Goal: Task Accomplishment & Management: Manage account settings

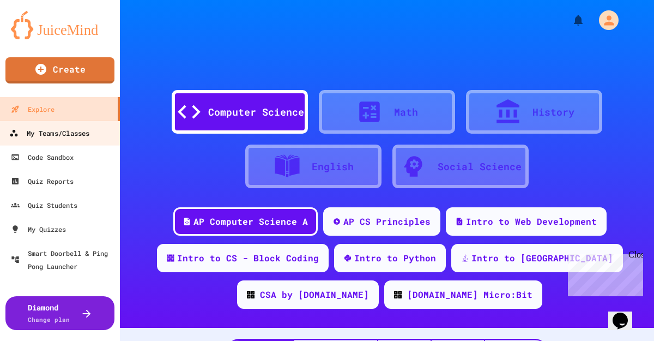
click at [89, 127] on div "My Teams/Classes" at bounding box center [49, 133] width 80 height 14
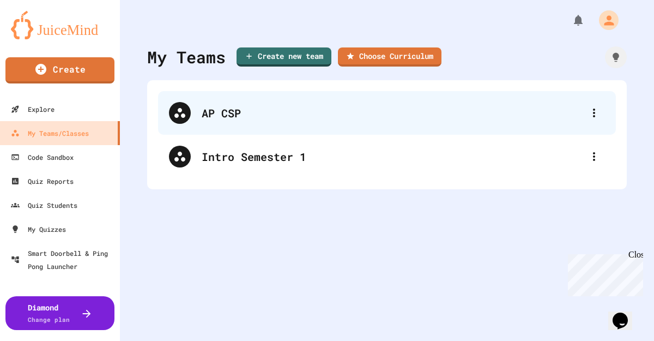
click at [243, 108] on div "AP CSP" at bounding box center [393, 113] width 382 height 16
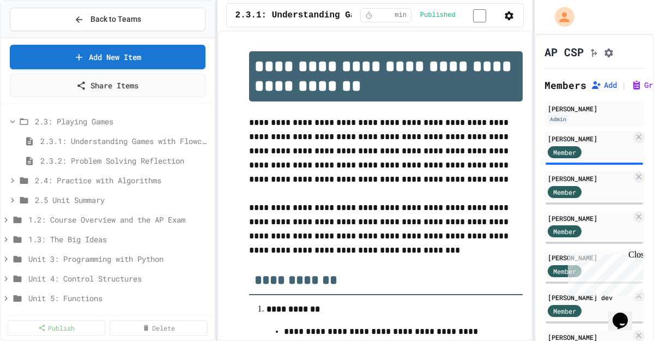
scroll to position [216, 0]
click at [99, 21] on span "Back to Teams" at bounding box center [115, 19] width 51 height 11
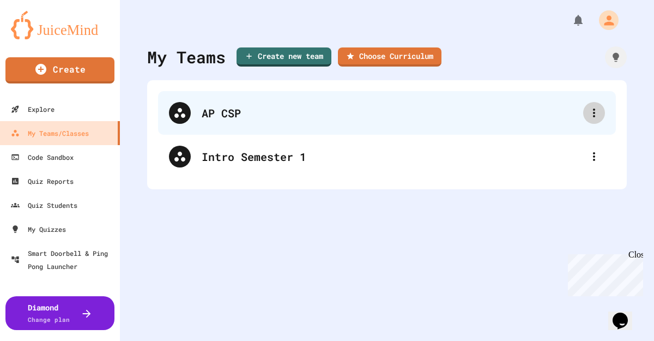
click at [591, 113] on icon at bounding box center [594, 112] width 13 height 13
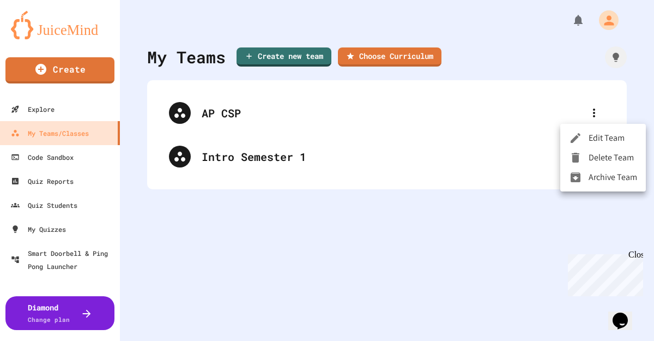
click at [528, 118] on div at bounding box center [327, 170] width 654 height 341
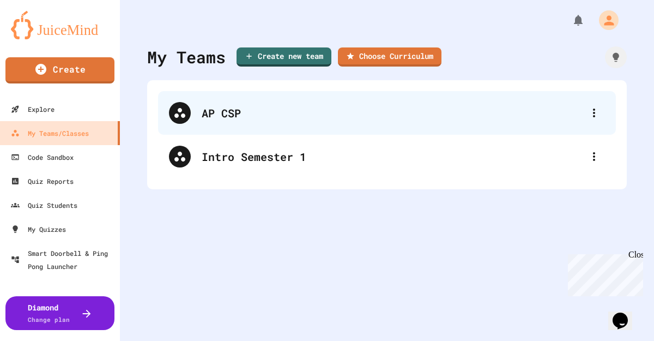
click at [268, 115] on div "AP CSP" at bounding box center [393, 113] width 382 height 16
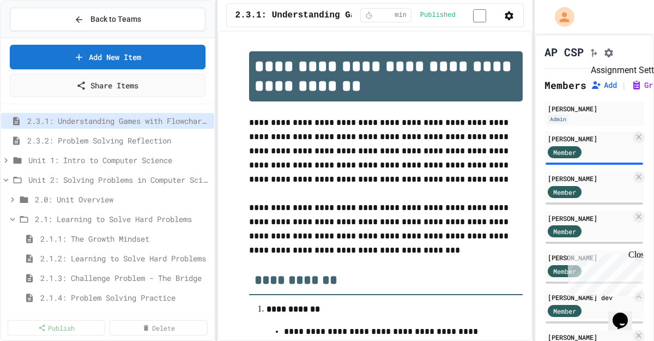
click at [614, 56] on button "Assignment Settings" at bounding box center [608, 51] width 11 height 13
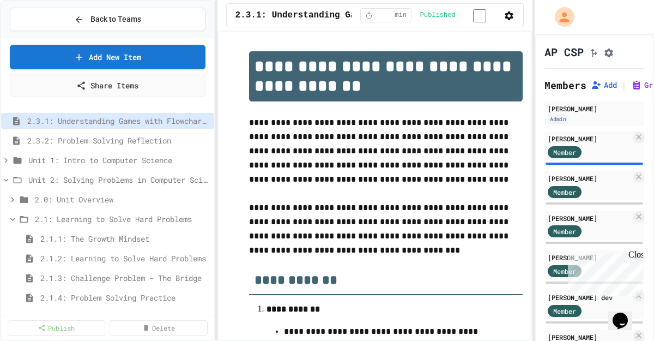
type input "*"
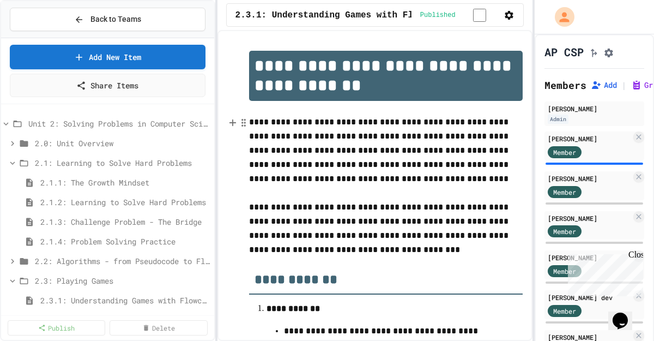
scroll to position [0, 0]
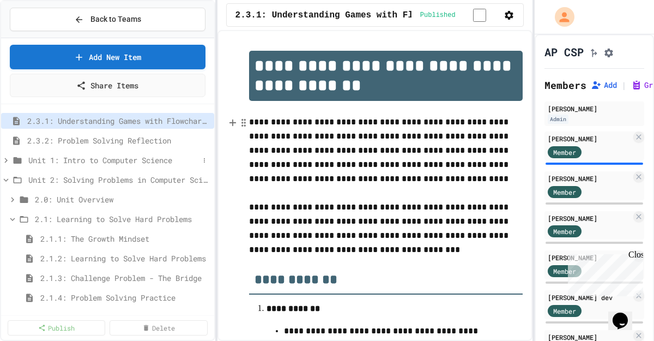
click at [8, 158] on icon at bounding box center [6, 160] width 10 height 10
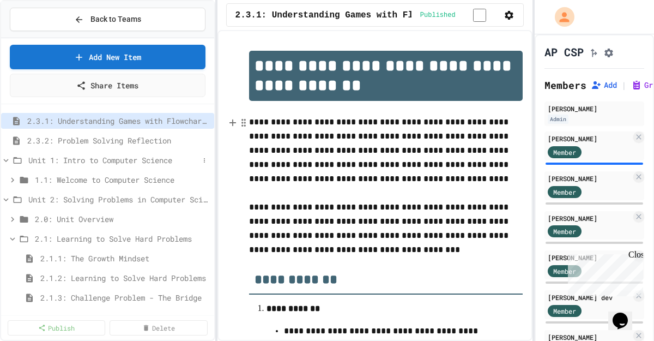
click at [8, 159] on icon at bounding box center [6, 160] width 5 height 3
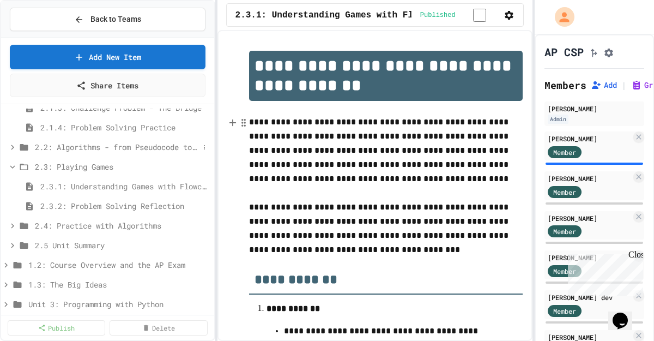
scroll to position [174, 0]
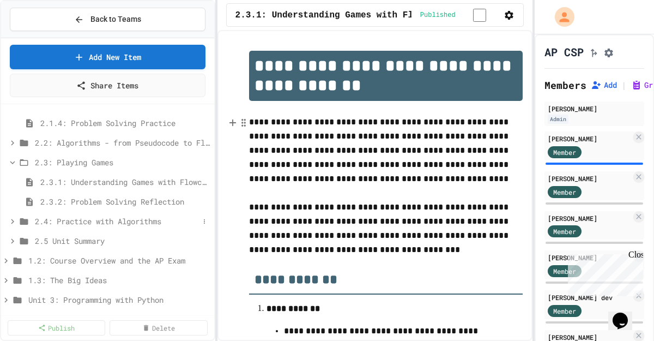
click at [75, 225] on span "2.4: Practice with Algorithms" at bounding box center [117, 220] width 164 height 11
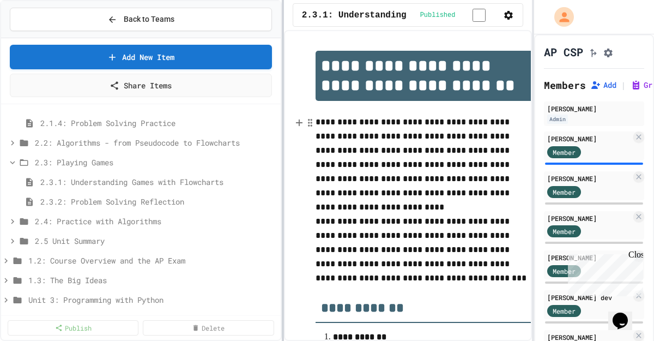
click at [283, 213] on div at bounding box center [283, 170] width 2 height 341
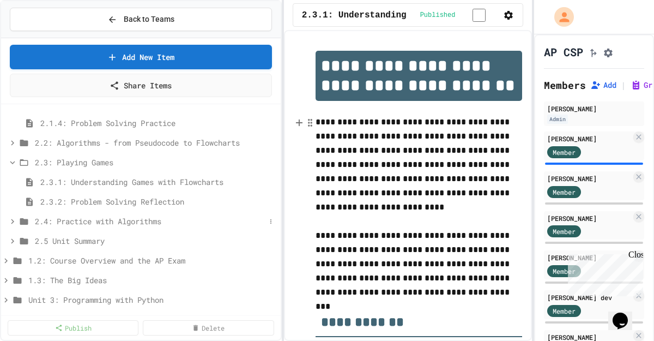
click at [226, 223] on span "2.4: Practice with Algorithms" at bounding box center [150, 220] width 231 height 11
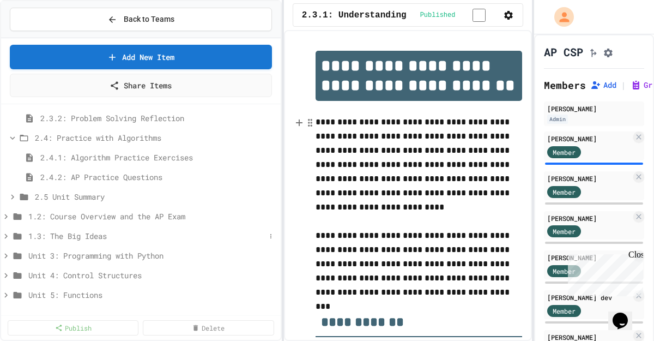
click at [227, 240] on span "1.3: The Big Ideas" at bounding box center [146, 235] width 237 height 11
click at [209, 210] on div "1.2: Course Overview and the AP Exam" at bounding box center [141, 216] width 280 height 16
click at [64, 235] on span "1.0: Syllabus" at bounding box center [150, 235] width 231 height 11
click at [88, 258] on span "1.0.1: AP Computer Science Principles in Python Course Syllabus" at bounding box center [147, 255] width 215 height 11
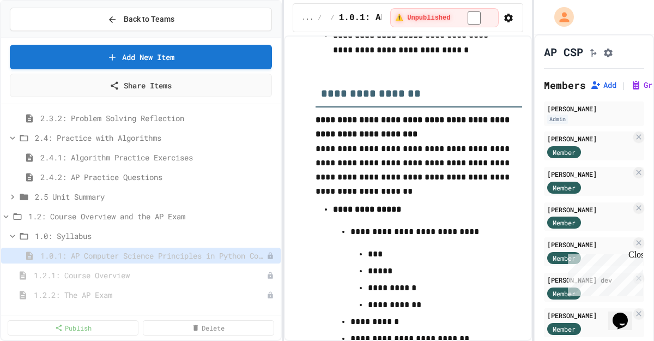
scroll to position [5473, 0]
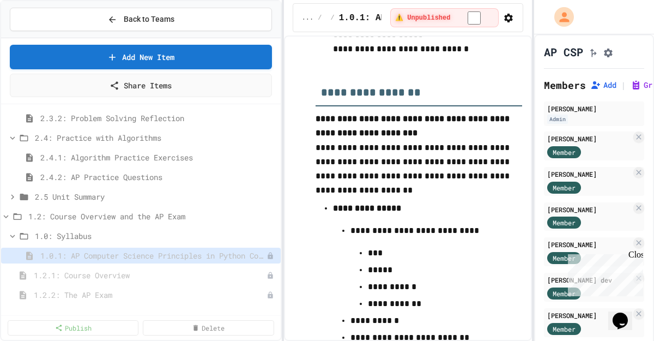
click at [323, 106] on h3 "**********" at bounding box center [419, 88] width 207 height 35
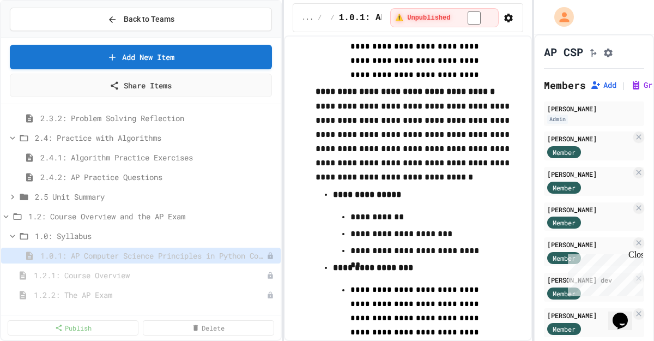
scroll to position [9987, 0]
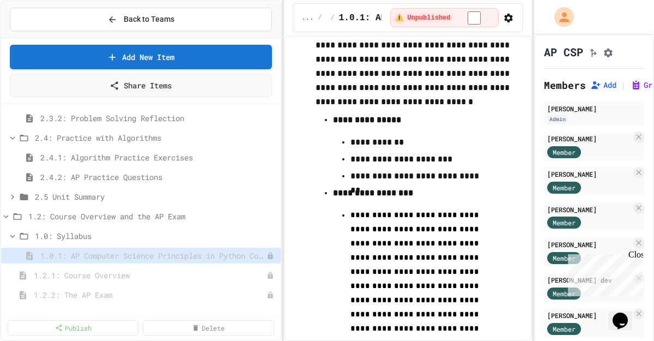
drag, startPoint x: 400, startPoint y: 61, endPoint x: 350, endPoint y: 61, distance: 49.6
click at [350, 61] on p "**********" at bounding box center [419, 59] width 207 height 101
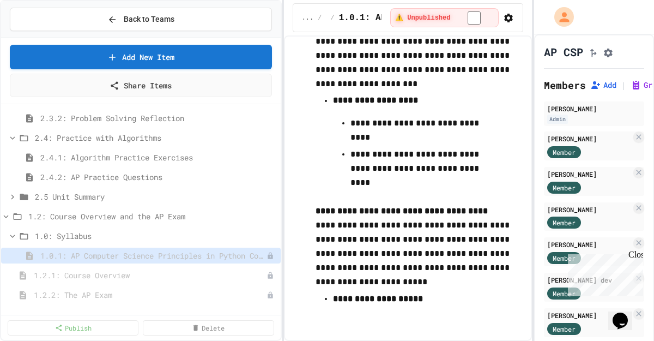
scroll to position [11115, 0]
drag, startPoint x: 439, startPoint y: 298, endPoint x: 428, endPoint y: 280, distance: 21.0
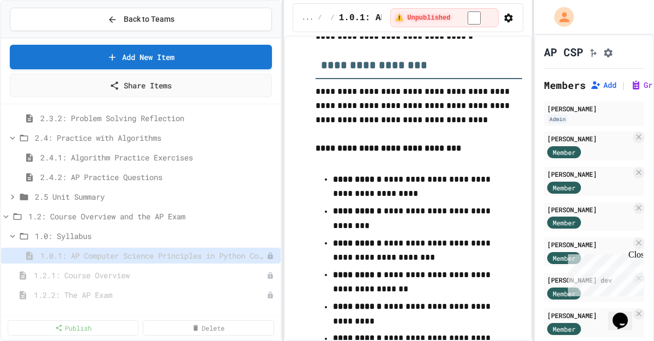
scroll to position [4954, 0]
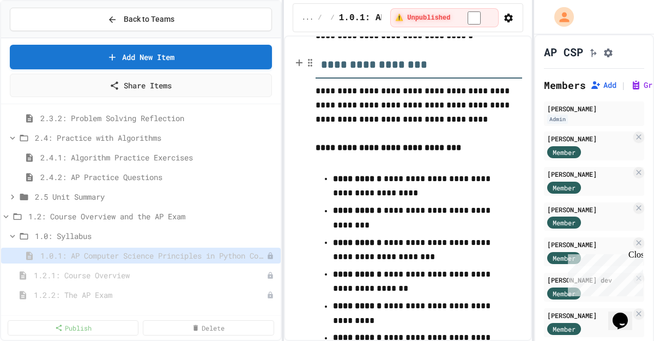
click at [321, 75] on h3 "**********" at bounding box center [419, 60] width 207 height 35
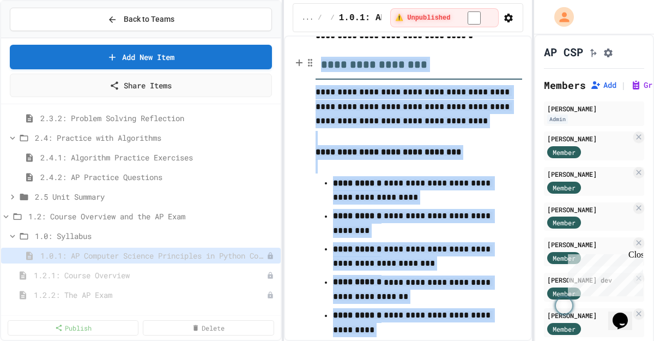
copy div "**********"
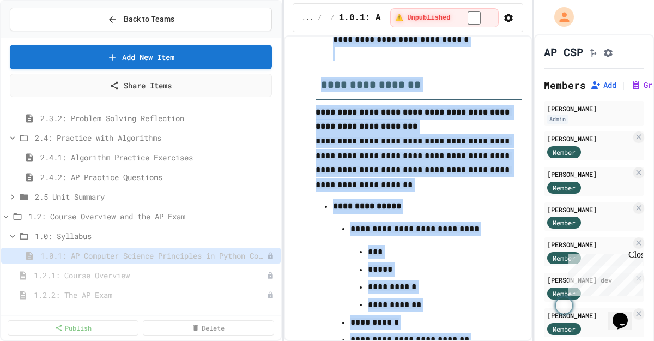
scroll to position [5501, 0]
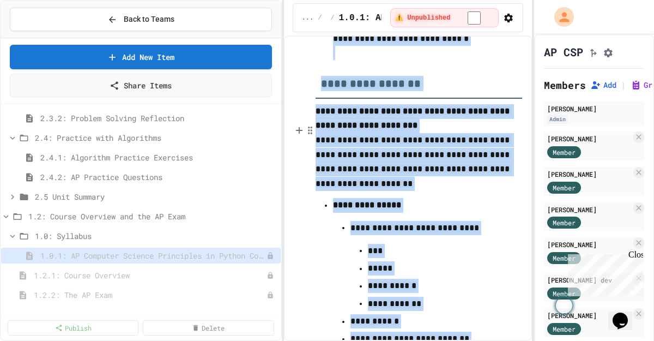
click at [424, 187] on span "**********" at bounding box center [414, 161] width 196 height 51
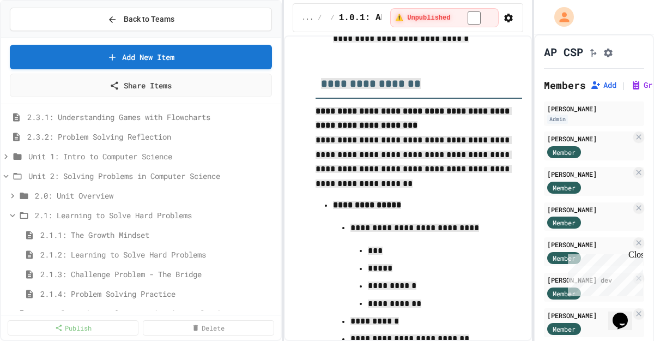
scroll to position [0, 0]
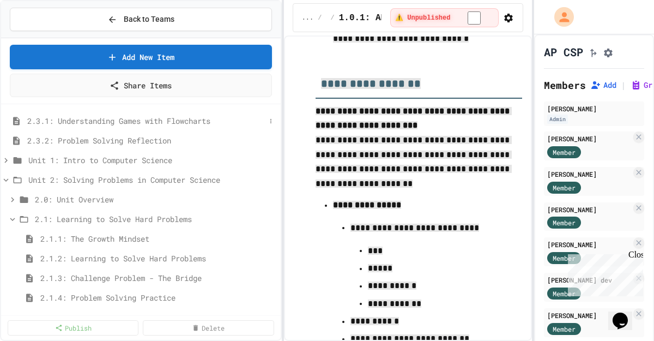
click at [249, 123] on span "2.3.1: Understanding Games with Flowcharts" at bounding box center [146, 120] width 238 height 11
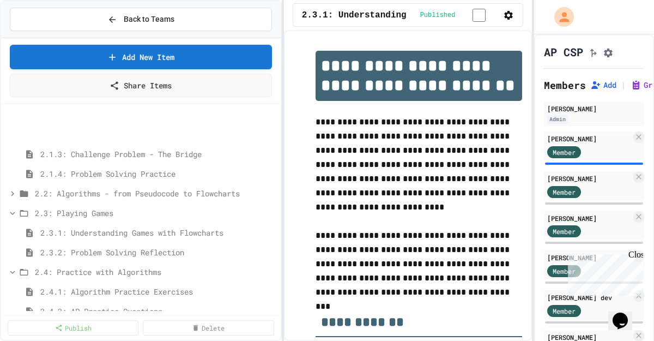
scroll to position [248, 0]
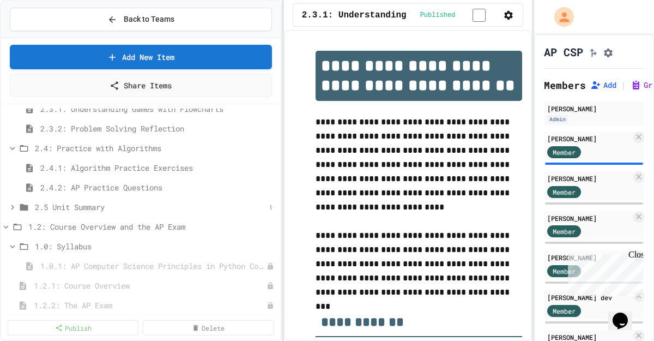
click at [10, 209] on icon at bounding box center [13, 207] width 10 height 10
click at [7, 245] on icon at bounding box center [6, 247] width 10 height 10
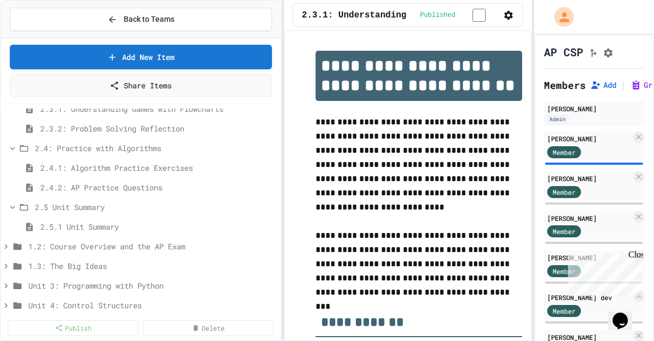
click at [7, 245] on icon at bounding box center [6, 247] width 10 height 10
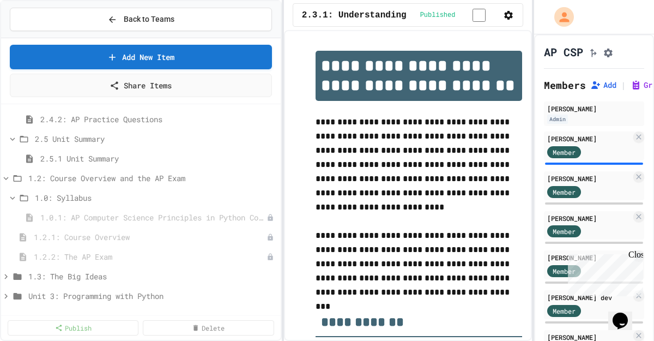
scroll to position [312, 0]
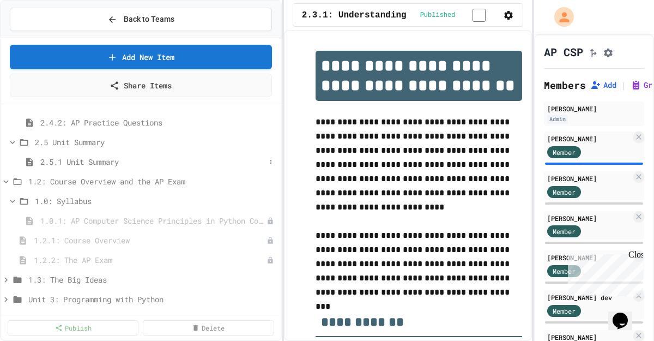
click at [85, 160] on span "2.5.1 Unit Summary" at bounding box center [152, 161] width 225 height 11
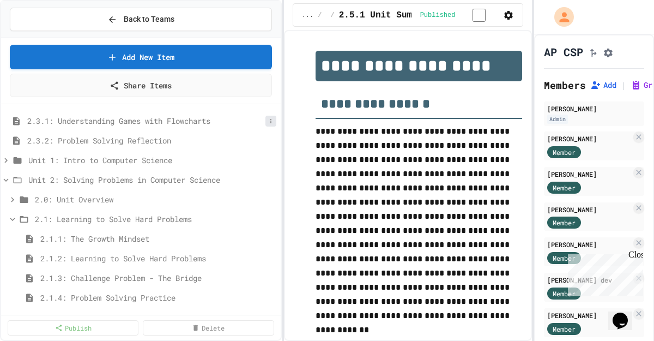
click at [266, 120] on button at bounding box center [270, 121] width 11 height 11
click at [236, 122] on div at bounding box center [327, 170] width 654 height 341
click at [236, 122] on span "2.3.1: Understanding Games with Flowcharts" at bounding box center [151, 120] width 249 height 11
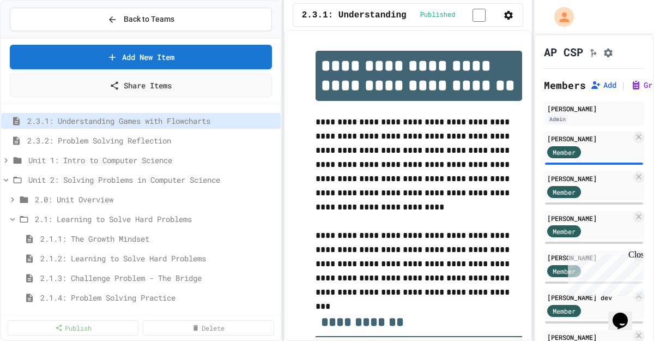
click at [515, 19] on div "2.3.1: Understanding Games with Flowcharts Published" at bounding box center [408, 14] width 231 height 23
click at [506, 13] on icon "button" at bounding box center [509, 15] width 9 height 9
click at [521, 26] on div at bounding box center [327, 170] width 654 height 341
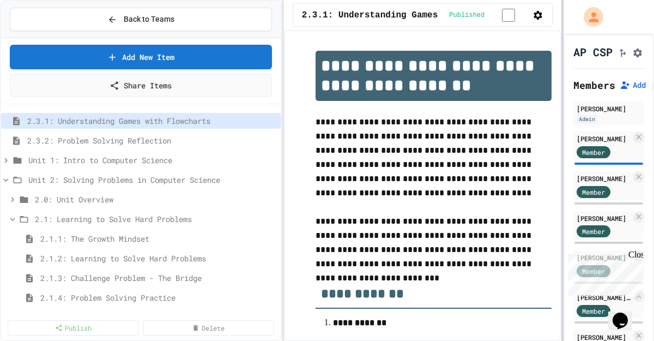
click at [563, 94] on div at bounding box center [563, 170] width 2 height 341
click at [171, 146] on div "2.3.2: Problem Solving Reflection" at bounding box center [140, 140] width 279 height 16
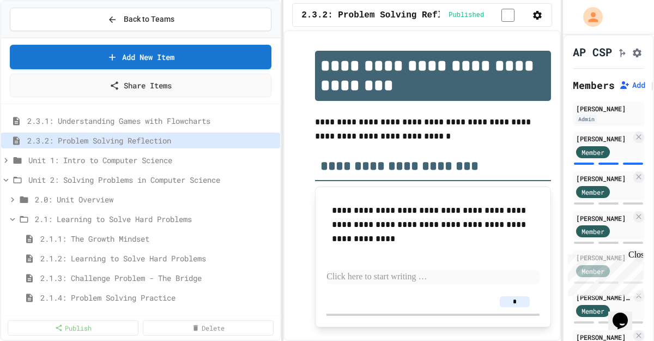
click at [538, 18] on icon "button" at bounding box center [537, 15] width 9 height 9
click at [520, 34] on li "Edit Lesson Plan" at bounding box center [504, 39] width 77 height 20
click at [533, 17] on icon "button" at bounding box center [537, 15] width 9 height 9
click at [531, 17] on div at bounding box center [327, 170] width 654 height 341
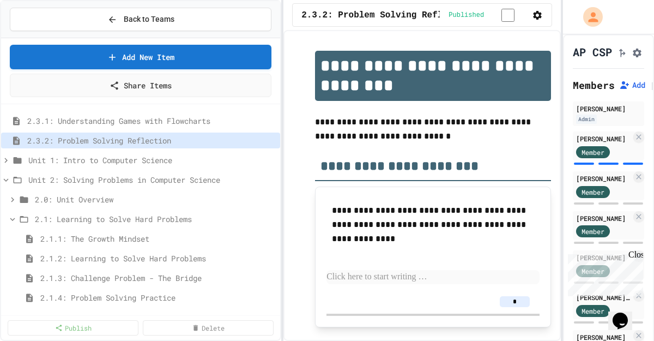
click at [635, 57] on icon "Assignment Settings" at bounding box center [637, 53] width 9 height 9
select select "**********"
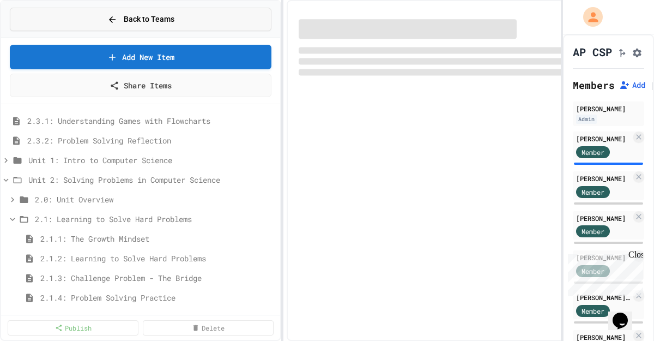
click at [138, 21] on span "Back to Teams" at bounding box center [149, 19] width 51 height 11
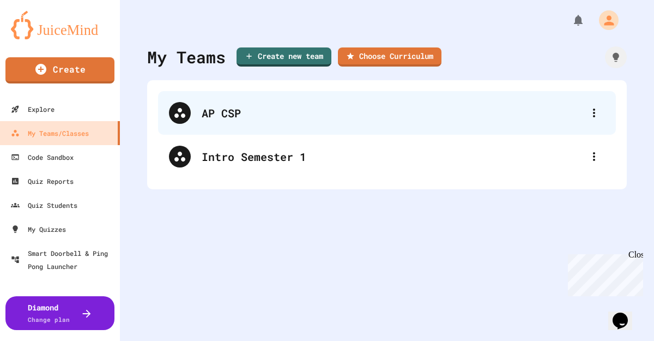
click at [273, 116] on div "AP CSP" at bounding box center [393, 113] width 382 height 16
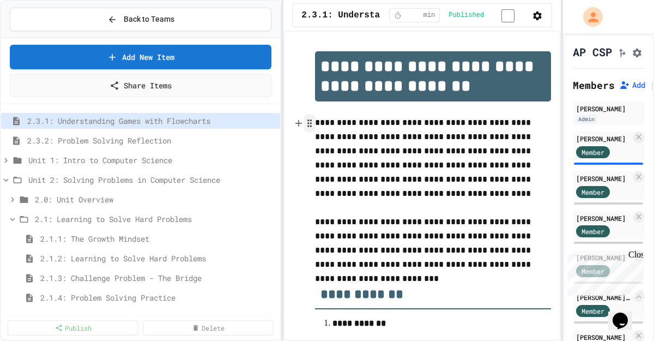
click at [315, 125] on icon "button" at bounding box center [310, 123] width 10 height 11
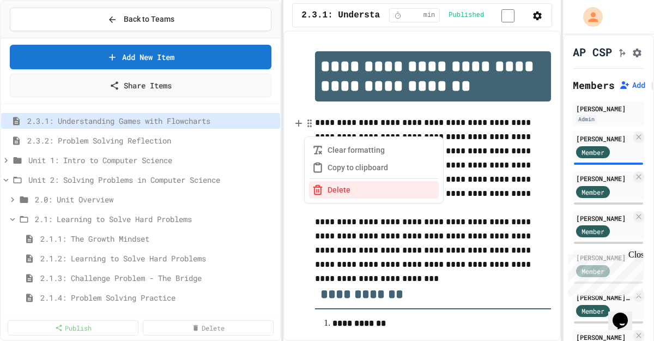
click at [393, 128] on p "**********" at bounding box center [433, 158] width 236 height 85
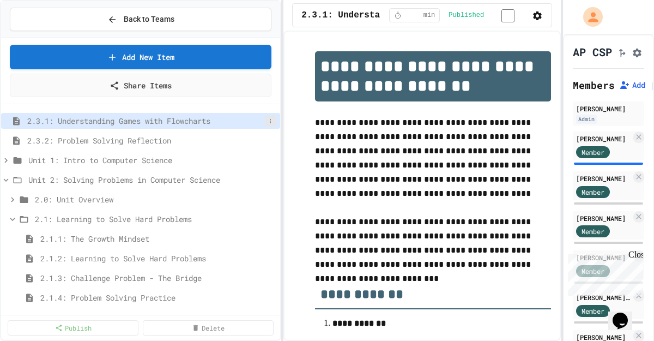
click at [274, 120] on button at bounding box center [270, 121] width 11 height 11
click at [371, 177] on div at bounding box center [327, 170] width 654 height 341
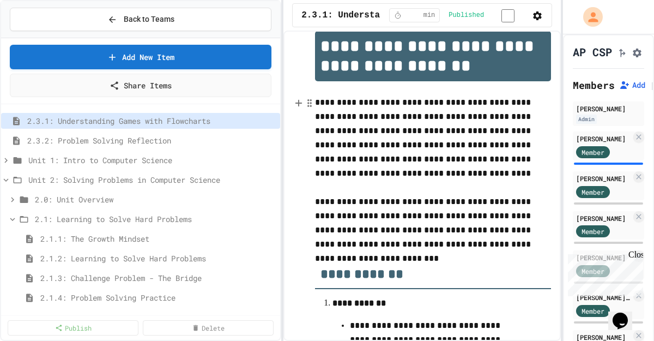
scroll to position [31, 0]
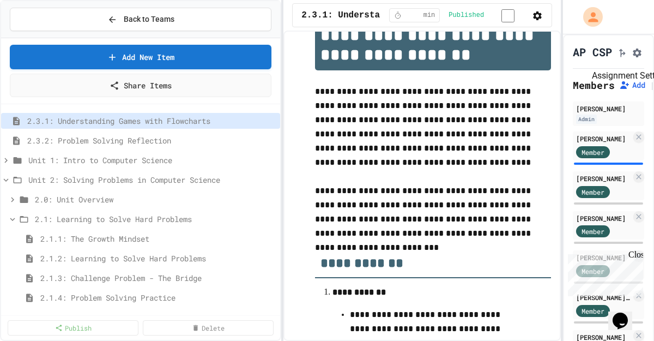
click at [632, 58] on icon "Assignment Settings" at bounding box center [637, 52] width 11 height 11
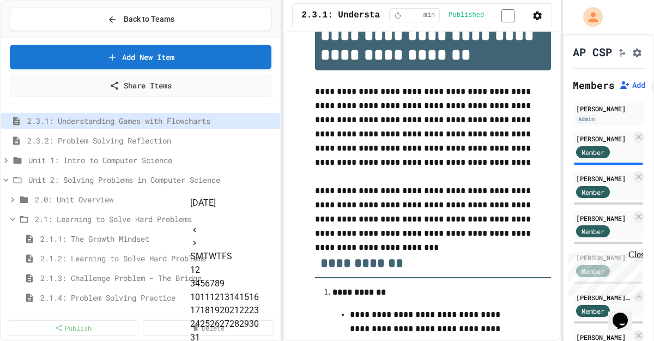
scroll to position [206, 0]
click at [199, 239] on icon "Next month" at bounding box center [194, 243] width 9 height 9
click at [200, 263] on button "2" at bounding box center [197, 269] width 5 height 13
type input "**********"
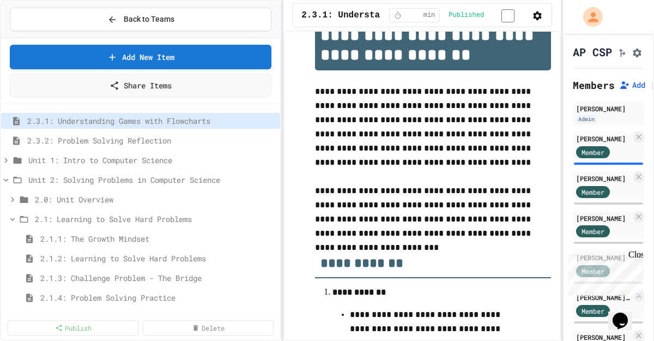
scroll to position [867, 0]
type input "*"
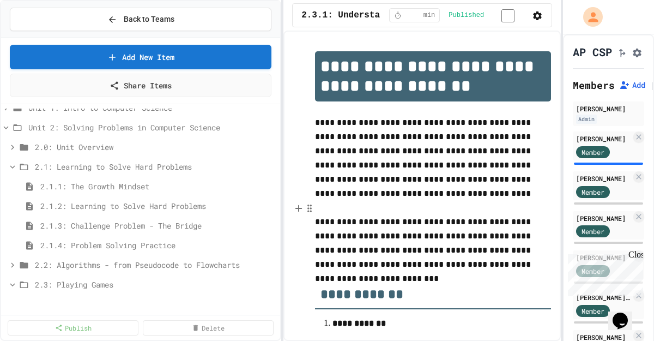
scroll to position [0, 0]
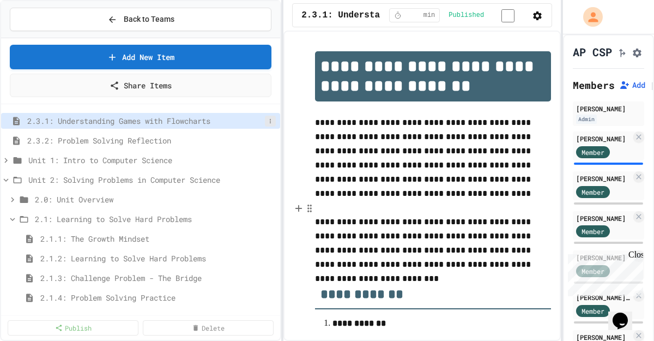
click at [268, 121] on icon at bounding box center [270, 121] width 7 height 7
click at [251, 179] on button "Delete" at bounding box center [241, 181] width 69 height 20
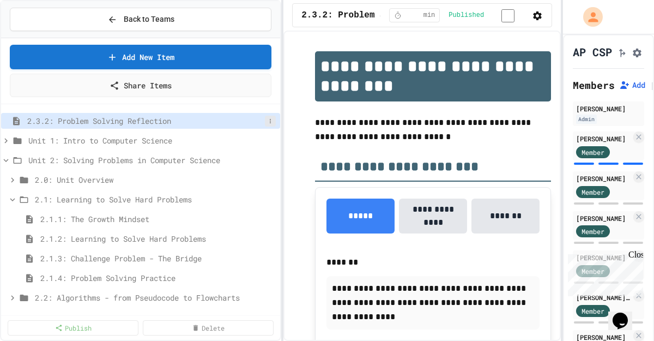
click at [267, 123] on icon at bounding box center [270, 121] width 7 height 7
click at [246, 183] on button "Delete" at bounding box center [241, 181] width 69 height 20
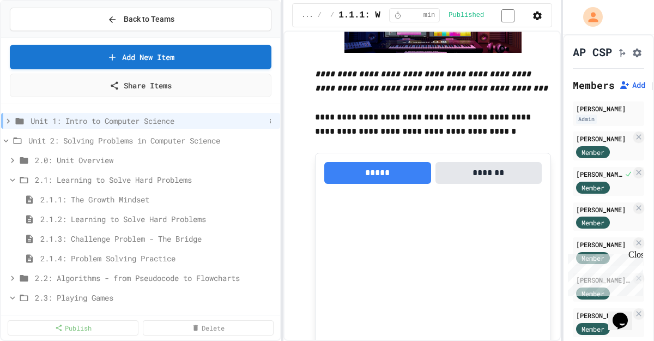
scroll to position [1996, 0]
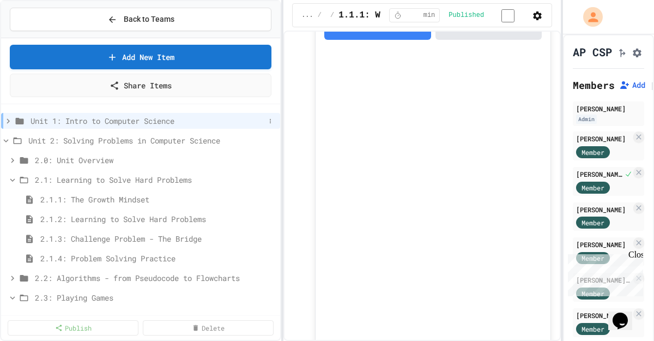
click at [6, 118] on icon at bounding box center [8, 121] width 10 height 10
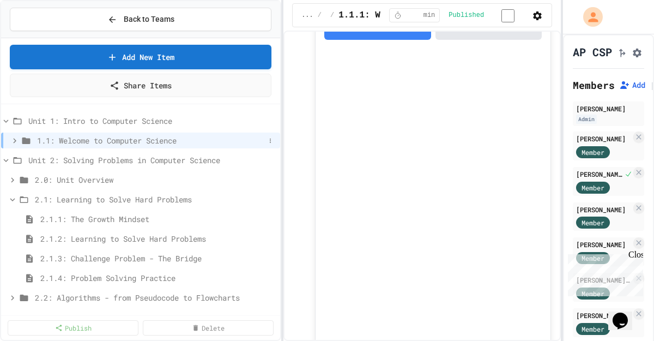
click at [14, 141] on icon at bounding box center [15, 141] width 10 height 10
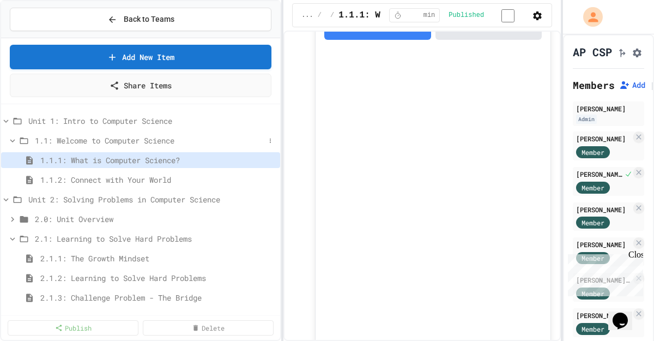
click at [13, 141] on icon at bounding box center [12, 140] width 5 height 3
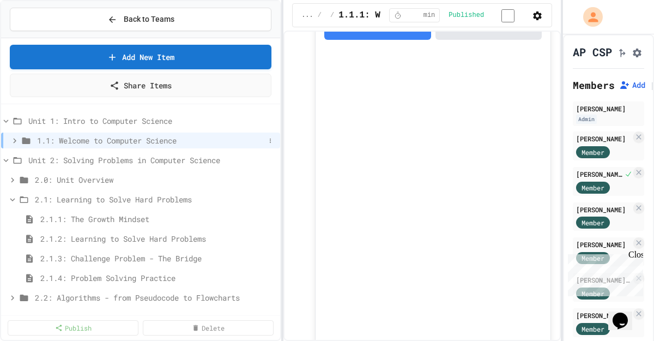
click at [98, 138] on span "1.1: Welcome to Computer Science" at bounding box center [151, 140] width 228 height 11
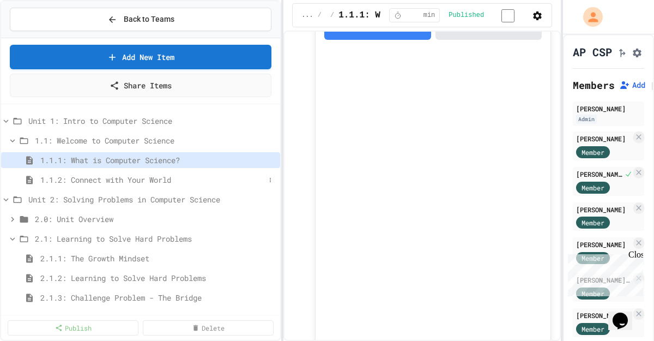
click at [98, 176] on span "1.1.2: Connect with Your World" at bounding box center [152, 179] width 225 height 11
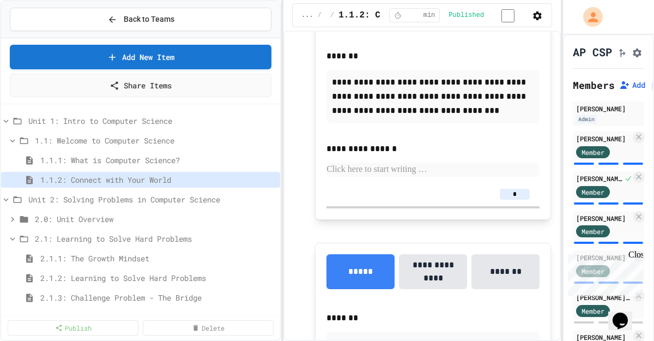
scroll to position [697, 0]
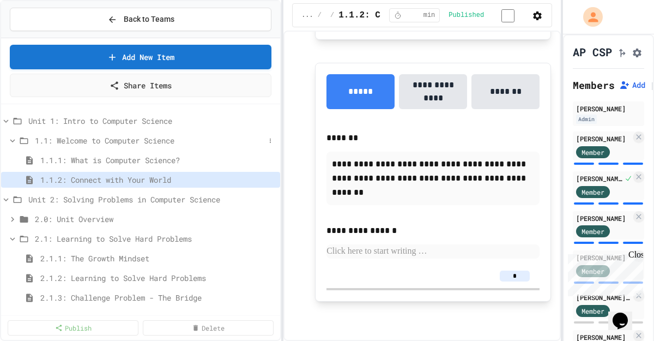
click at [13, 141] on icon at bounding box center [12, 140] width 5 height 3
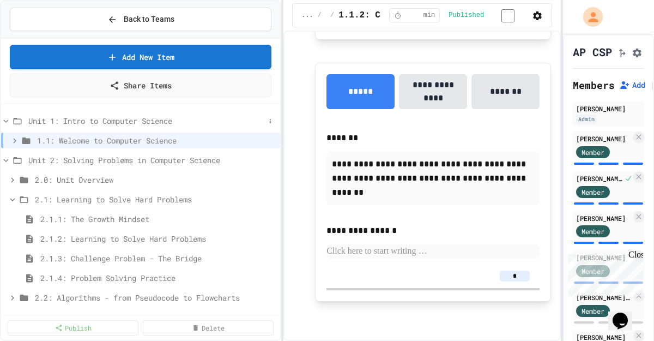
click at [5, 120] on icon at bounding box center [6, 121] width 10 height 10
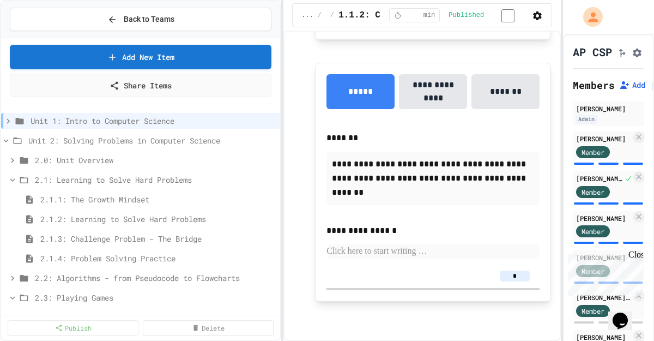
click at [632, 56] on icon "Assignment Settings" at bounding box center [637, 52] width 11 height 11
click at [8, 122] on icon at bounding box center [8, 120] width 3 height 5
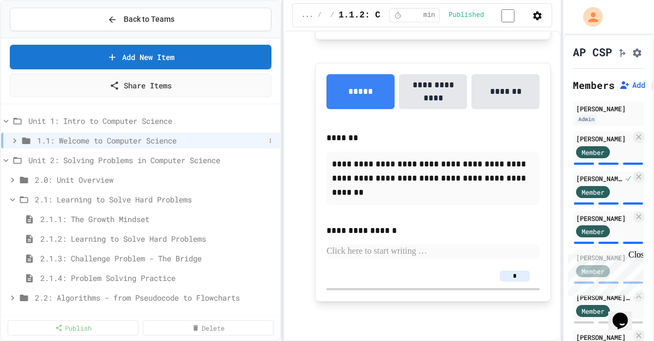
click at [14, 143] on icon at bounding box center [15, 141] width 10 height 10
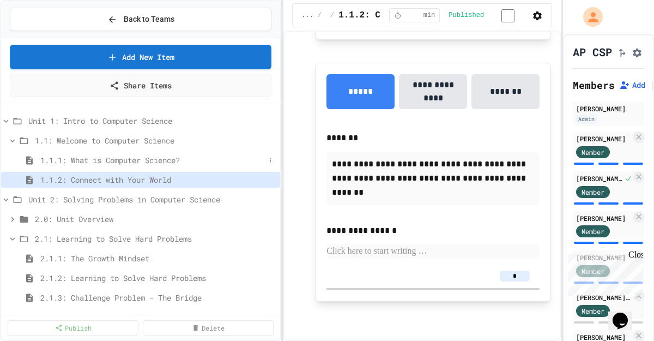
click at [250, 159] on span "1.1.1: What is Computer Science?" at bounding box center [152, 159] width 225 height 11
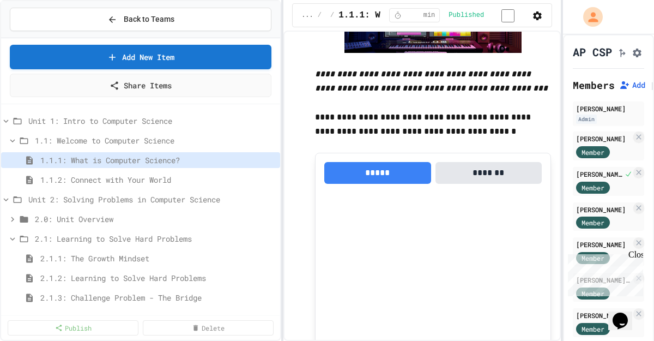
scroll to position [1996, 0]
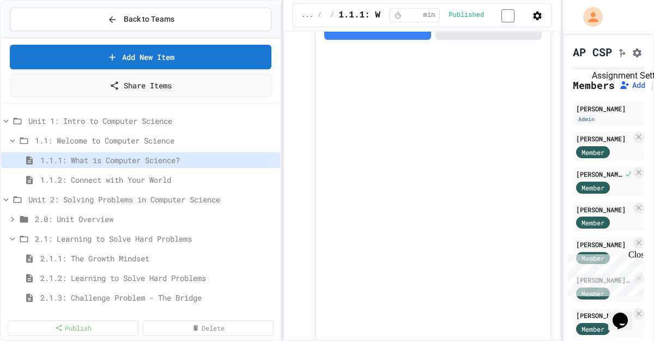
click at [633, 57] on icon "Assignment Settings" at bounding box center [637, 53] width 9 height 9
drag, startPoint x: 426, startPoint y: 252, endPoint x: 411, endPoint y: 252, distance: 15.3
type input "*"
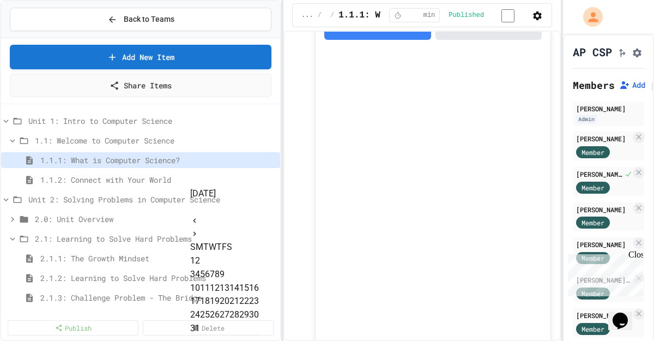
scroll to position [229, 0]
click at [196, 232] on icon "Next month" at bounding box center [195, 234] width 3 height 4
click at [200, 254] on button "2" at bounding box center [197, 260] width 5 height 13
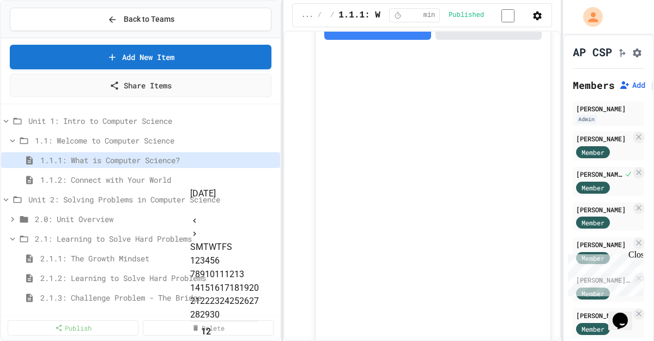
type input "**********"
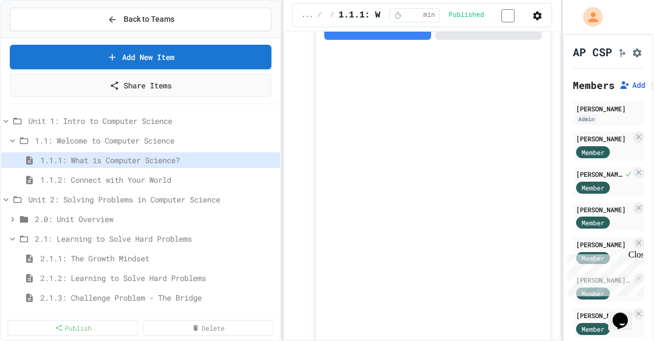
scroll to position [867, 0]
type input "*"
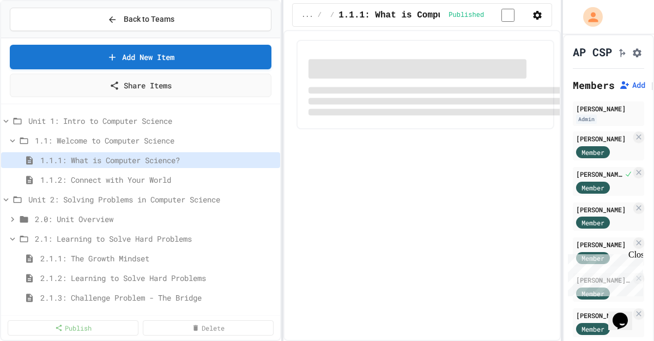
scroll to position [1905, 0]
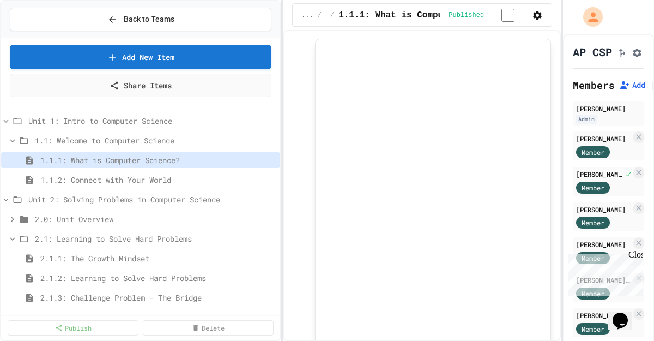
click at [271, 182] on icon at bounding box center [270, 180] width 7 height 7
click at [271, 182] on div at bounding box center [327, 170] width 654 height 341
click at [237, 184] on span "1.1.2: Connect with Your World" at bounding box center [152, 179] width 225 height 11
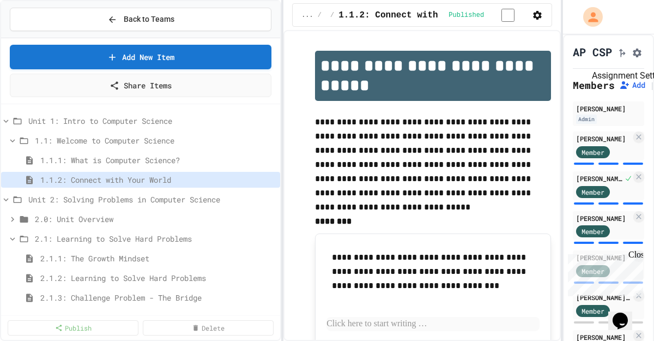
click at [636, 58] on icon "Assignment Settings" at bounding box center [637, 52] width 11 height 11
select select "**********"
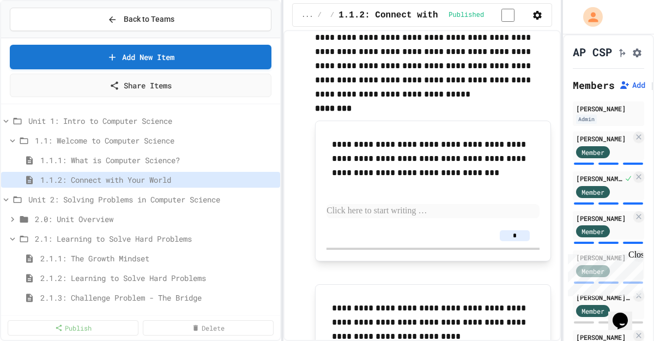
scroll to position [136, 0]
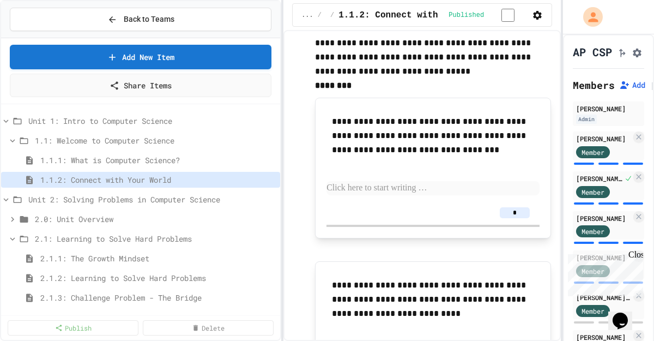
click at [510, 217] on input "*" at bounding box center [515, 212] width 30 height 11
click at [467, 209] on div "*" at bounding box center [433, 213] width 213 height 24
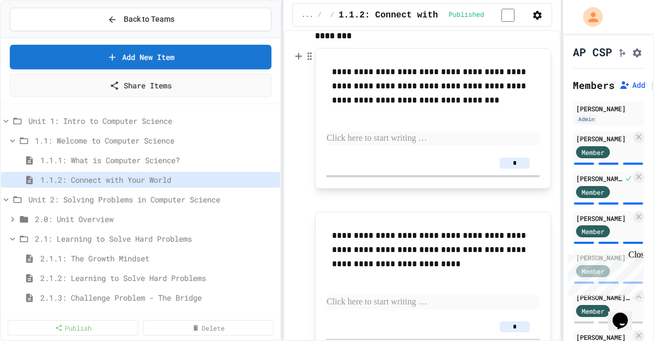
scroll to position [186, 0]
click at [166, 182] on span "1.1.2: Connect with Your World" at bounding box center [152, 179] width 225 height 11
click at [632, 51] on button "Assignment Settings" at bounding box center [637, 51] width 11 height 13
select select "**********"
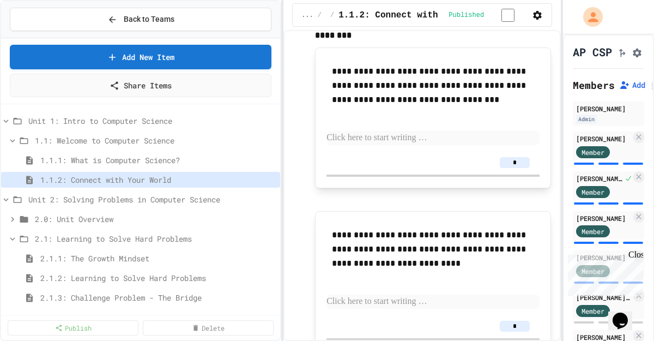
click at [536, 20] on icon "button" at bounding box center [537, 15] width 11 height 11
click at [536, 20] on div at bounding box center [327, 170] width 654 height 341
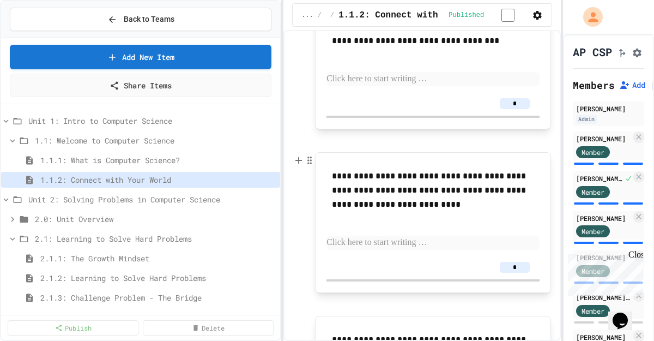
scroll to position [245, 0]
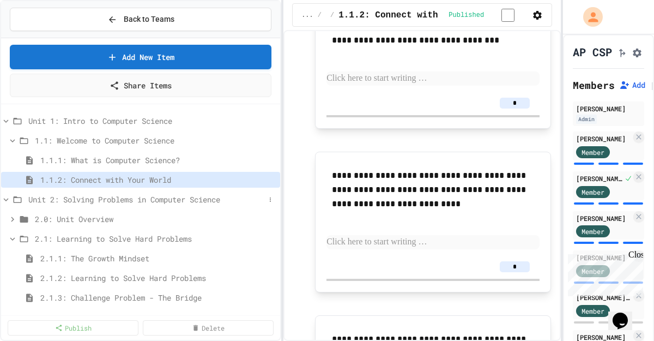
click at [185, 196] on span "Unit 2: Solving Problems in Computer Science" at bounding box center [146, 199] width 237 height 11
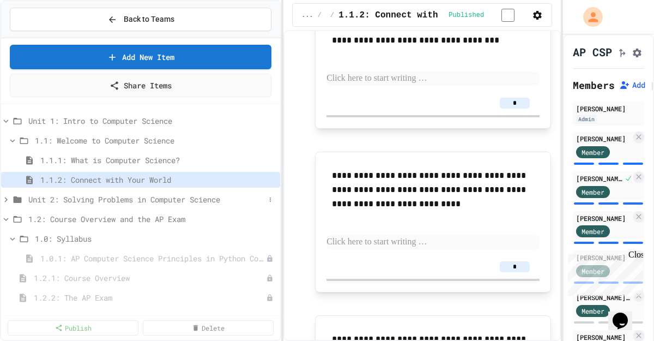
click at [9, 202] on icon at bounding box center [6, 200] width 10 height 10
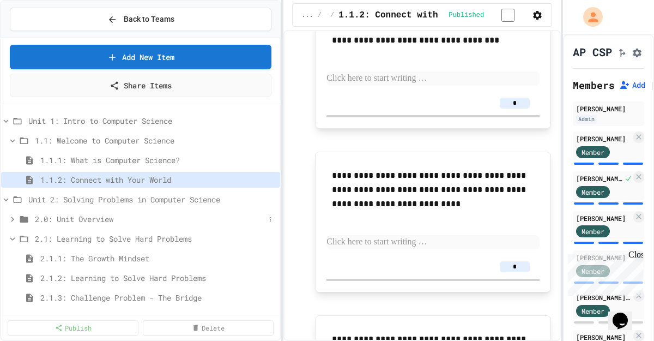
click at [76, 218] on span "2.0: Unit Overview" at bounding box center [150, 218] width 230 height 11
click at [161, 238] on span "2.0.1: Unit Overview" at bounding box center [152, 238] width 225 height 11
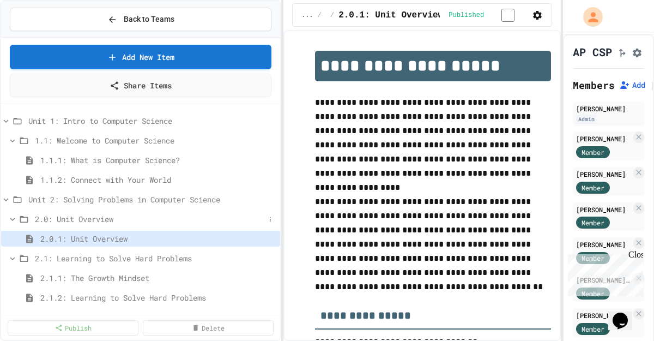
click at [93, 216] on span "2.0: Unit Overview" at bounding box center [150, 218] width 230 height 11
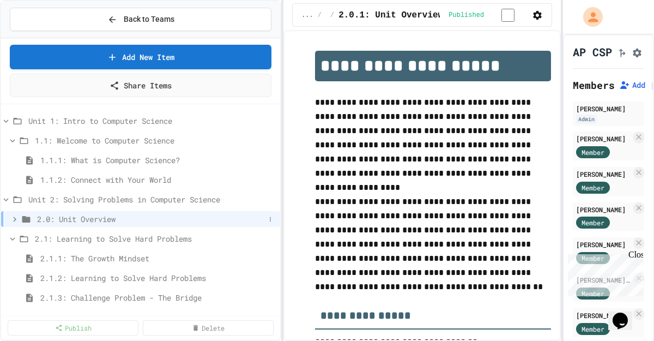
click at [90, 220] on span "2.0: Unit Overview" at bounding box center [151, 218] width 228 height 11
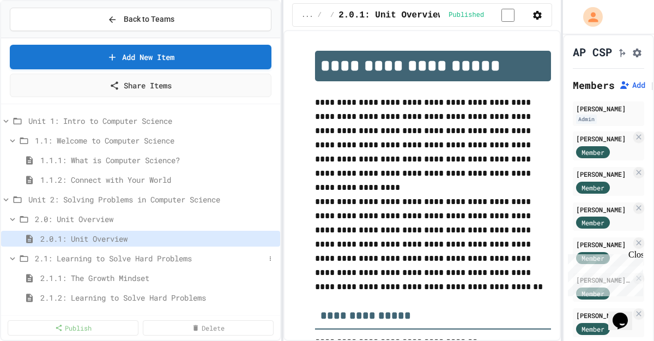
click at [146, 259] on span "2.1: Learning to Solve Hard Problems" at bounding box center [150, 257] width 230 height 11
click at [143, 257] on span "2.1: Learning to Solve Hard Problems" at bounding box center [150, 257] width 230 height 11
click at [132, 280] on span "2.1.1: The Growth Mindset" at bounding box center [152, 277] width 225 height 11
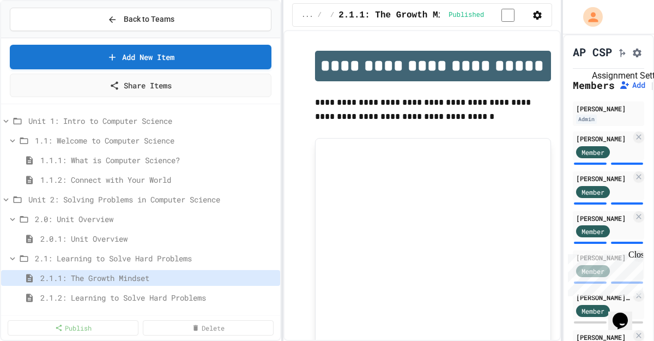
click at [635, 58] on icon "Assignment Settings" at bounding box center [637, 52] width 11 height 11
select select "**********"
type input "*"
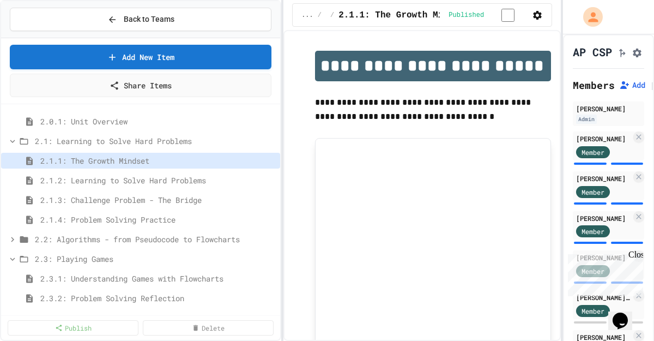
scroll to position [118, 0]
click at [182, 202] on span "2.1.3: Challenge Problem - The Bridge" at bounding box center [152, 198] width 225 height 11
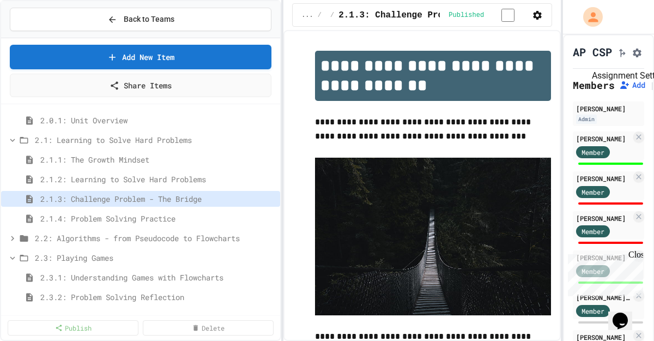
click at [632, 55] on icon "Assignment Settings" at bounding box center [637, 52] width 11 height 11
select select "**********"
click at [128, 240] on span "2.2: Algorithms - from Pseudocode to Flowcharts" at bounding box center [150, 237] width 230 height 11
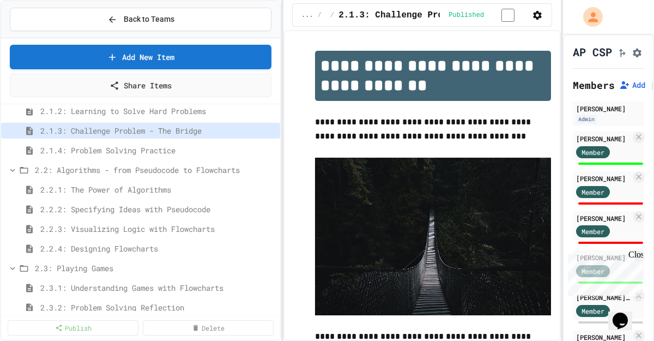
scroll to position [187, 0]
click at [134, 190] on span "2.2.1: The Power of Algorithms" at bounding box center [152, 188] width 225 height 11
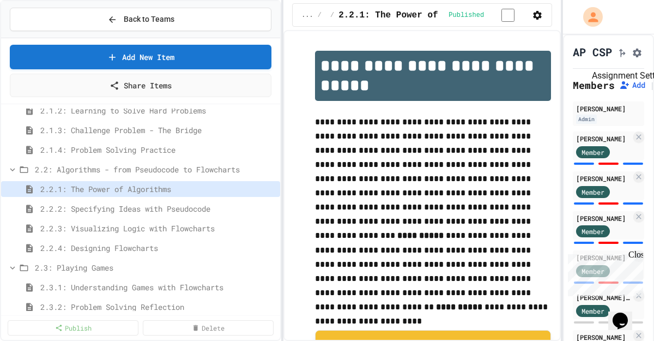
click at [636, 57] on icon "Assignment Settings" at bounding box center [637, 53] width 9 height 9
select select "**********"
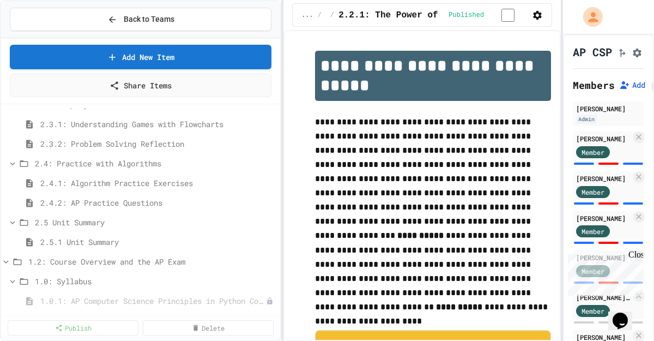
scroll to position [351, 0]
click at [90, 242] on span "2.5.1 Unit Summary" at bounding box center [152, 241] width 225 height 11
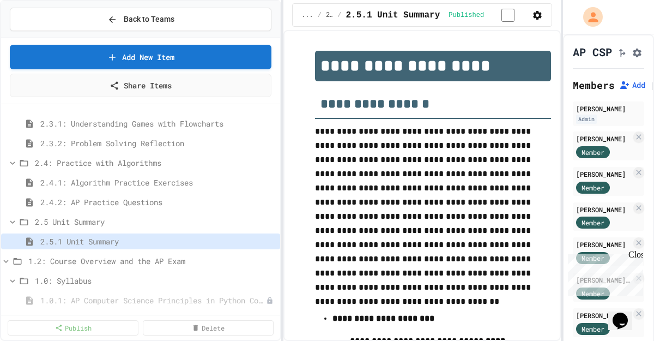
click at [636, 56] on icon "Assignment Settings" at bounding box center [637, 52] width 11 height 11
select select "**********"
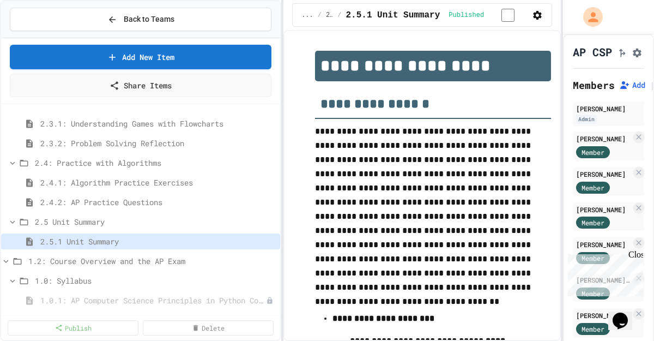
click at [624, 312] on icon "Chat widget" at bounding box center [620, 320] width 15 height 16
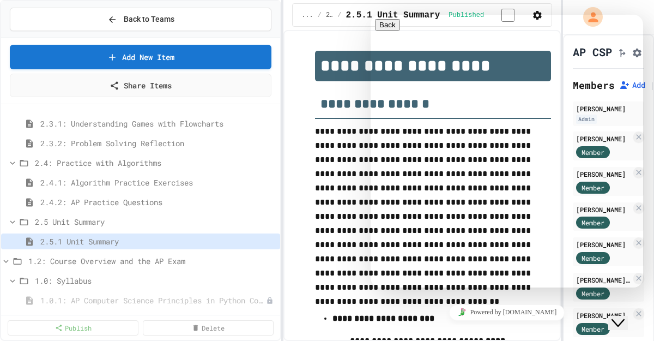
click at [371, 15] on textarea at bounding box center [371, 15] width 0 height 0
type textarea "**********"
click at [379, 26] on button "Back" at bounding box center [387, 24] width 25 height 11
click at [625, 319] on icon "Chat widget" at bounding box center [618, 323] width 13 height 8
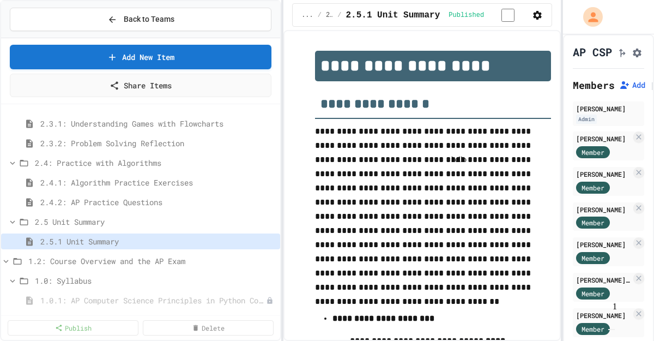
click at [612, 329] on img "Chat widget" at bounding box center [612, 329] width 0 height 0
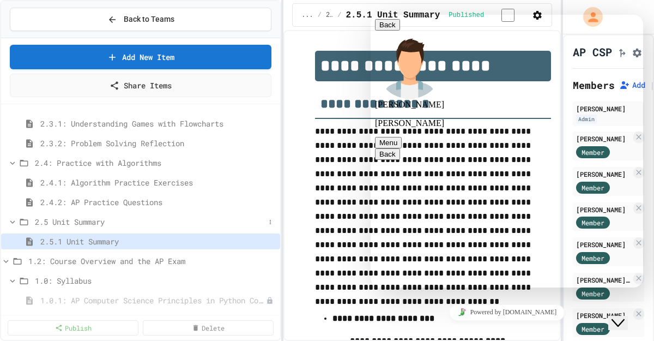
scroll to position [0, 0]
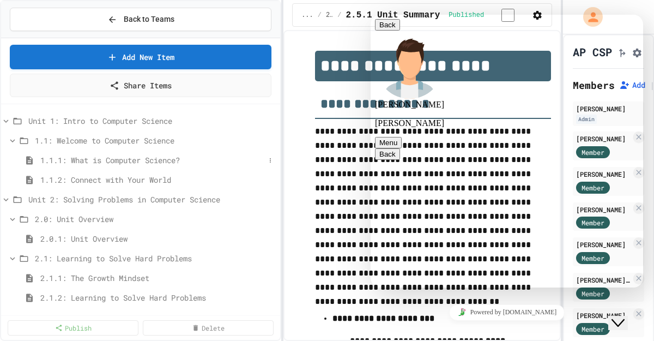
click at [106, 164] on span "1.1.1: What is Computer Science?" at bounding box center [152, 159] width 225 height 11
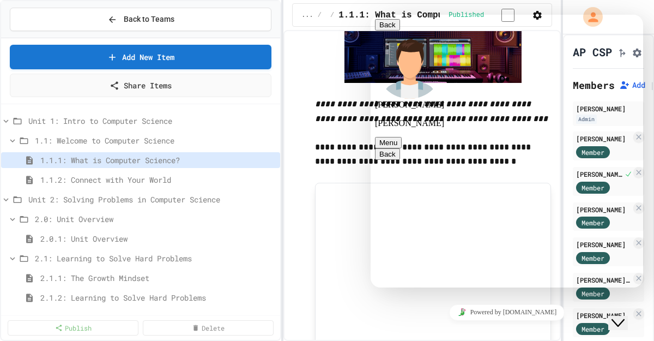
scroll to position [1905, 0]
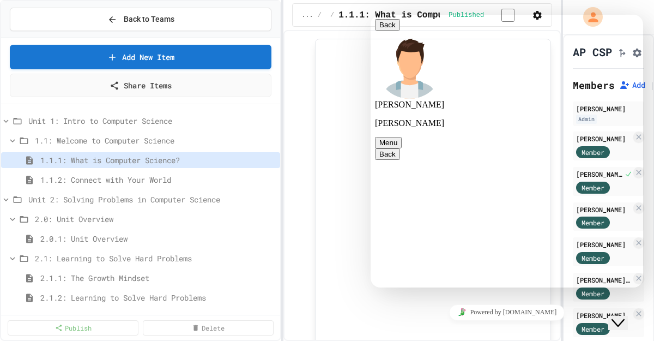
click at [371, 15] on textarea at bounding box center [371, 15] width 0 height 0
type textarea "**"
type textarea "*"
type textarea "**********"
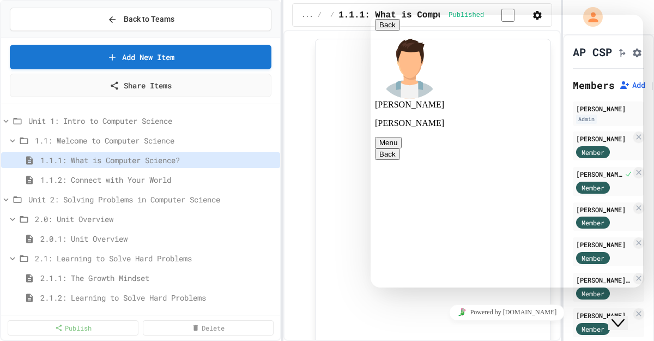
type textarea "**********"
click at [179, 160] on span "1.1.1: What is Computer Science?" at bounding box center [152, 159] width 225 height 11
click at [388, 29] on button "Back" at bounding box center [387, 24] width 25 height 11
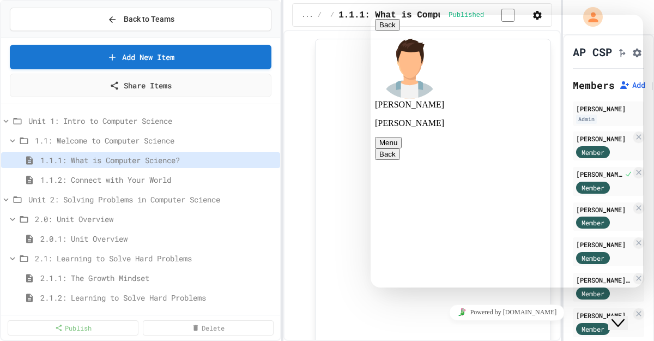
click at [621, 324] on button "Close Chat This icon closes the chat window." at bounding box center [618, 323] width 20 height 14
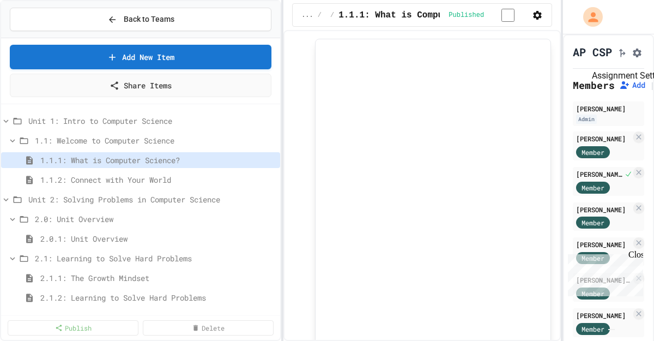
click at [633, 58] on icon "Assignment Settings" at bounding box center [637, 52] width 11 height 11
select select "**********"
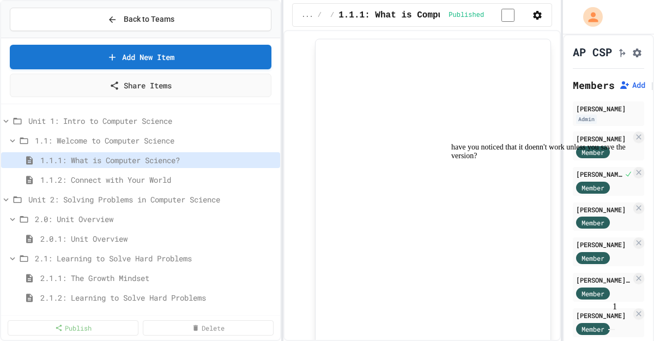
click at [612, 329] on img "Chat widget" at bounding box center [612, 329] width 0 height 0
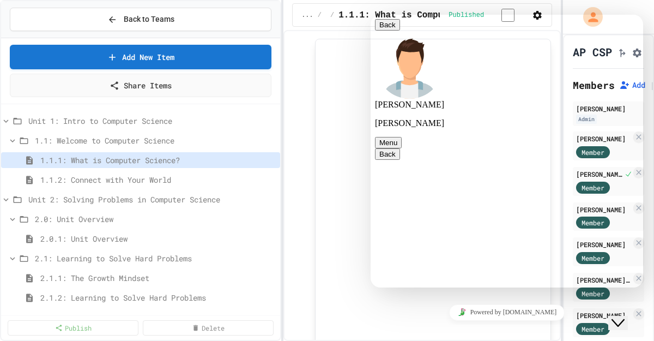
click at [371, 15] on div "Rate this chat Upload File Insert emoji" at bounding box center [371, 15] width 0 height 0
click at [371, 15] on textarea at bounding box center [371, 15] width 0 height 0
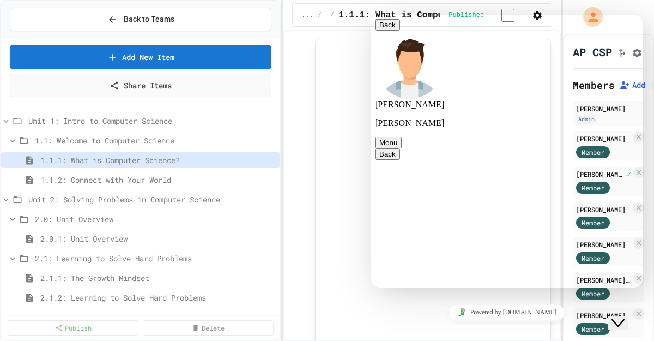
type textarea "**********"
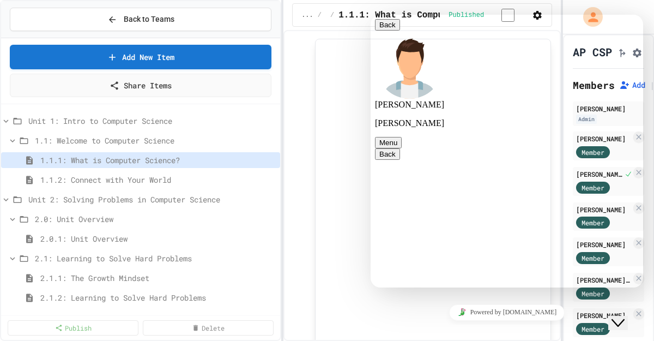
click at [624, 316] on button "Close Chat This icon closes the chat window." at bounding box center [618, 323] width 20 height 14
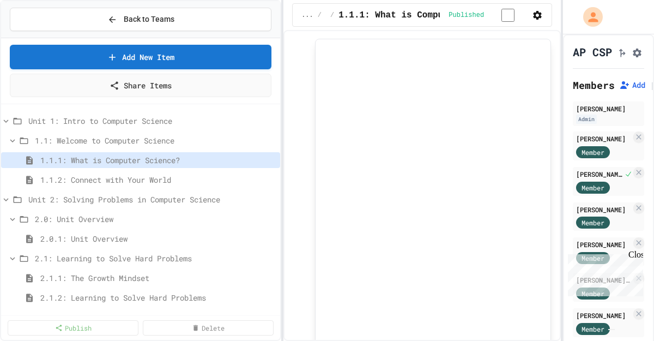
click at [612, 329] on img "Chat widget" at bounding box center [612, 329] width 0 height 0
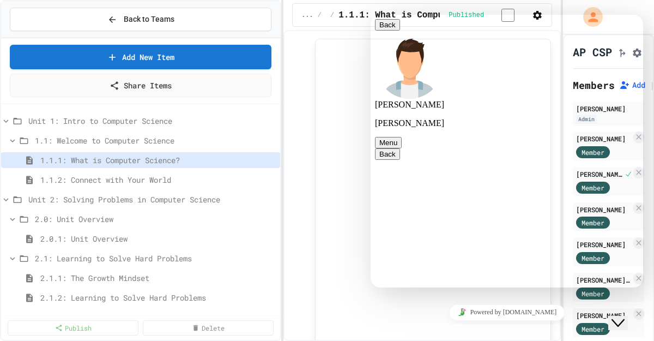
click at [625, 319] on icon "Chat widget" at bounding box center [618, 323] width 13 height 8
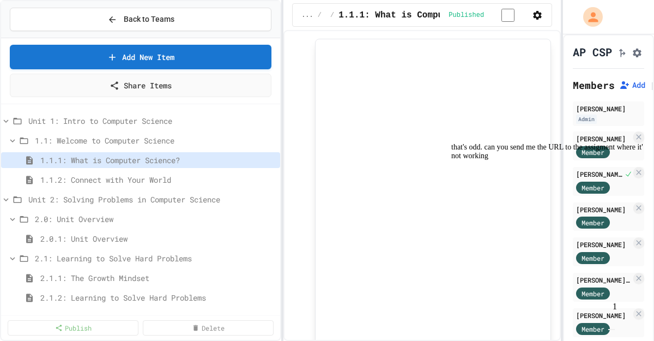
scroll to position [914, 0]
click at [144, 179] on span "1.1.2: Connect with Your World" at bounding box center [152, 179] width 225 height 11
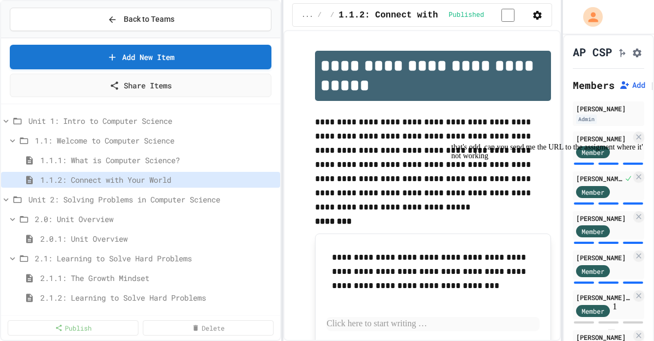
click at [634, 57] on icon "Assignment Settings" at bounding box center [637, 53] width 9 height 9
select select "**********"
click at [456, 160] on div "that's odd. can you send me the URL to the assigment where it's not working" at bounding box center [549, 151] width 196 height 17
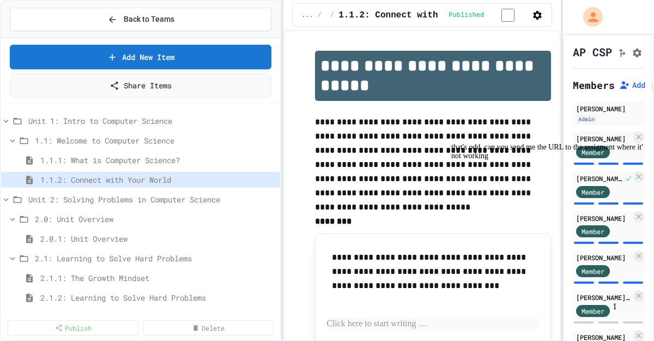
click at [612, 329] on img "Chat widget" at bounding box center [612, 329] width 0 height 0
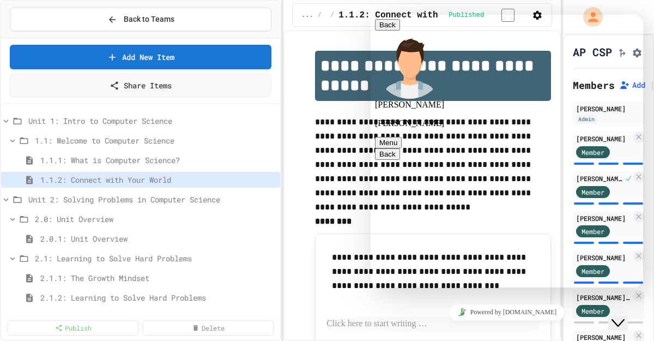
click at [371, 15] on textarea at bounding box center [371, 15] width 0 height 0
type textarea "**********"
click at [328, 188] on p "**********" at bounding box center [433, 157] width 236 height 85
click at [220, 161] on span "1.1.1: What is Computer Science?" at bounding box center [152, 159] width 225 height 11
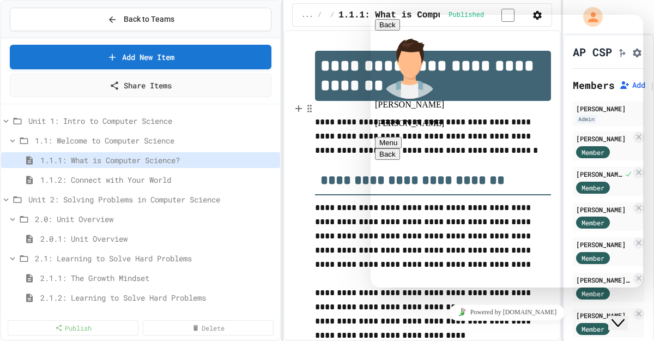
scroll to position [1905, 0]
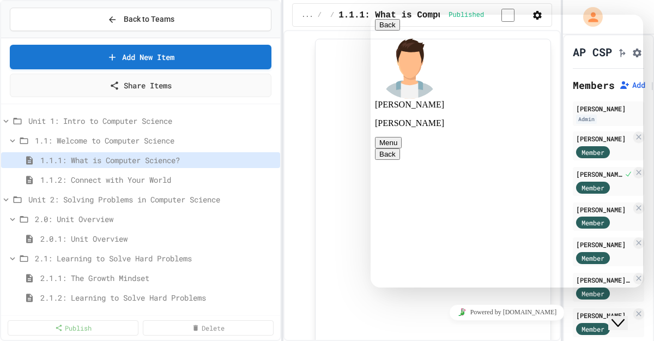
click at [624, 316] on icon "Close Chat This icon closes the chat window." at bounding box center [618, 322] width 13 height 13
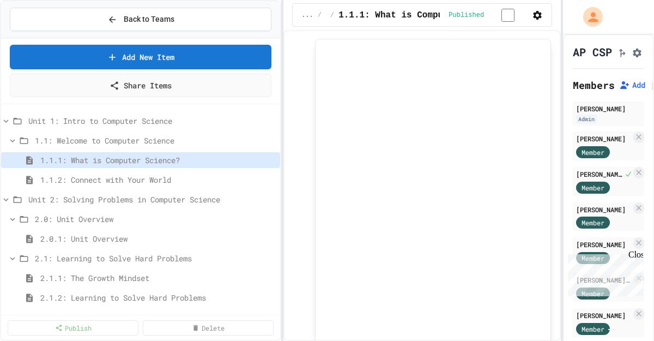
click at [638, 56] on icon "Assignment Settings" at bounding box center [637, 52] width 11 height 11
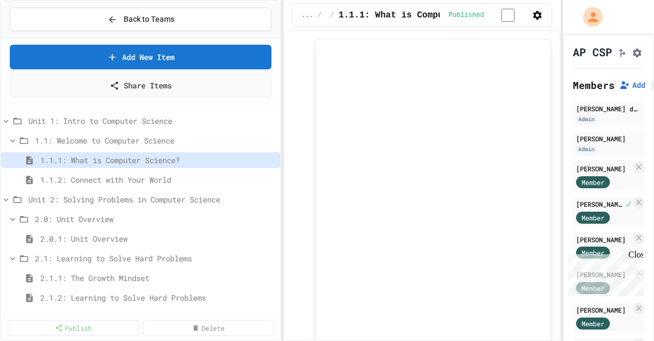
click at [612, 329] on img "Chat widget" at bounding box center [612, 329] width 0 height 0
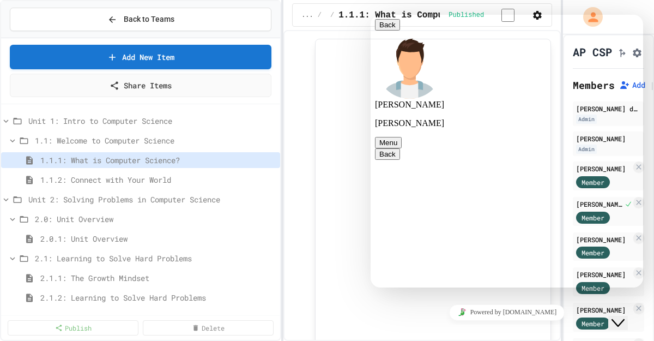
click at [625, 316] on icon "Close Chat This icon closes the chat window." at bounding box center [618, 322] width 13 height 13
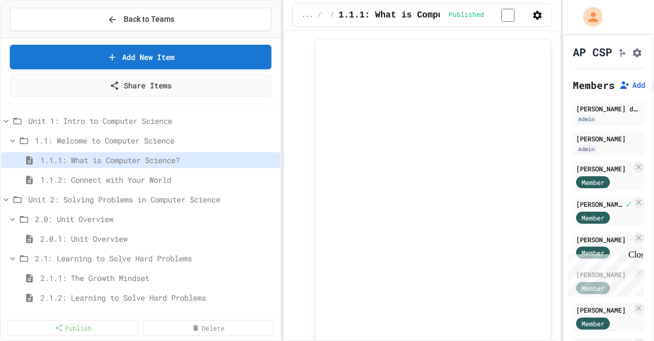
select select "*******"
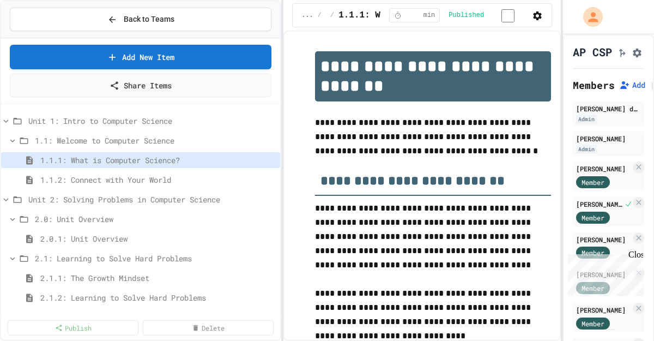
scroll to position [1996, 0]
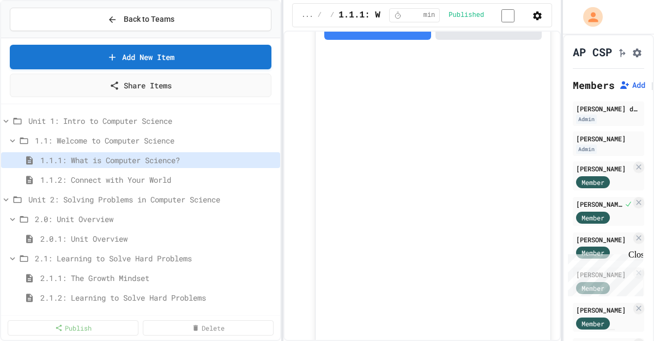
scroll to position [32, 0]
click at [533, 14] on icon "button" at bounding box center [537, 15] width 9 height 9
click at [532, 14] on div at bounding box center [327, 170] width 654 height 341
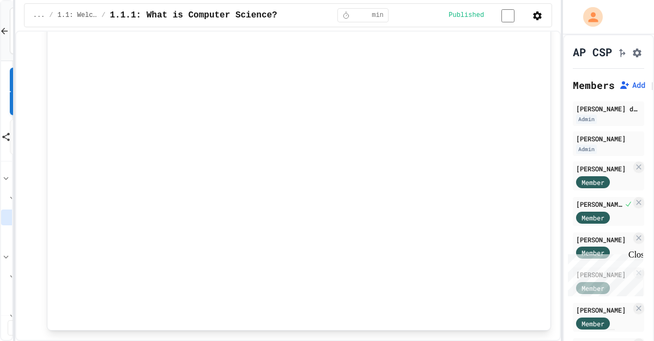
scroll to position [1856, 0]
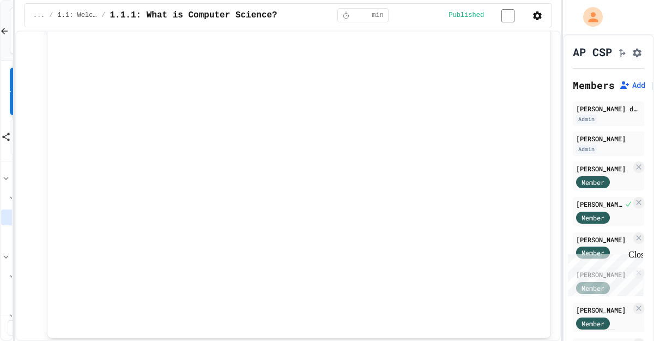
click at [10, 28] on div "**********" at bounding box center [327, 170] width 654 height 341
click at [536, 15] on icon "button" at bounding box center [537, 15] width 9 height 9
click at [564, 100] on div at bounding box center [327, 170] width 654 height 341
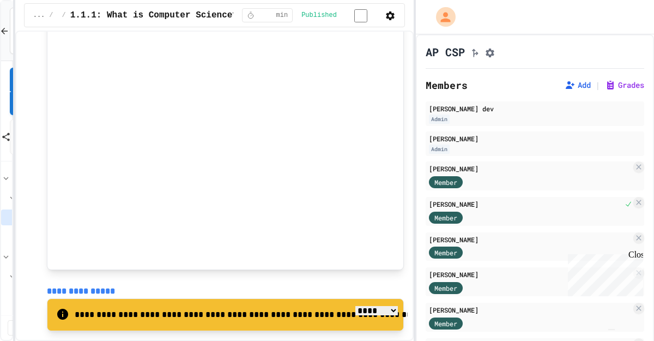
click at [387, 189] on div "**********" at bounding box center [327, 170] width 654 height 341
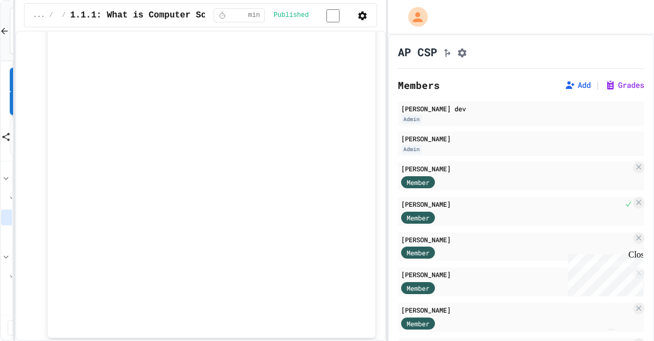
scroll to position [1878, 0]
click at [519, 69] on hr at bounding box center [521, 68] width 246 height 1
click at [446, 50] on icon "Click to see fork details" at bounding box center [447, 52] width 11 height 11
click at [467, 51] on icon "Assignment Settings" at bounding box center [462, 53] width 9 height 9
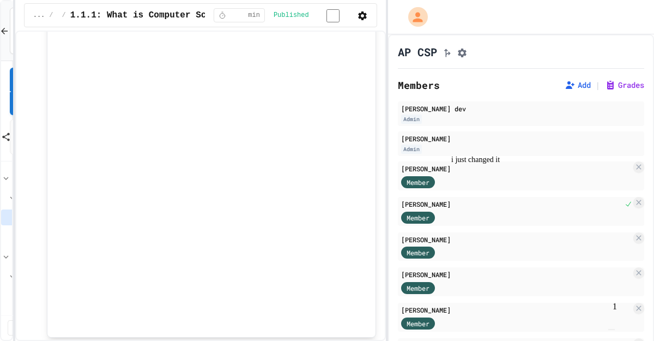
scroll to position [867, 0]
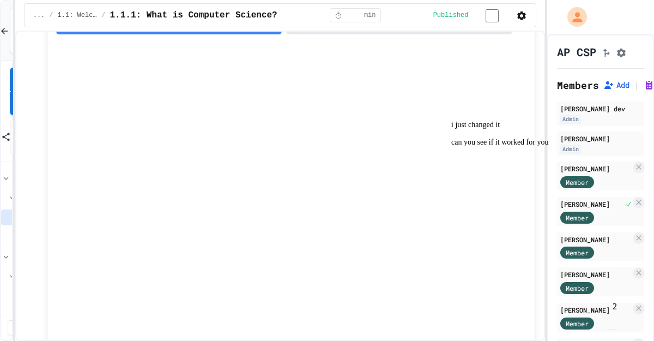
click at [557, 107] on div "**********" at bounding box center [327, 170] width 654 height 341
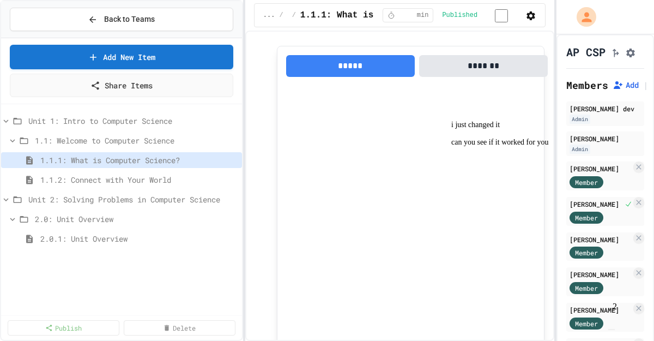
scroll to position [1911, 0]
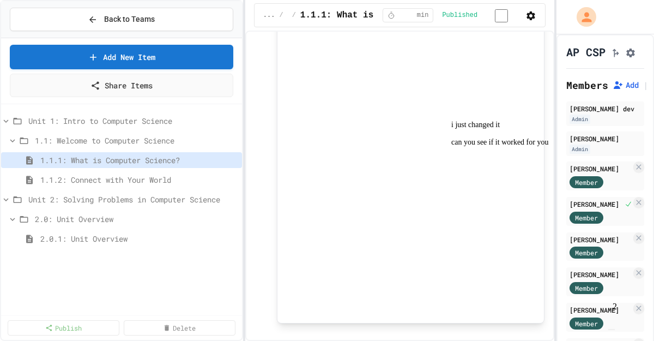
click at [248, 134] on div "**********" at bounding box center [327, 170] width 654 height 341
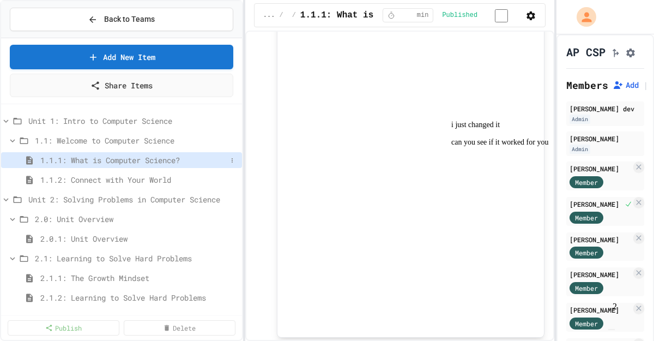
click at [192, 162] on span "1.1.1: What is Computer Science?" at bounding box center [133, 159] width 186 height 11
click at [629, 58] on icon "Assignment Settings" at bounding box center [630, 52] width 11 height 11
click at [612, 329] on img "Chat widget" at bounding box center [612, 329] width 0 height 0
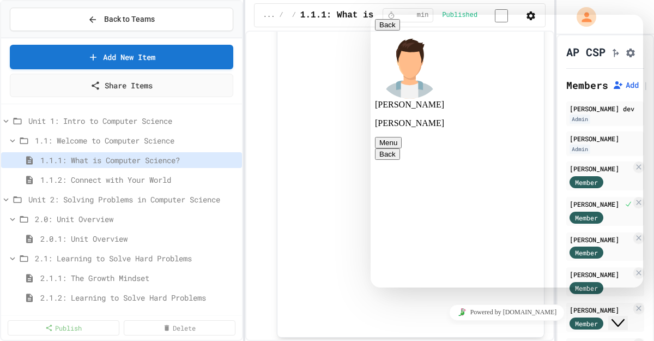
click at [371, 15] on textarea at bounding box center [371, 15] width 0 height 0
type textarea "**********"
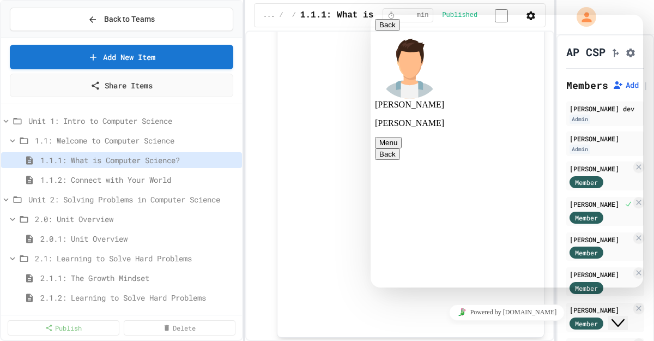
click at [619, 316] on icon "Close Chat This icon closes the chat window." at bounding box center [618, 322] width 13 height 13
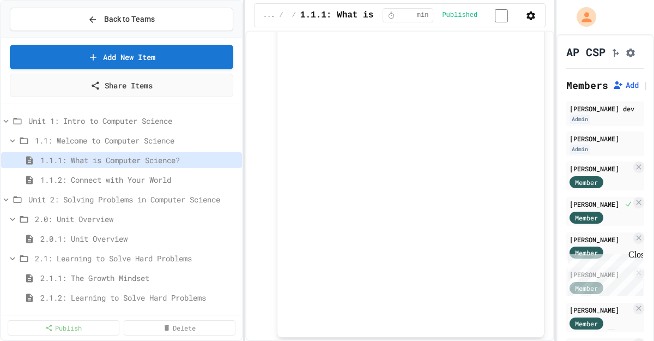
scroll to position [867, 0]
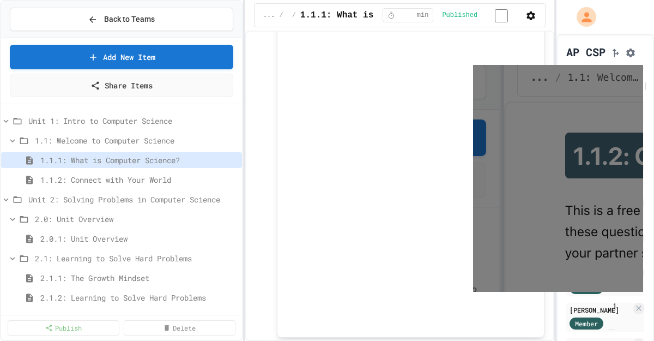
click at [612, 329] on img "Chat widget" at bounding box center [612, 329] width 0 height 0
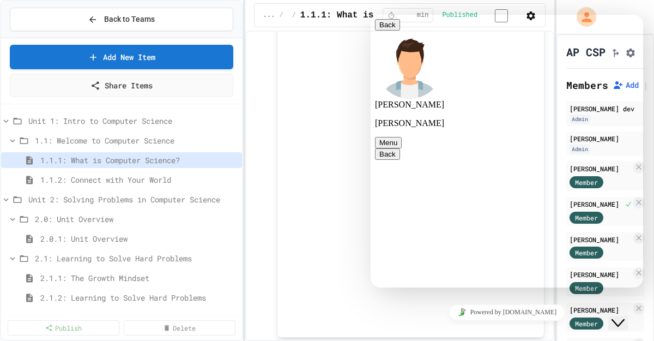
scroll to position [655, 0]
click at [371, 15] on textarea at bounding box center [371, 15] width 0 height 0
type textarea "**********"
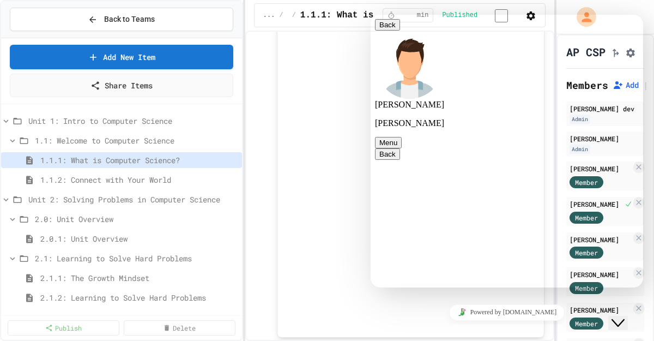
scroll to position [746, 0]
type textarea "**********"
click at [625, 316] on icon "Close Chat This icon closes the chat window." at bounding box center [618, 322] width 13 height 13
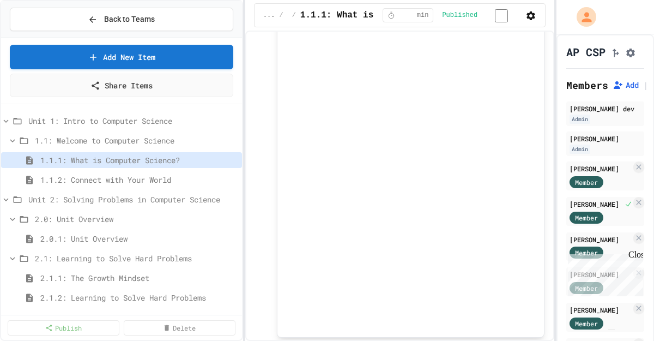
scroll to position [170, 0]
click at [157, 180] on span "1.1.2: Connect with Your World" at bounding box center [133, 179] width 186 height 11
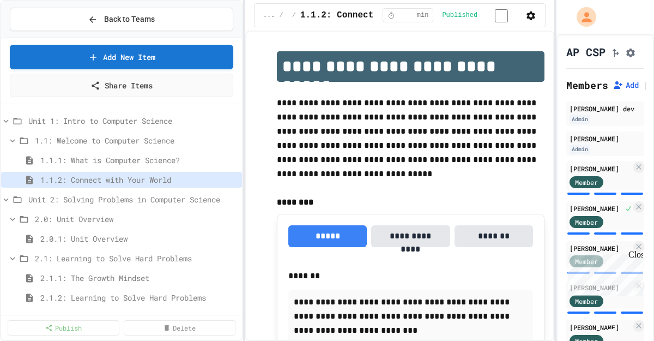
click at [633, 51] on button "Assignment Settings" at bounding box center [630, 51] width 11 height 13
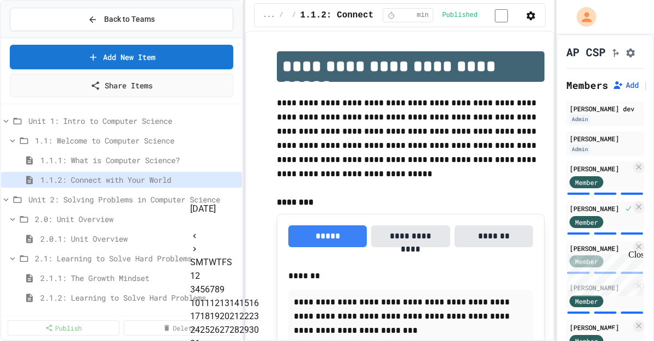
scroll to position [206, 0]
click at [199, 245] on icon "Next month" at bounding box center [194, 249] width 9 height 9
click at [200, 269] on button "2" at bounding box center [197, 275] width 5 height 13
type input "**********"
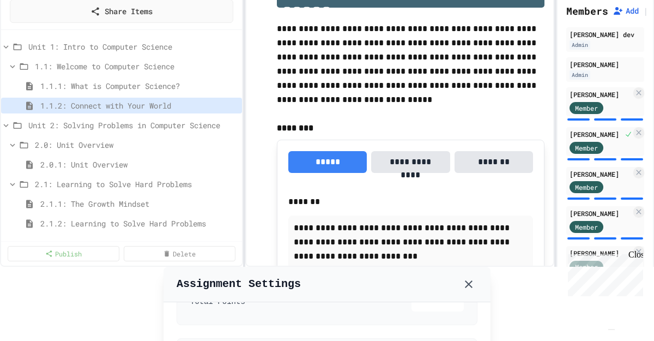
scroll to position [0, 0]
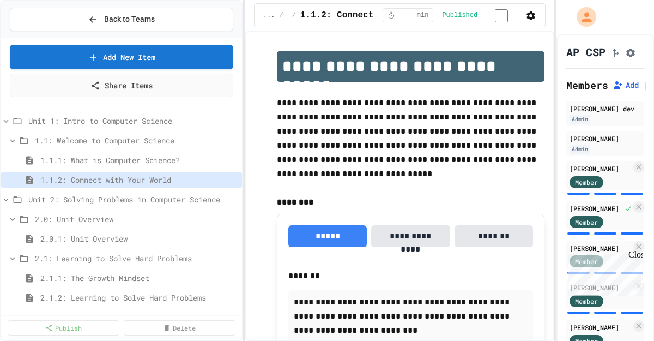
click at [636, 58] on icon "Assignment Settings" at bounding box center [630, 52] width 11 height 11
click at [612, 329] on img "Chat widget" at bounding box center [612, 329] width 0 height 0
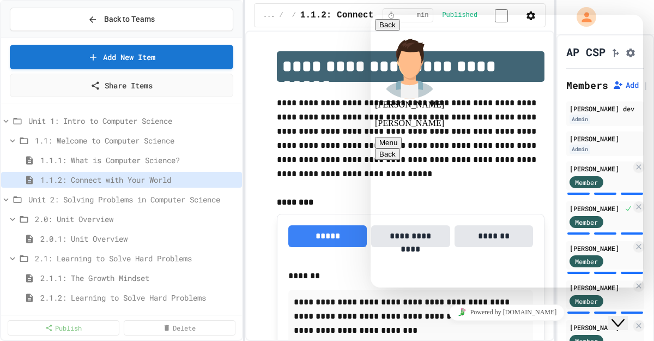
click at [625, 316] on icon "Close Chat This icon closes the chat window." at bounding box center [618, 322] width 13 height 13
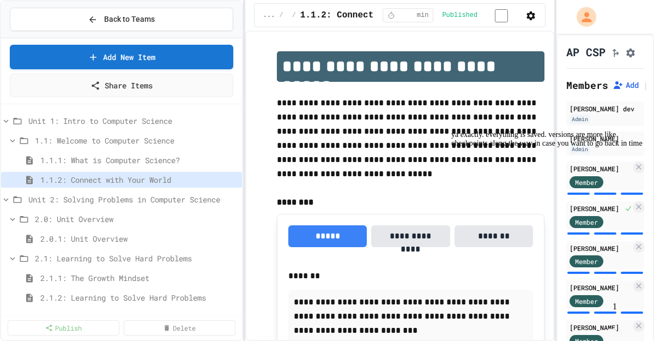
click at [612, 329] on img "Chat widget" at bounding box center [612, 329] width 0 height 0
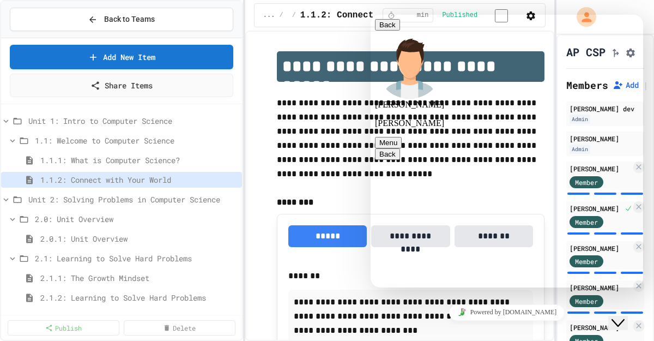
click at [371, 15] on textarea at bounding box center [371, 15] width 0 height 0
type textarea "**********"
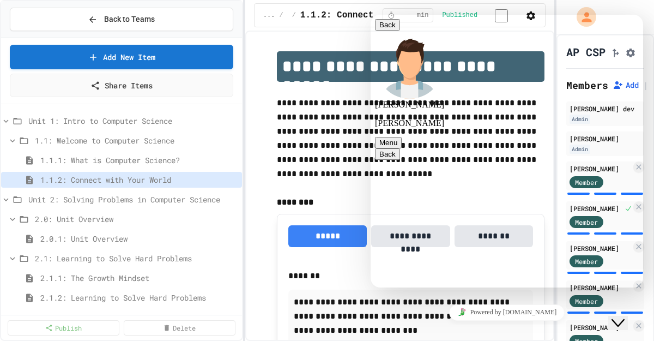
click at [371, 15] on textarea "**********" at bounding box center [371, 15] width 0 height 0
type textarea "**********"
click at [385, 31] on button "Back" at bounding box center [387, 24] width 25 height 11
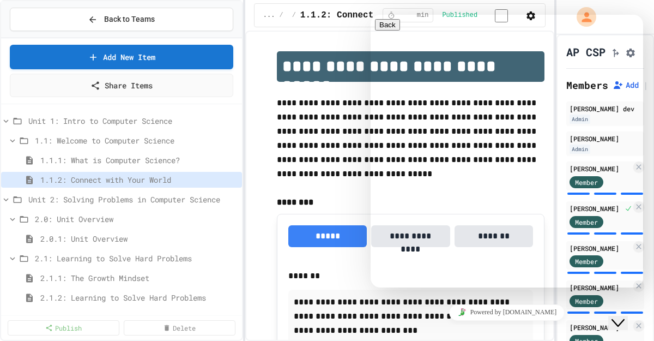
click at [625, 316] on icon "Close Chat This icon closes the chat window." at bounding box center [618, 322] width 13 height 13
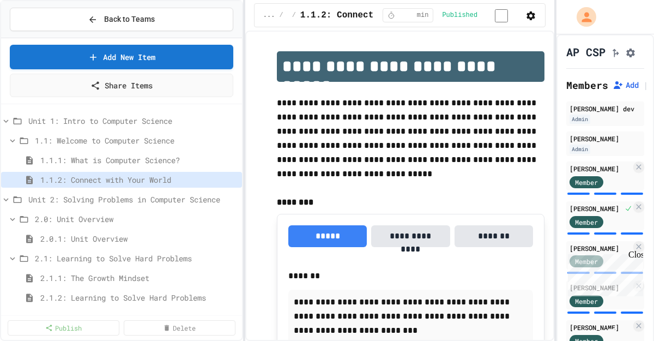
click at [633, 250] on div "Close" at bounding box center [636, 257] width 14 height 14
click at [7, 198] on icon at bounding box center [6, 199] width 5 height 3
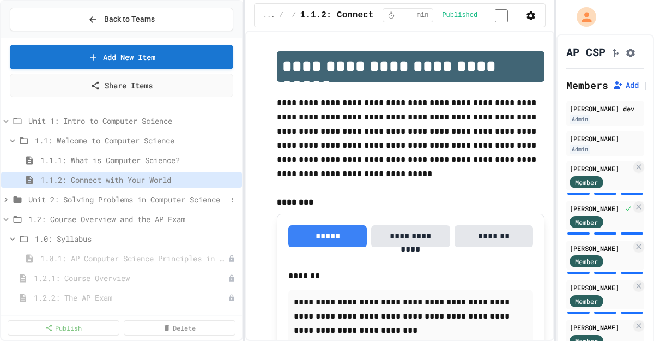
click at [7, 198] on icon at bounding box center [6, 200] width 10 height 10
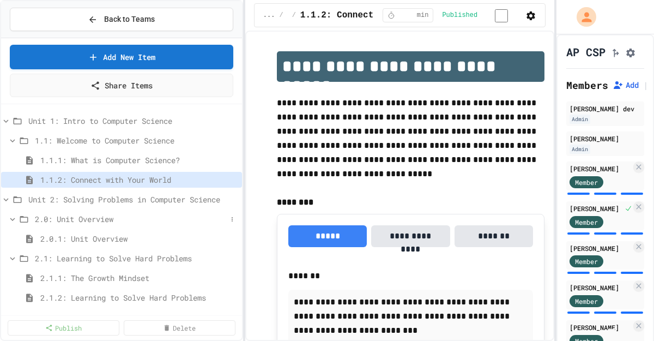
click at [46, 218] on span "2.0: Unit Overview" at bounding box center [131, 218] width 192 height 11
click at [45, 218] on span "2.0: Unit Overview" at bounding box center [131, 218] width 192 height 11
click at [50, 198] on span "Unit 2: Solving Problems in Computer Science" at bounding box center [127, 199] width 198 height 11
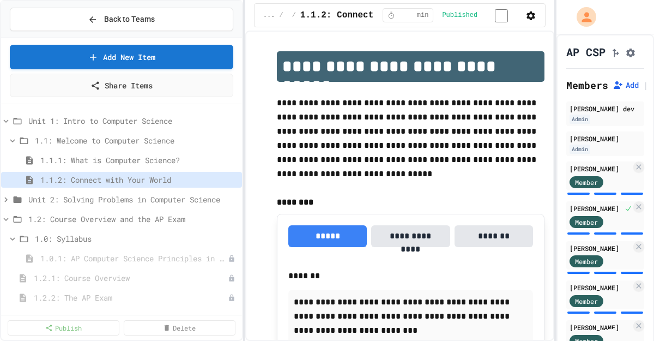
click at [50, 198] on span "Unit 2: Solving Problems in Computer Science" at bounding box center [132, 199] width 209 height 11
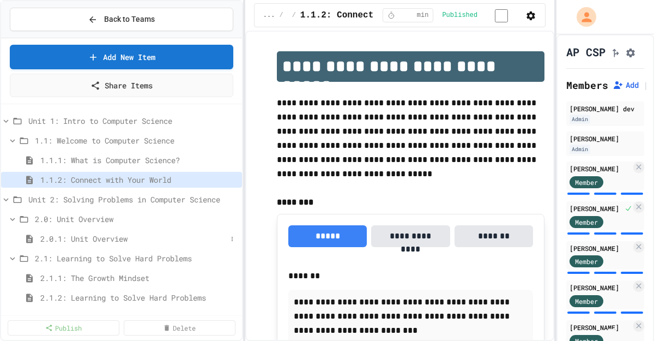
click at [45, 234] on span "2.0.1: Unit Overview" at bounding box center [133, 238] width 186 height 11
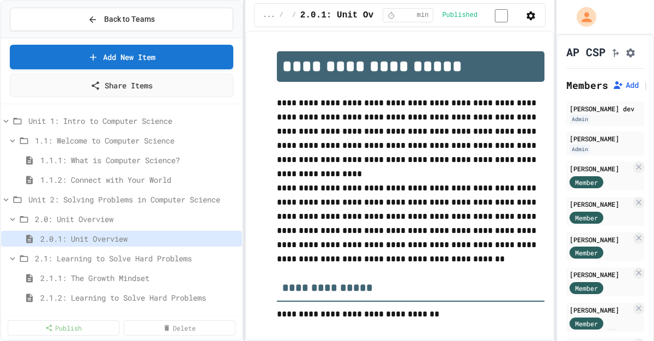
click at [636, 58] on icon "Assignment Settings" at bounding box center [630, 52] width 11 height 11
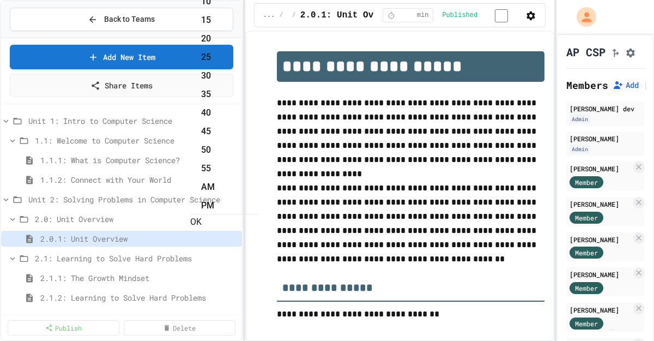
type input "**********"
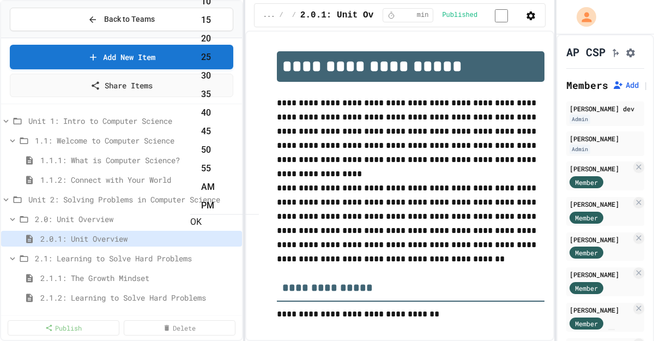
click at [202, 215] on button "OK" at bounding box center [195, 221] width 11 height 13
click at [82, 153] on div "1.1.1: What is Computer Science?" at bounding box center [121, 160] width 241 height 16
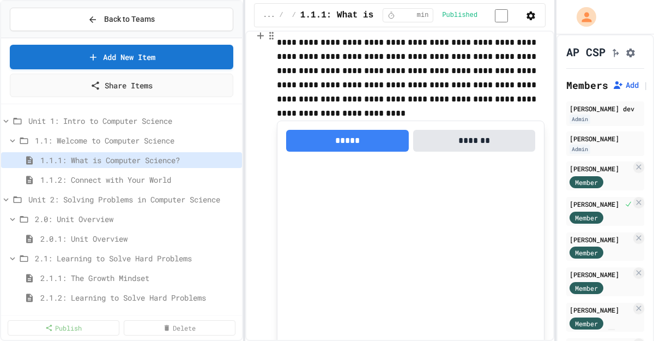
scroll to position [4181, 0]
click at [148, 178] on span "1.1.2: Connect with Your World" at bounding box center [133, 179] width 186 height 11
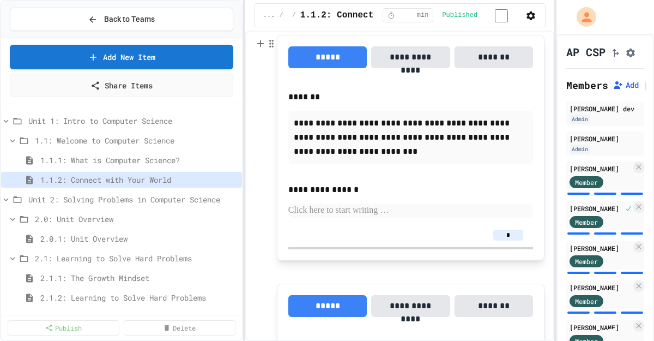
scroll to position [183, 0]
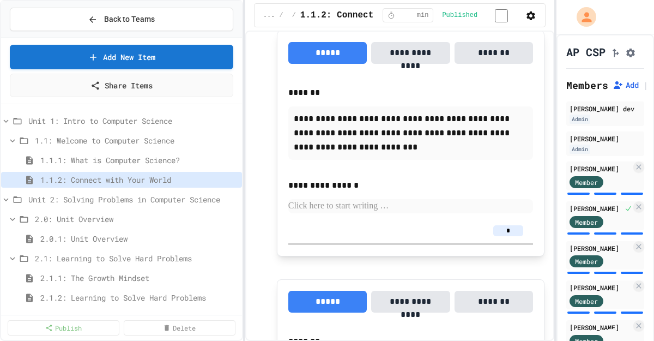
click at [635, 57] on icon "Assignment Settings" at bounding box center [630, 53] width 9 height 9
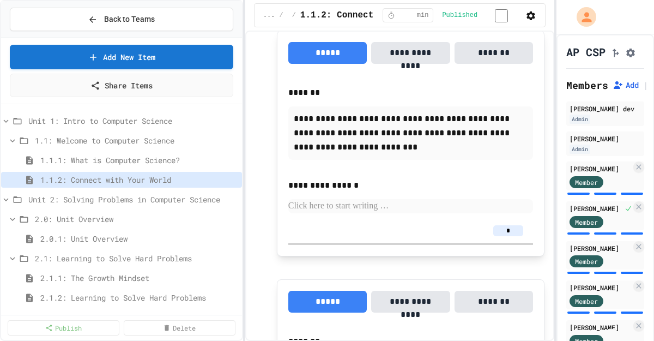
type input "*"
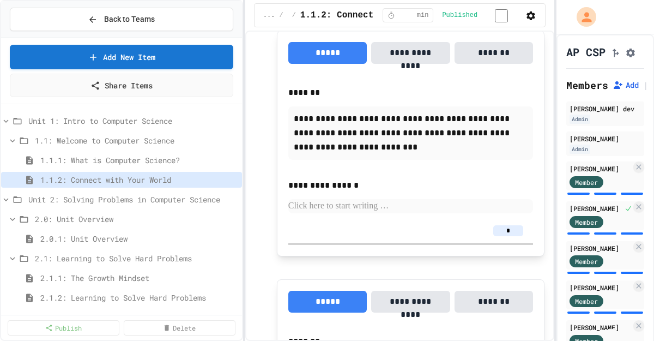
click at [612, 329] on img "Chat widget" at bounding box center [612, 329] width 0 height 0
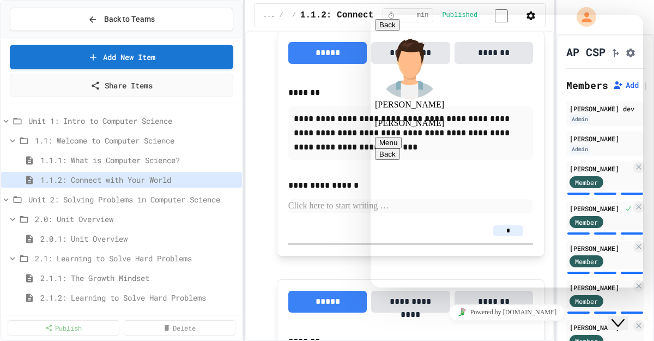
click at [371, 15] on textarea at bounding box center [371, 15] width 0 height 0
type textarea "**********"
type textarea "*"
click at [159, 173] on div "1.1.2: Connect with Your World" at bounding box center [121, 180] width 241 height 16
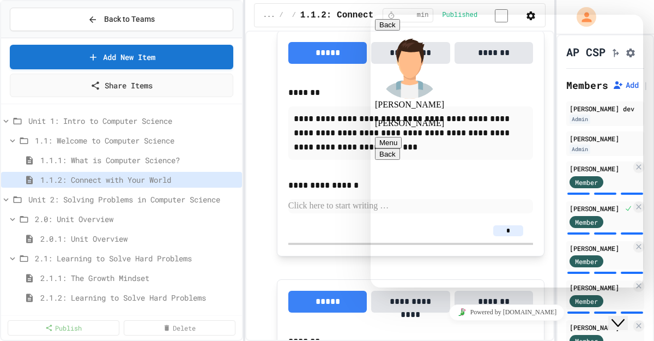
click at [371, 15] on textarea at bounding box center [371, 15] width 0 height 0
type textarea "**********"
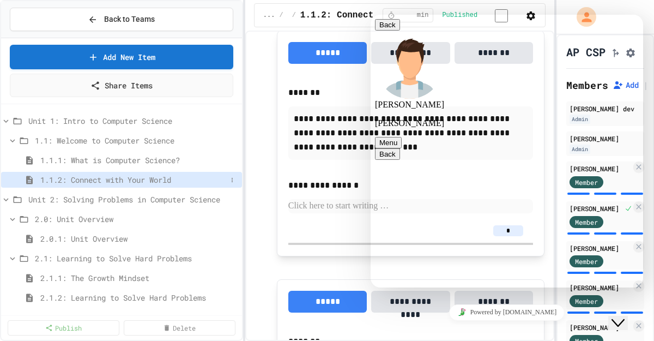
click at [168, 177] on span "1.1.2: Connect with Your World" at bounding box center [133, 179] width 186 height 11
click at [393, 30] on button "Back" at bounding box center [387, 24] width 25 height 11
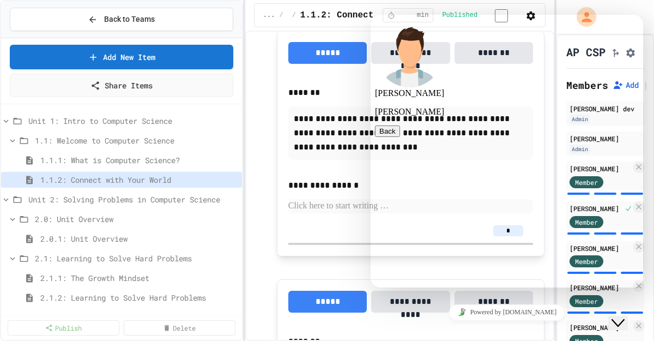
scroll to position [1144, 0]
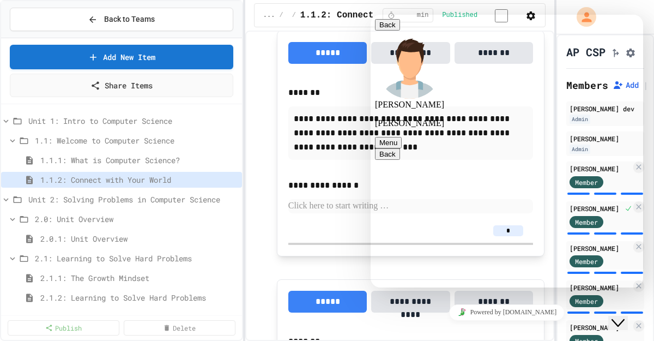
click at [371, 15] on textarea at bounding box center [371, 15] width 0 height 0
type textarea "**********"
click at [616, 319] on div "Close Chat This icon closes the chat window." at bounding box center [618, 322] width 13 height 13
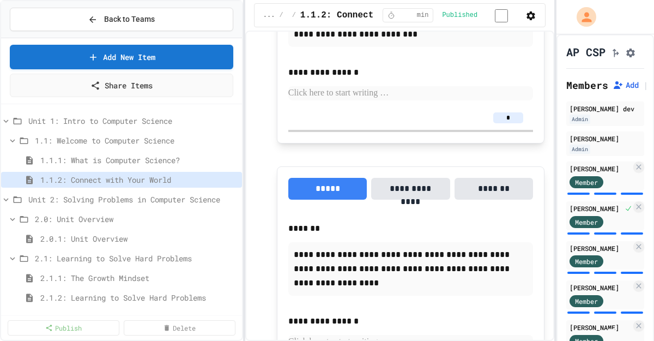
scroll to position [297, 0]
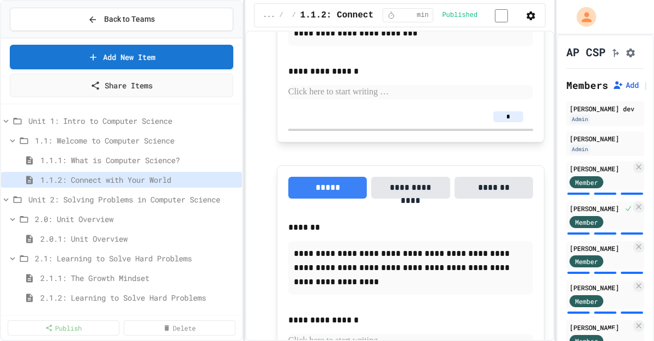
click at [508, 119] on input "*" at bounding box center [508, 116] width 30 height 11
click at [515, 119] on input "*" at bounding box center [508, 116] width 30 height 11
click at [628, 58] on button "Assignment Settings" at bounding box center [630, 51] width 11 height 13
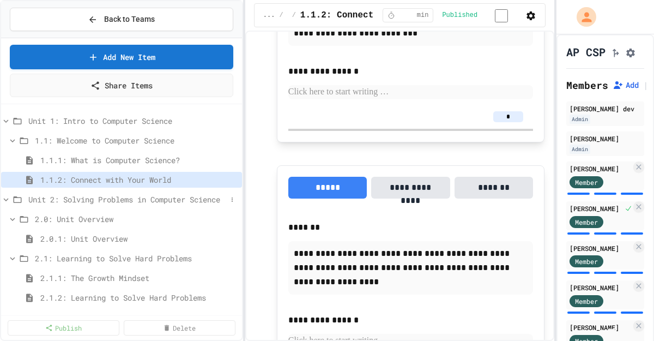
click at [5, 198] on icon at bounding box center [6, 200] width 10 height 10
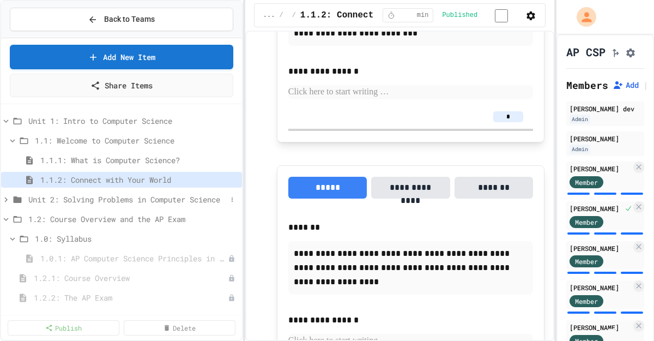
click at [8, 196] on icon at bounding box center [6, 200] width 10 height 10
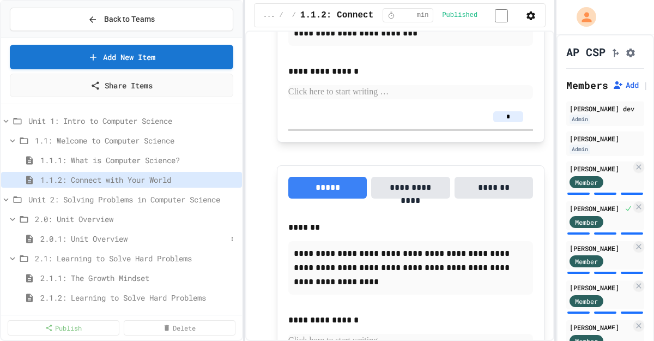
click at [58, 237] on span "2.0.1: Unit Overview" at bounding box center [133, 238] width 186 height 11
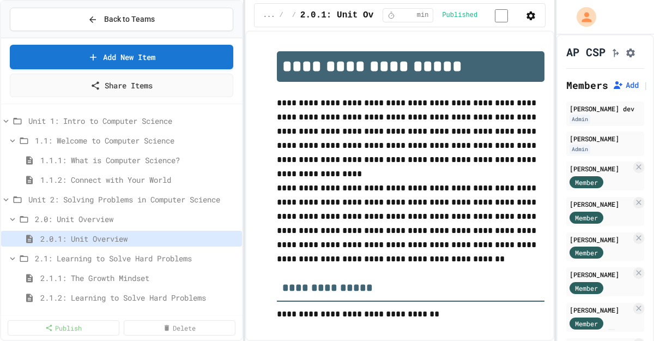
click at [636, 58] on icon "Assignment Settings" at bounding box center [630, 52] width 11 height 11
click at [94, 280] on span "2.1.1: The Growth Mindset" at bounding box center [133, 277] width 186 height 11
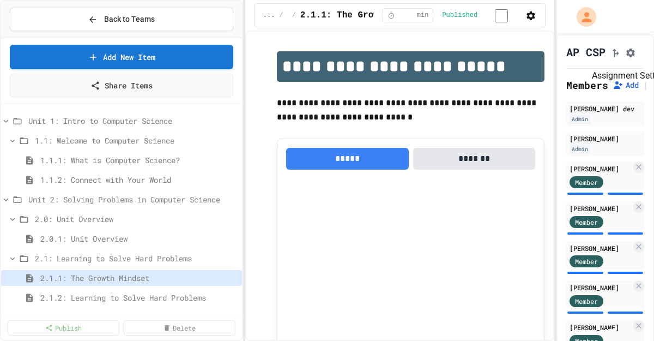
click at [631, 50] on button "Assignment Settings" at bounding box center [630, 51] width 11 height 13
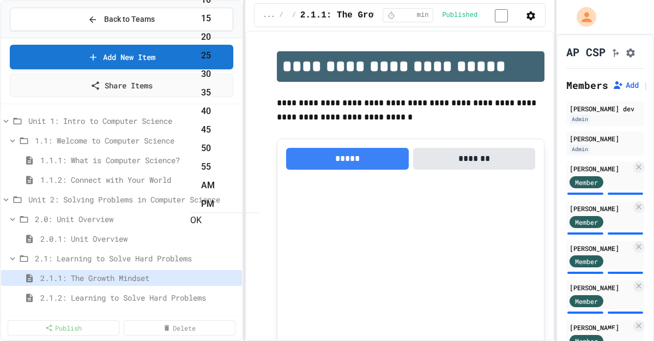
scroll to position [229, 0]
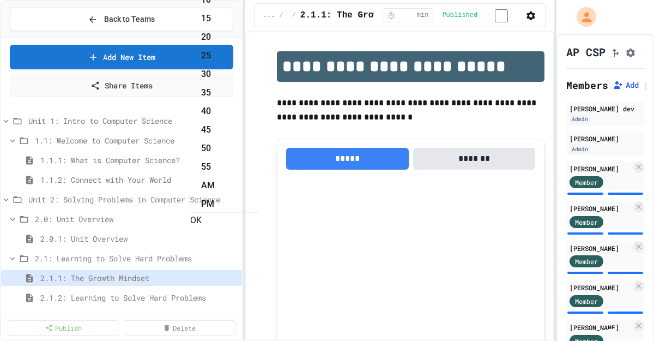
type input "**********"
click at [202, 214] on button "OK" at bounding box center [195, 220] width 11 height 13
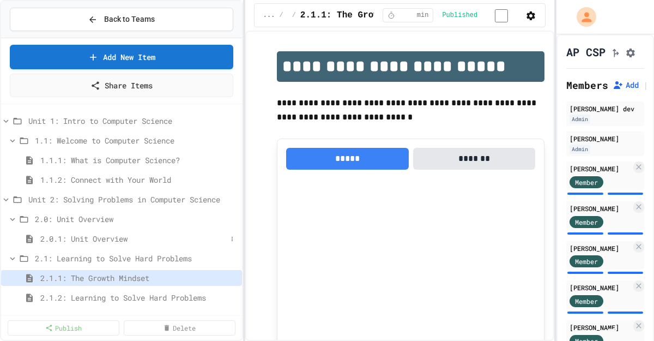
click at [109, 231] on div "2.0.1: Unit Overview" at bounding box center [121, 239] width 241 height 16
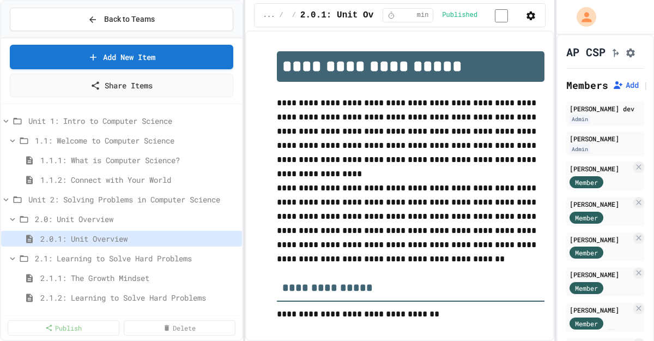
click at [633, 58] on icon "Assignment Settings" at bounding box center [630, 52] width 11 height 11
click at [77, 297] on span "2.1.2: Learning to Solve Hard Problems" at bounding box center [133, 297] width 186 height 11
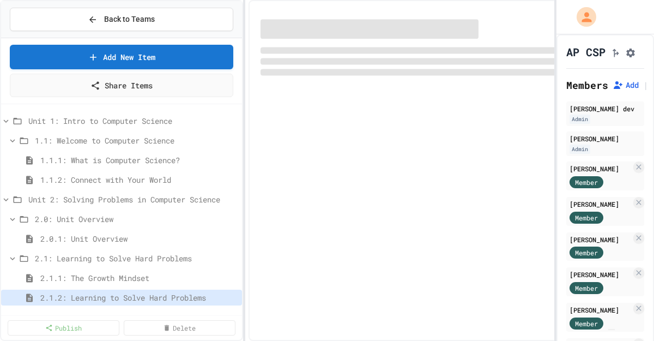
select select "***"
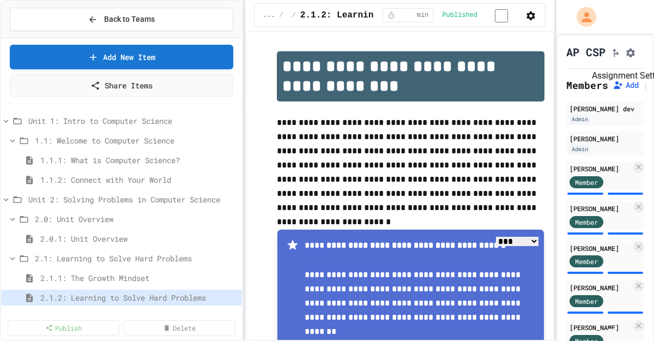
click at [636, 57] on button "Assignment Settings" at bounding box center [630, 51] width 11 height 13
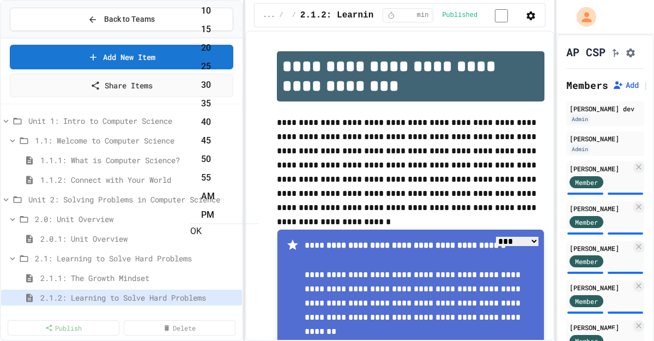
scroll to position [23, 0]
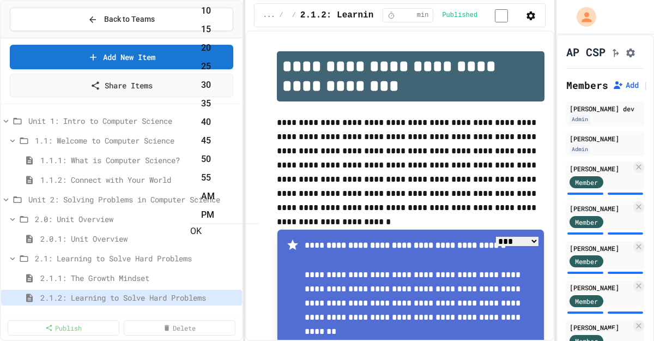
scroll to position [0, 0]
type input "**********"
click at [202, 225] on button "OK" at bounding box center [195, 231] width 11 height 13
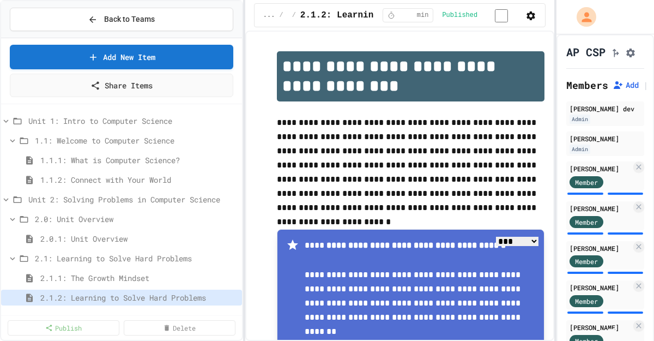
click at [612, 329] on img "Chat widget" at bounding box center [612, 329] width 0 height 0
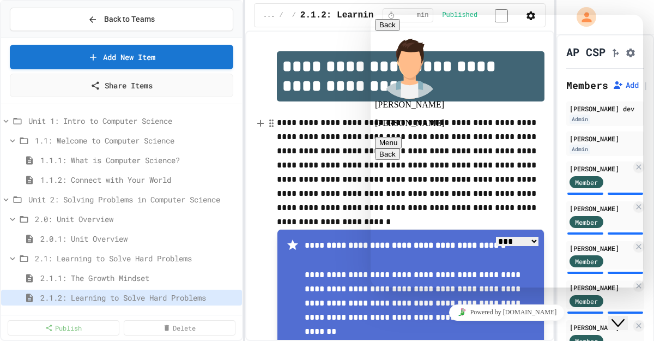
click at [341, 166] on p "**********" at bounding box center [411, 165] width 268 height 99
click at [627, 316] on button "Close Chat This icon closes the chat window." at bounding box center [618, 323] width 20 height 14
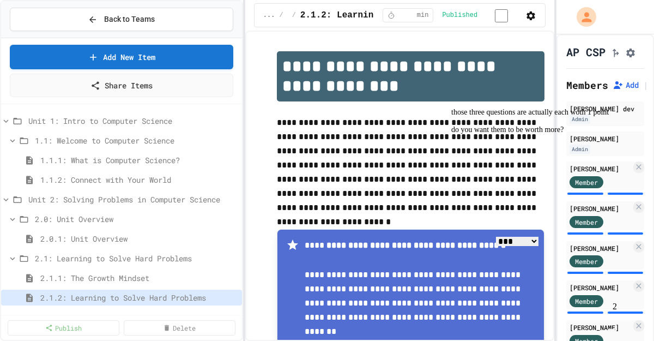
click at [612, 329] on img "Chat widget" at bounding box center [612, 329] width 0 height 0
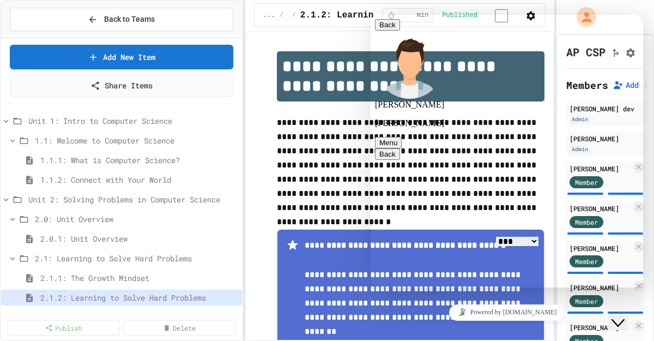
scroll to position [1276, 0]
click at [371, 15] on textarea at bounding box center [371, 15] width 0 height 0
type textarea "**********"
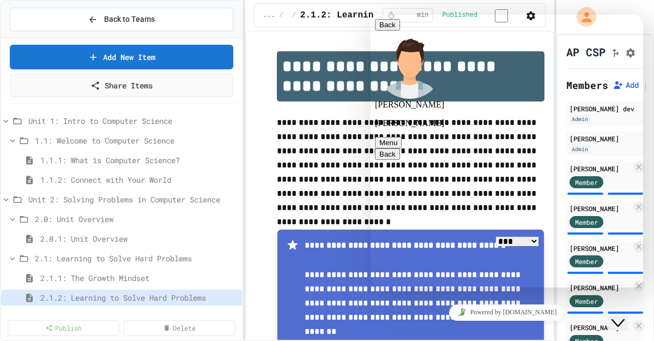
scroll to position [1353, 0]
type textarea "*"
click at [625, 316] on icon "Close Chat This icon closes the chat window." at bounding box center [618, 322] width 13 height 13
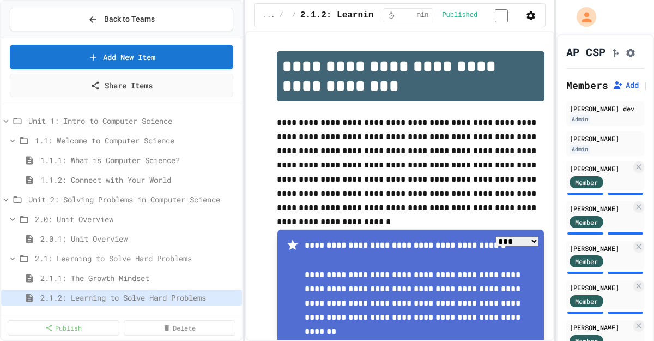
click at [632, 57] on icon "Assignment Settings" at bounding box center [630, 53] width 9 height 9
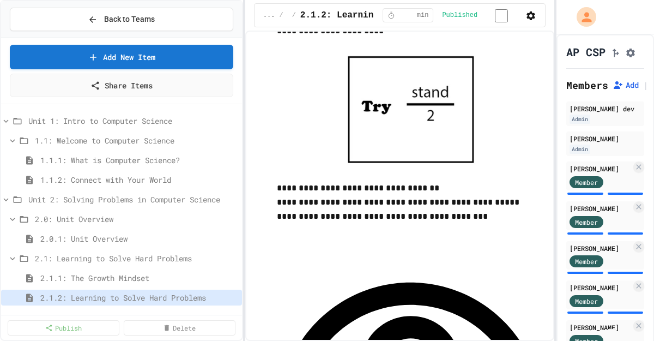
scroll to position [1782, 0]
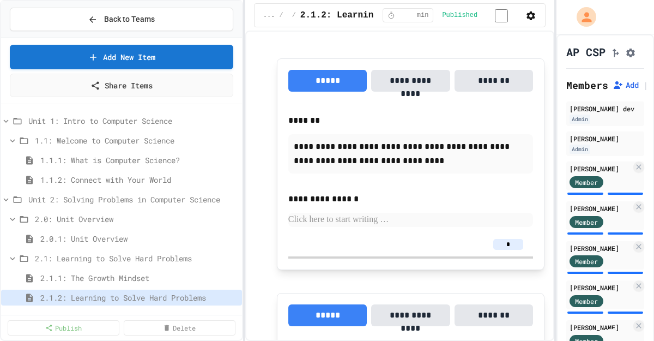
click at [612, 329] on img "Chat widget" at bounding box center [612, 329] width 0 height 0
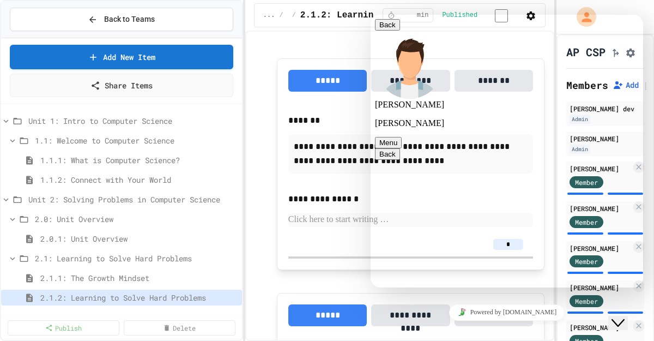
scroll to position [1457, 0]
click at [371, 15] on div "Rate this chat Upload File Insert emoji" at bounding box center [371, 15] width 0 height 0
click at [371, 15] on textarea at bounding box center [371, 15] width 0 height 0
type textarea "***"
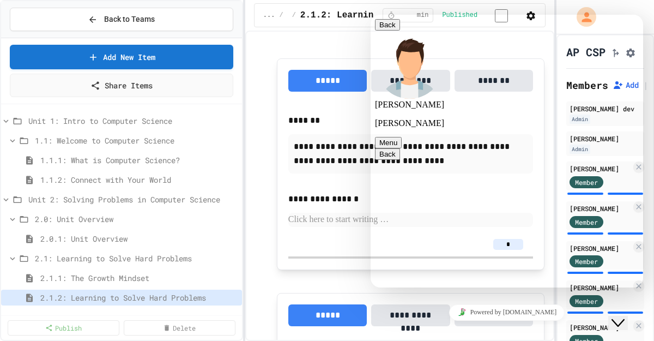
scroll to position [1493, 0]
type textarea "**********"
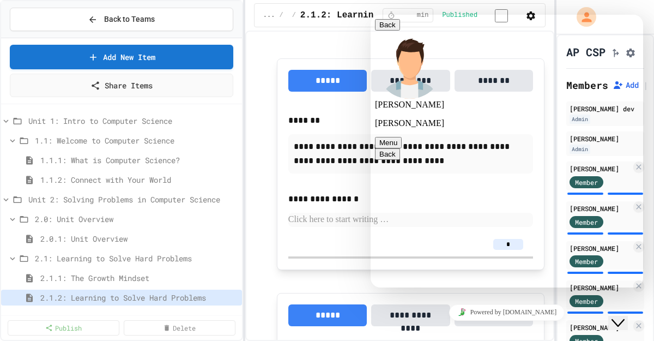
click at [625, 316] on div "Close Chat This icon closes the chat window." at bounding box center [618, 322] width 13 height 13
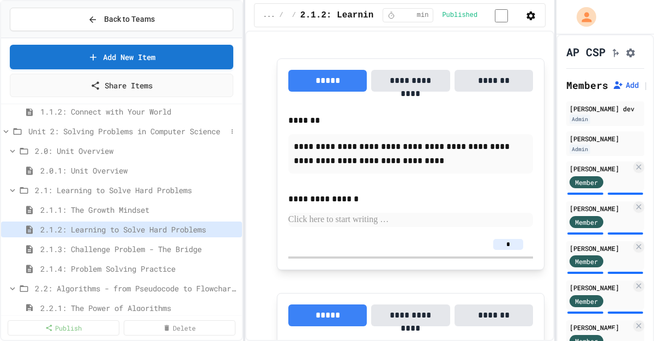
scroll to position [84, 0]
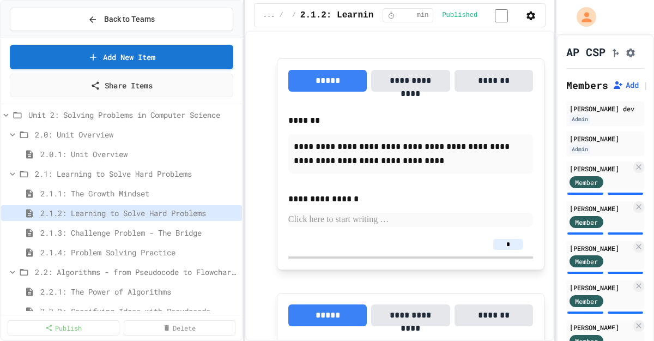
click at [636, 58] on button "Assignment Settings" at bounding box center [630, 51] width 11 height 13
click at [181, 231] on span "2.1.3: Challenge Problem - The Bridge" at bounding box center [133, 232] width 186 height 11
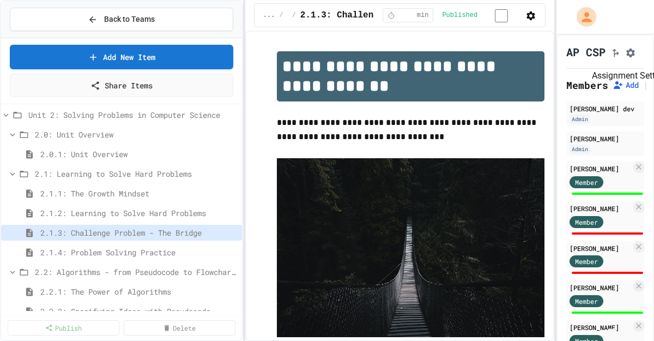
click at [633, 57] on icon "Assignment Settings" at bounding box center [630, 53] width 9 height 9
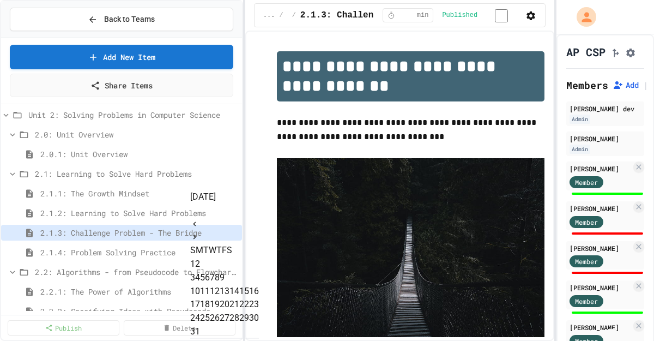
scroll to position [69, 0]
click at [199, 233] on icon "Next month" at bounding box center [194, 237] width 9 height 9
click at [200, 257] on button "2" at bounding box center [197, 263] width 5 height 13
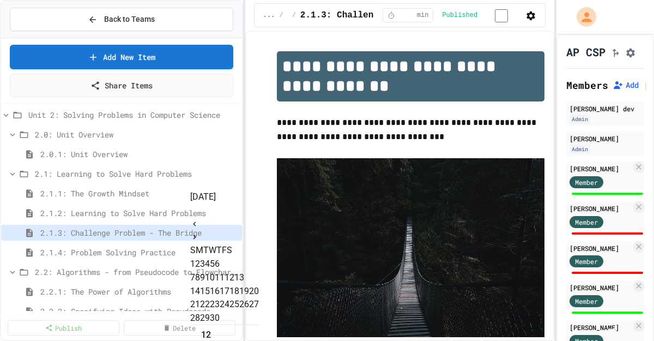
scroll to position [0, 0]
type input "**********"
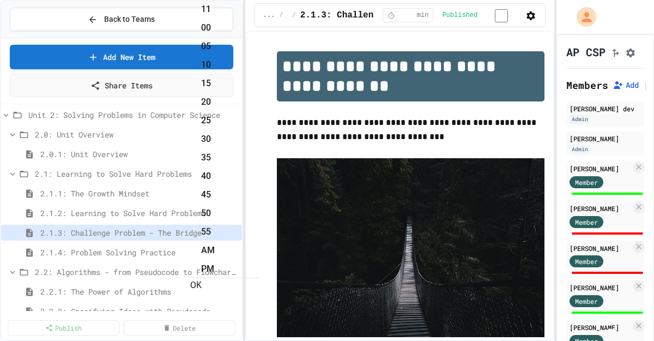
scroll to position [47, 0]
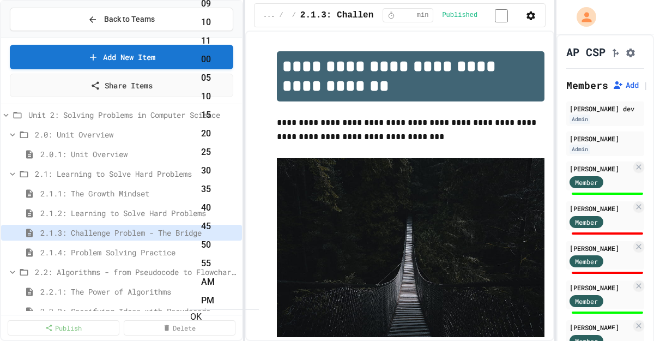
click at [123, 257] on span "2.1.4: Problem Solving Practice" at bounding box center [133, 251] width 186 height 11
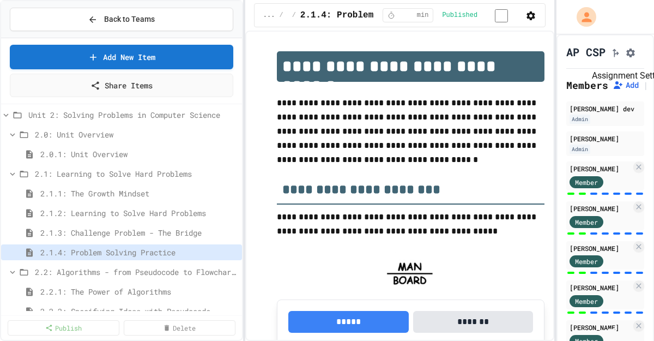
click at [636, 58] on icon "Assignment Settings" at bounding box center [630, 52] width 11 height 11
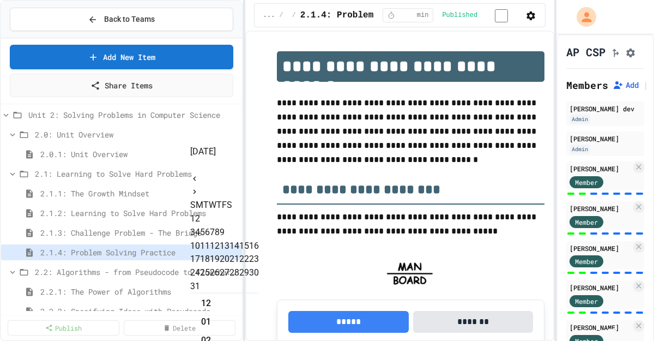
scroll to position [69, 0]
click at [199, 188] on icon "Next month" at bounding box center [194, 192] width 9 height 9
click at [200, 212] on button "2" at bounding box center [197, 218] width 5 height 13
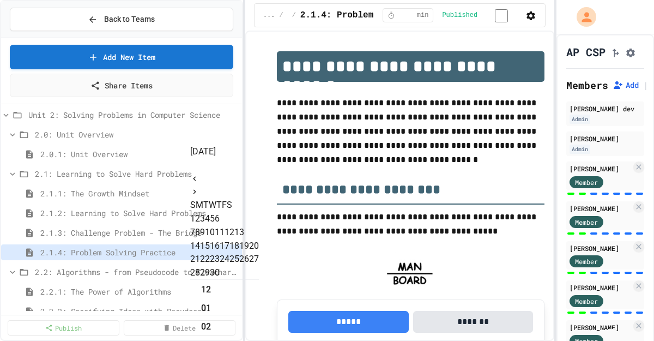
scroll to position [0, 0]
type input "**********"
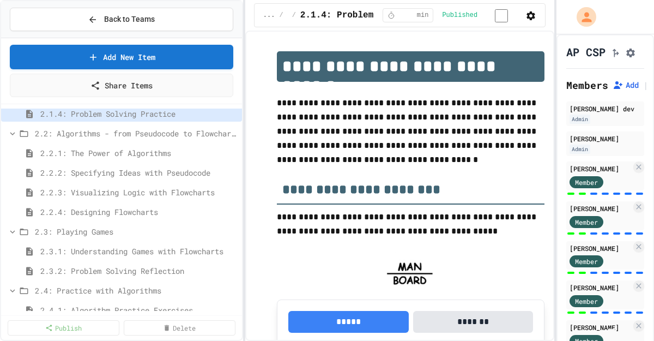
scroll to position [225, 0]
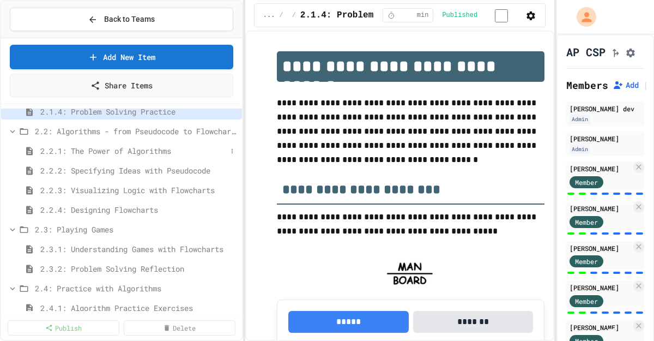
click at [154, 152] on span "2.2.1: The Power of Algorithms" at bounding box center [133, 150] width 186 height 11
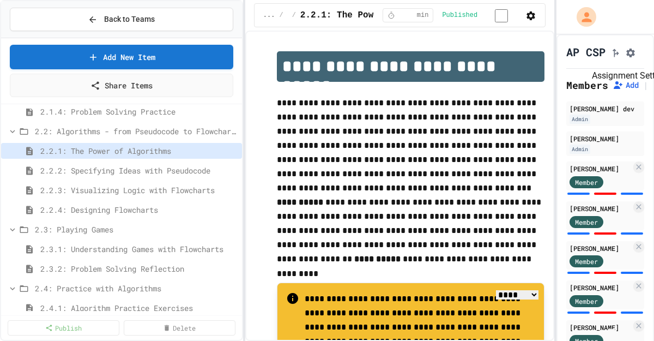
click at [636, 58] on icon "Assignment Settings" at bounding box center [630, 52] width 11 height 11
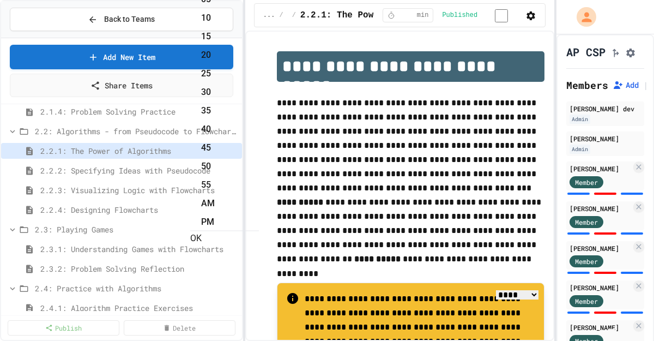
scroll to position [69, 0]
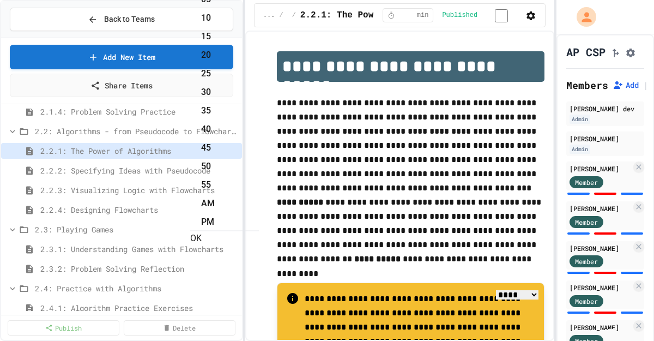
type input "**********"
click at [177, 174] on span "2.2.2: Specifying Ideas with Pseudocode" at bounding box center [133, 170] width 186 height 11
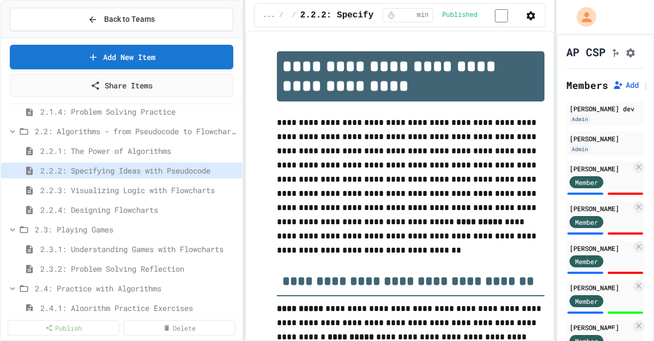
click at [631, 58] on icon "Assignment Settings" at bounding box center [630, 52] width 11 height 11
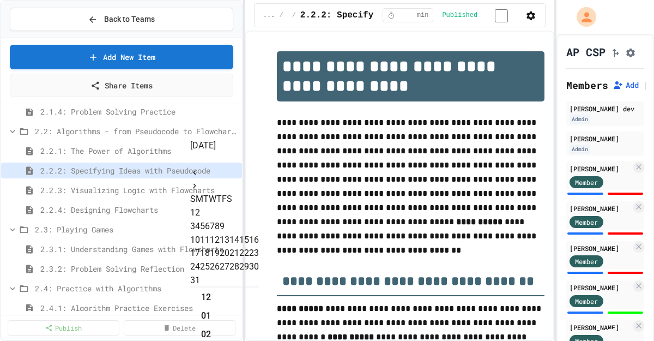
click at [196, 184] on icon "Next month" at bounding box center [195, 186] width 3 height 4
click at [200, 206] on button "2" at bounding box center [197, 212] width 5 height 13
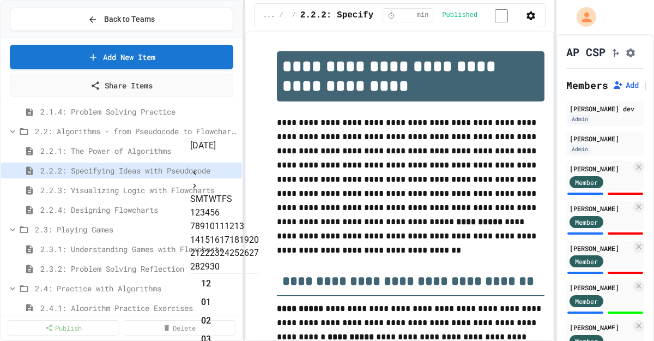
type input "**********"
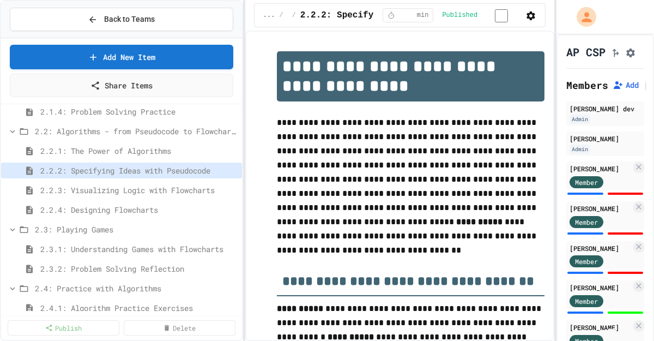
scroll to position [867, 0]
click at [182, 188] on span "2.2.3: Visualizing Logic with Flowcharts" at bounding box center [133, 189] width 186 height 11
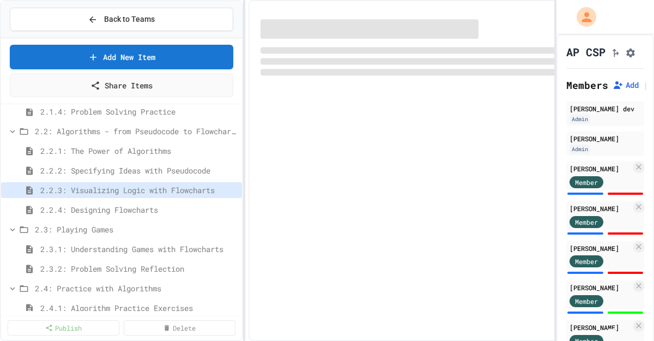
select select "***"
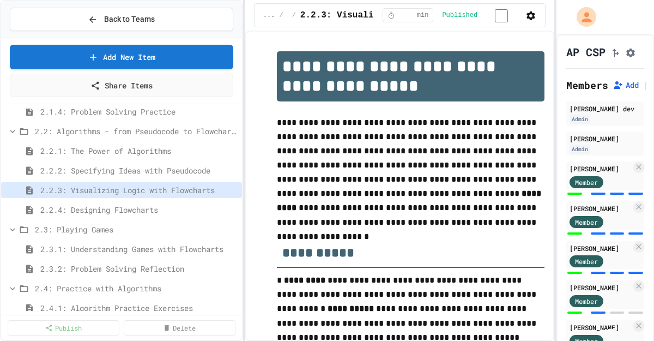
click at [636, 58] on icon "Assignment Settings" at bounding box center [630, 52] width 11 height 11
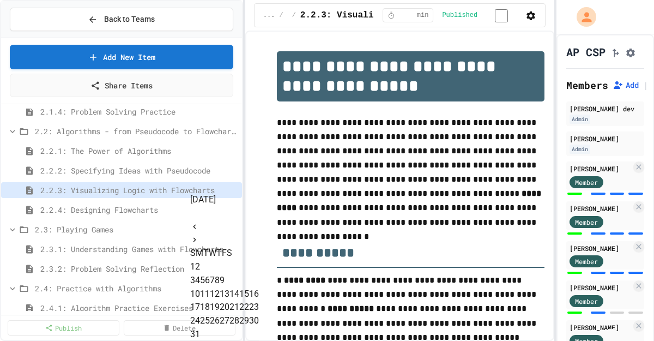
scroll to position [229, 0]
click at [199, 236] on icon "Next month" at bounding box center [194, 240] width 9 height 9
click at [200, 260] on button "2" at bounding box center [197, 266] width 5 height 13
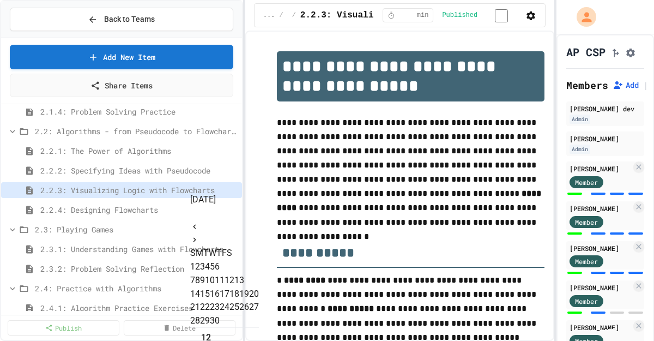
type input "**********"
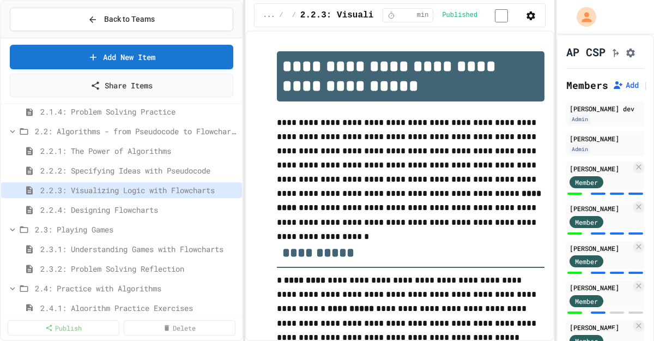
scroll to position [324, 0]
click at [140, 208] on span "2.2.4: Designing Flowcharts" at bounding box center [133, 209] width 186 height 11
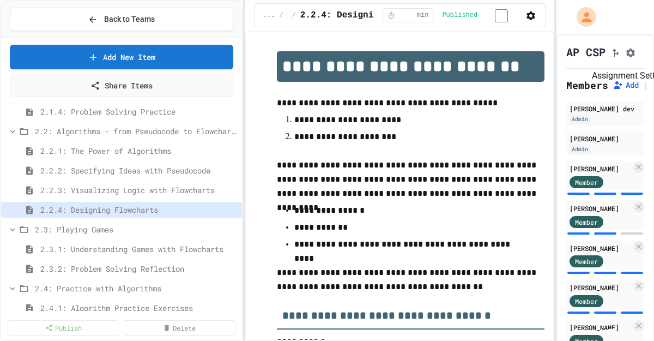
click at [635, 57] on icon "Assignment Settings" at bounding box center [630, 53] width 9 height 9
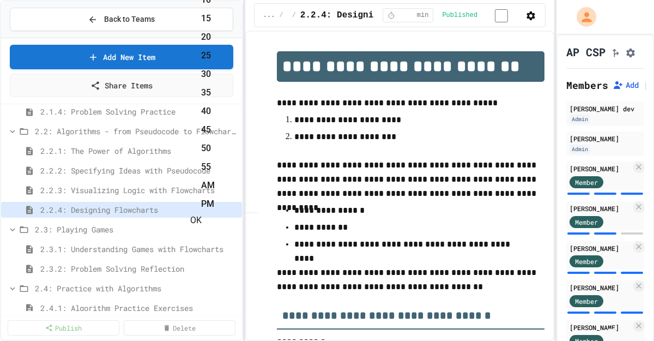
scroll to position [229, 0]
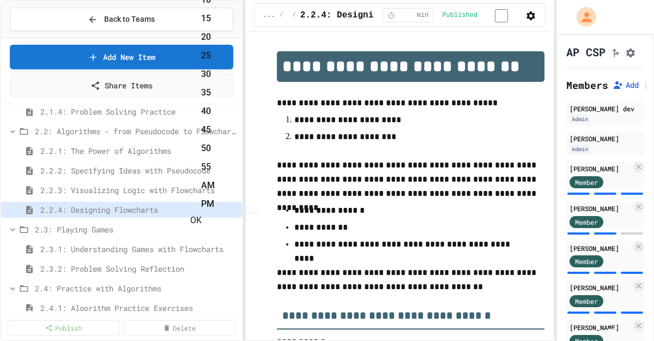
type input "**********"
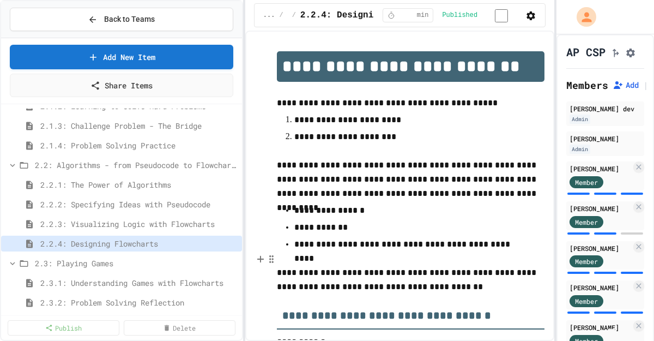
scroll to position [192, 0]
click at [157, 139] on span "2.1.4: Problem Solving Practice" at bounding box center [133, 144] width 186 height 11
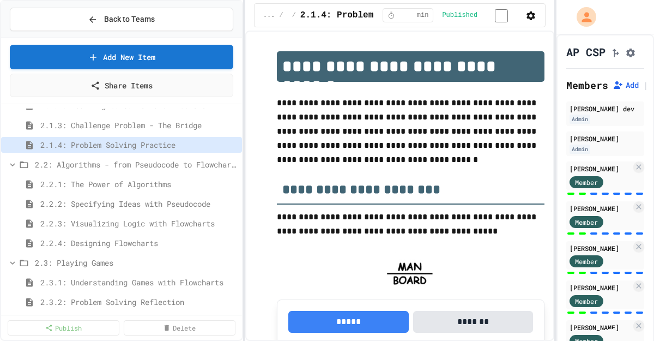
click at [633, 59] on div "AP CSP" at bounding box center [605, 51] width 78 height 15
click at [634, 56] on icon "Assignment Settings" at bounding box center [630, 52] width 9 height 9
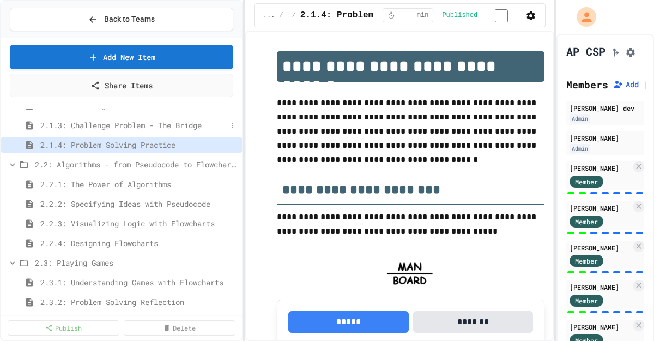
click at [117, 124] on span "2.1.3: Challenge Problem - The Bridge" at bounding box center [133, 124] width 186 height 11
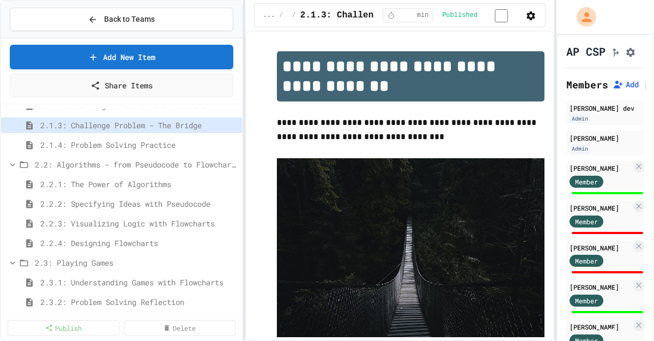
click at [632, 57] on icon "Assignment Settings" at bounding box center [630, 52] width 9 height 9
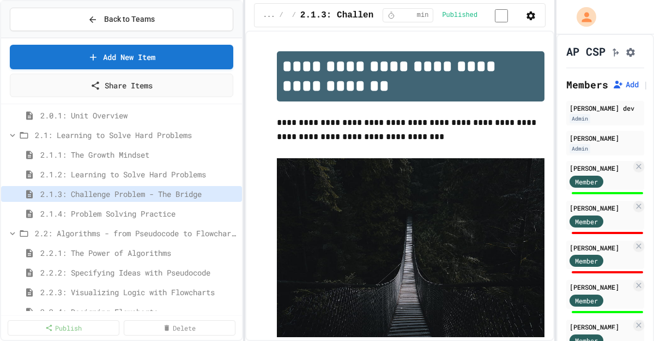
scroll to position [124, 0]
click at [160, 176] on span "2.1.2: Learning to Solve Hard Problems" at bounding box center [133, 173] width 186 height 11
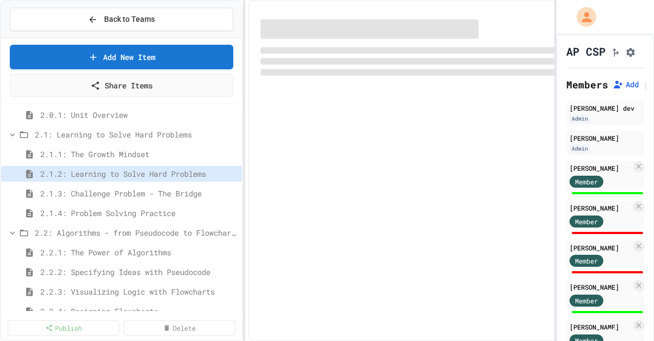
select select "***"
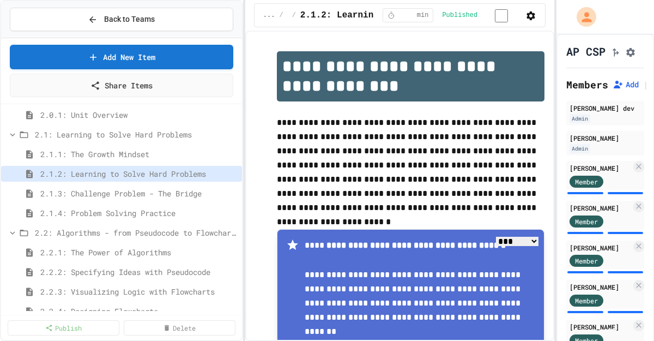
click at [635, 58] on button "Assignment Settings" at bounding box center [630, 51] width 11 height 13
click at [165, 167] on div "2.1.2: Learning to Solve Hard Problems" at bounding box center [121, 174] width 241 height 16
click at [174, 156] on span "2.1.1: The Growth Mindset" at bounding box center [133, 153] width 186 height 11
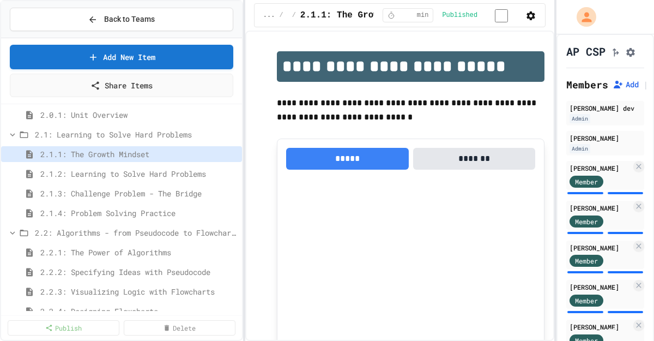
click at [631, 57] on icon "Assignment Settings" at bounding box center [630, 52] width 9 height 9
click at [171, 269] on span "2.2.2: Specifying Ideas with Pseudocode" at bounding box center [133, 271] width 186 height 11
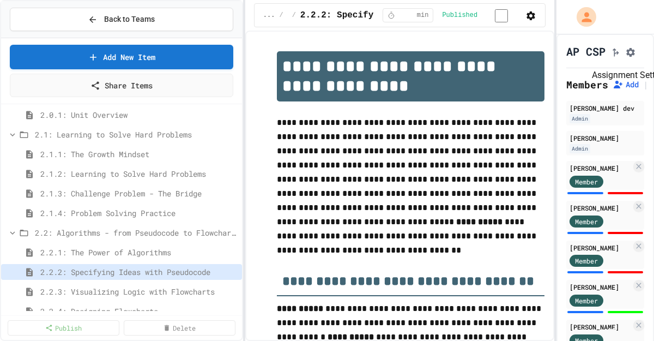
click at [636, 52] on button "Assignment Settings" at bounding box center [630, 51] width 11 height 13
click at [110, 289] on span "2.2.3: Visualizing Logic with Flowcharts" at bounding box center [133, 291] width 186 height 11
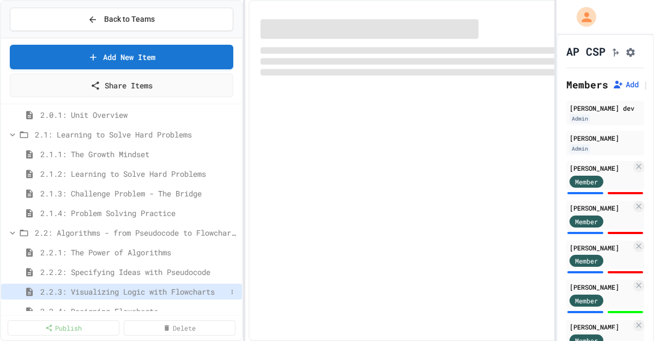
select select "***"
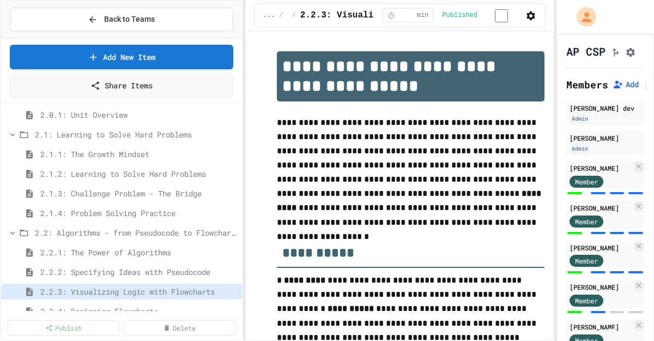
click at [635, 57] on icon "Assignment Settings" at bounding box center [630, 52] width 9 height 9
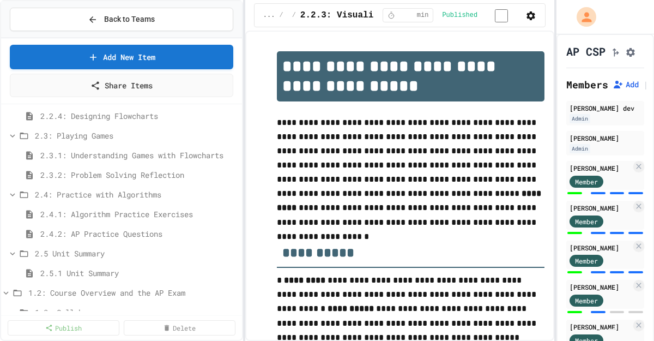
scroll to position [320, 0]
click at [143, 115] on span "2.2.4: Designing Flowcharts" at bounding box center [133, 114] width 186 height 11
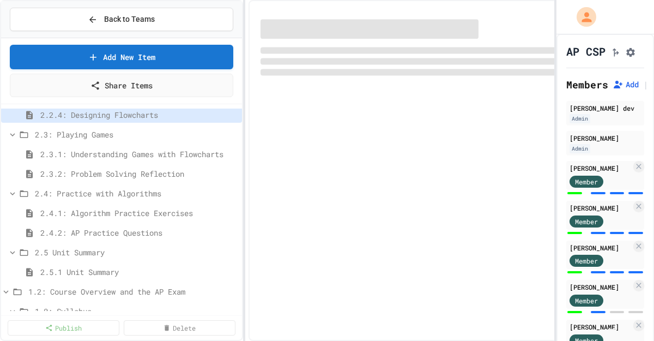
scroll to position [314, 0]
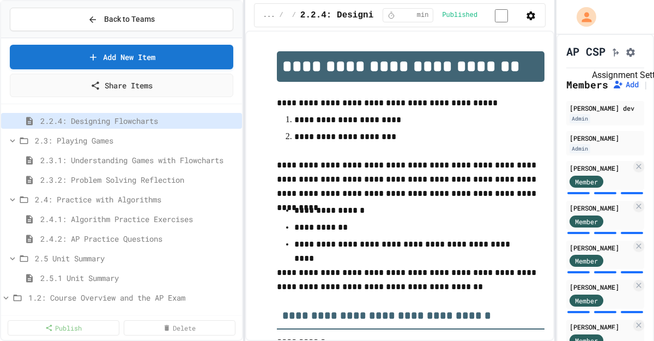
click at [636, 55] on button "Assignment Settings" at bounding box center [630, 51] width 11 height 13
click at [123, 153] on div "2.3.1: Understanding Games with Flowcharts" at bounding box center [121, 160] width 241 height 16
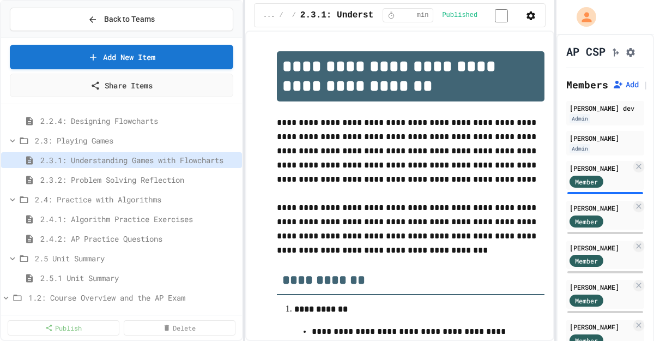
click at [635, 58] on icon "Assignment Settings" at bounding box center [630, 52] width 11 height 11
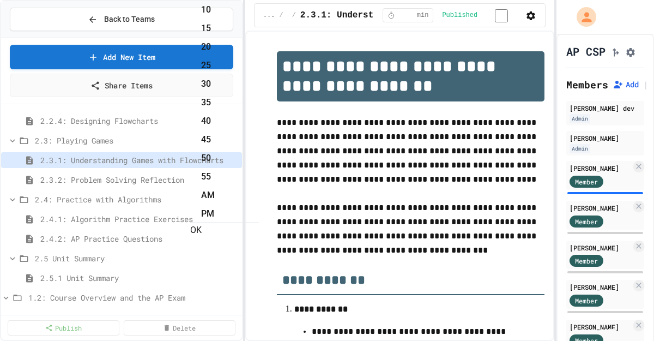
type input "**********"
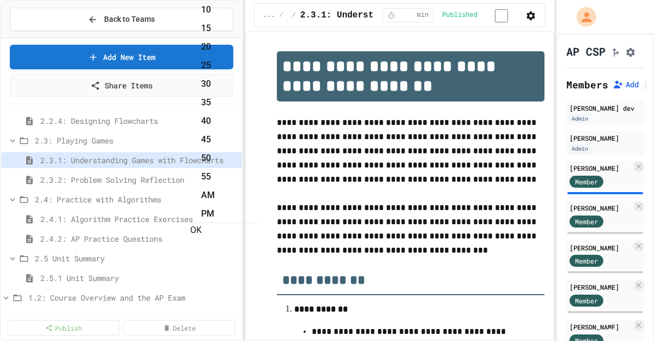
click at [207, 178] on span "2.3.2: Problem Solving Reflection" at bounding box center [133, 179] width 186 height 11
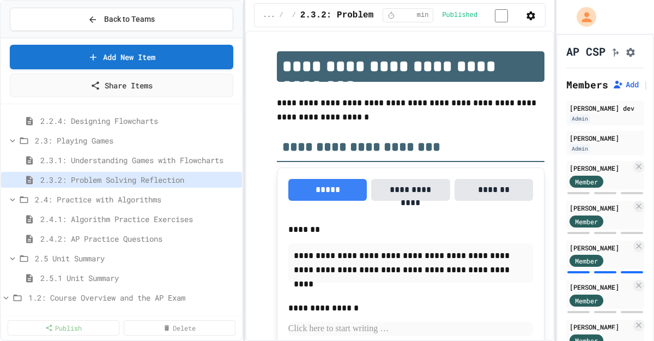
click at [632, 58] on button "Assignment Settings" at bounding box center [630, 51] width 11 height 13
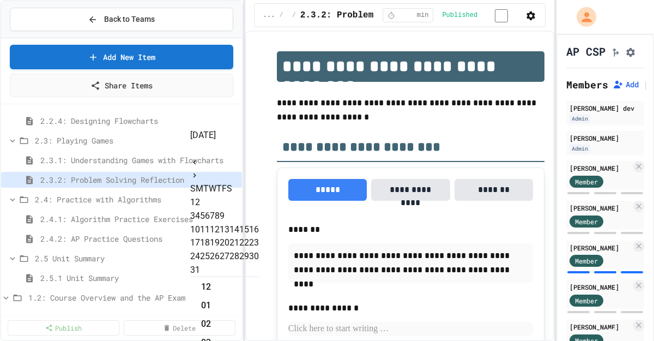
scroll to position [229, 0]
click at [199, 171] on icon "Next month" at bounding box center [194, 175] width 9 height 9
click at [200, 196] on button "2" at bounding box center [197, 202] width 5 height 13
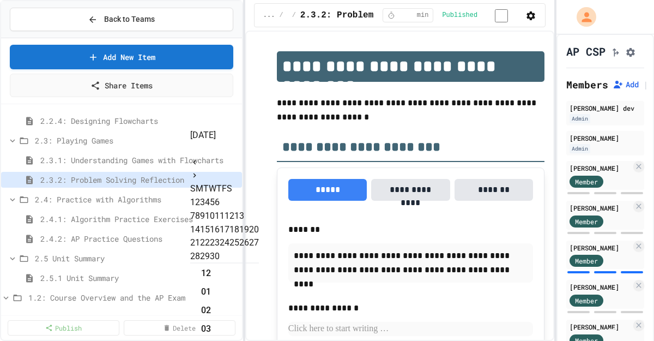
type input "**********"
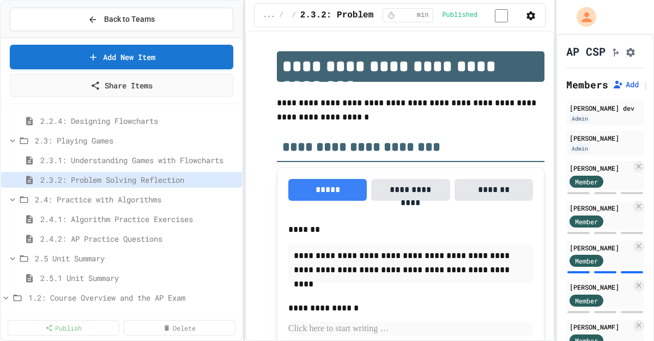
click at [203, 161] on span "2.3.1: Understanding Games with Flowcharts" at bounding box center [133, 159] width 186 height 11
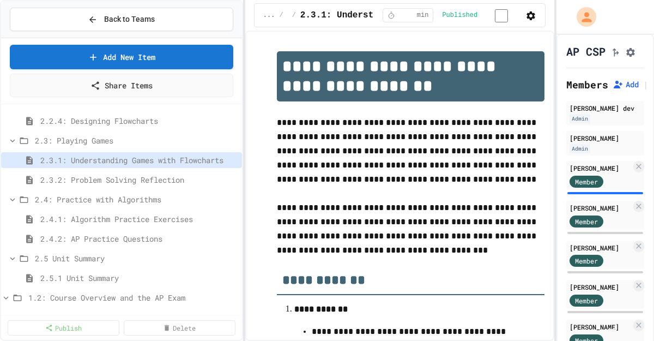
click at [631, 57] on icon "Assignment Settings" at bounding box center [630, 52] width 9 height 9
click at [143, 214] on span "2.4.1: Algorithm Practice Exercises" at bounding box center [133, 218] width 186 height 11
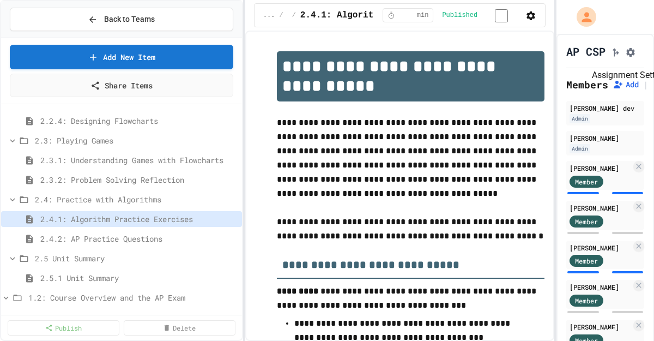
click at [629, 58] on icon "Assignment Settings" at bounding box center [630, 52] width 11 height 11
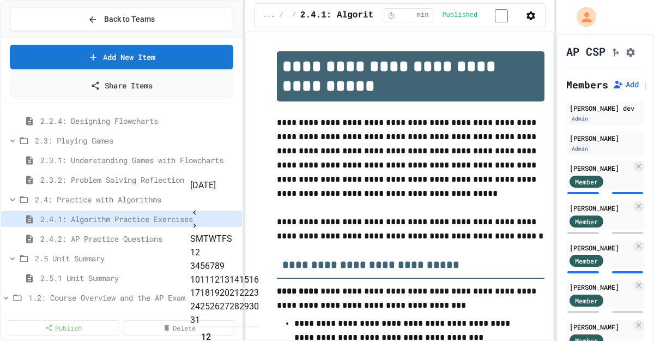
scroll to position [229, 0]
click at [199, 221] on icon "Next month" at bounding box center [194, 225] width 9 height 9
click at [200, 246] on button "2" at bounding box center [197, 252] width 5 height 13
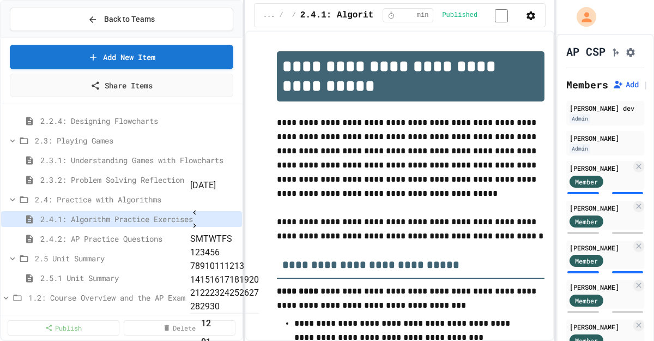
type input "**********"
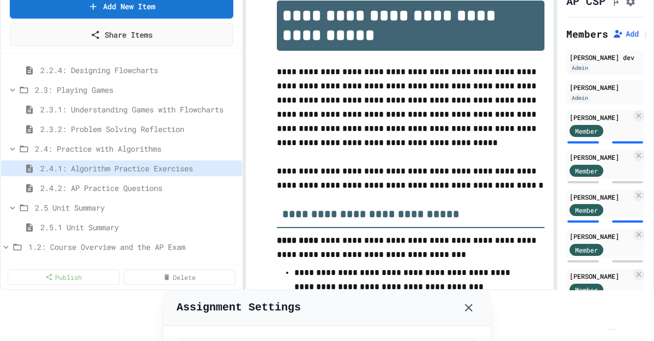
scroll to position [0, 0]
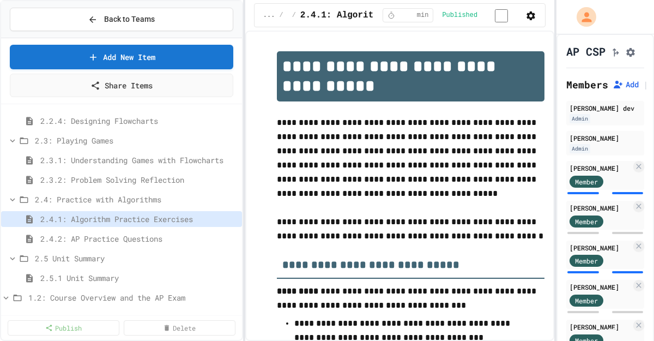
click at [134, 236] on span "2.4.2: AP Practice Questions" at bounding box center [133, 238] width 186 height 11
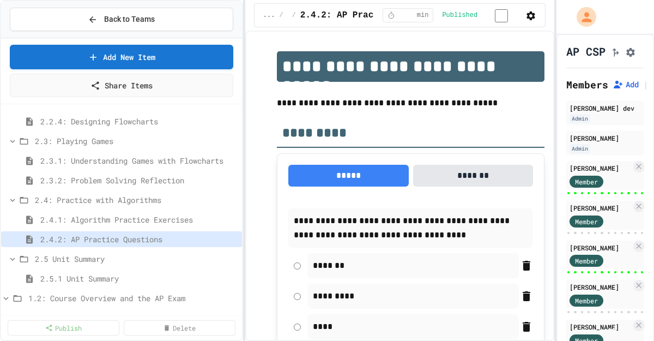
click at [635, 57] on icon "Assignment Settings" at bounding box center [630, 52] width 11 height 11
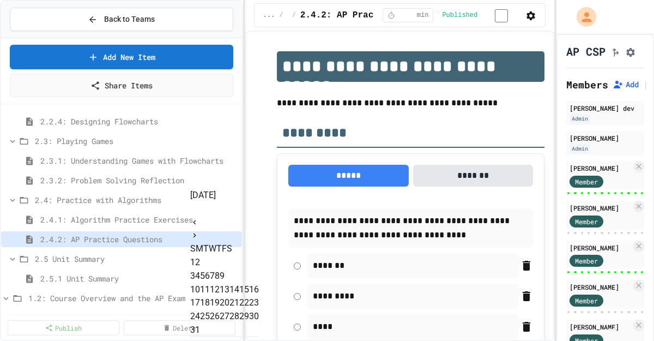
scroll to position [229, 0]
click at [199, 231] on icon "Next month" at bounding box center [194, 235] width 9 height 9
click at [200, 256] on button "2" at bounding box center [197, 262] width 5 height 13
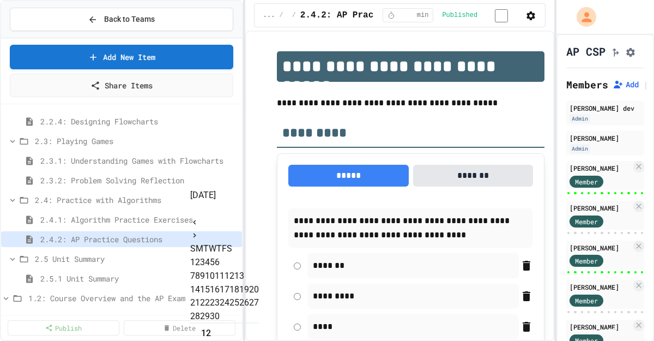
type input "**********"
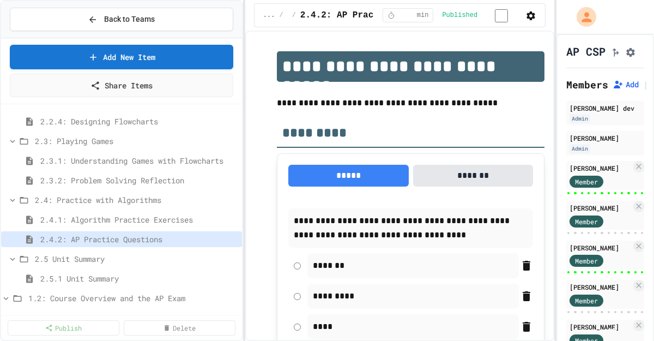
scroll to position [319, 0]
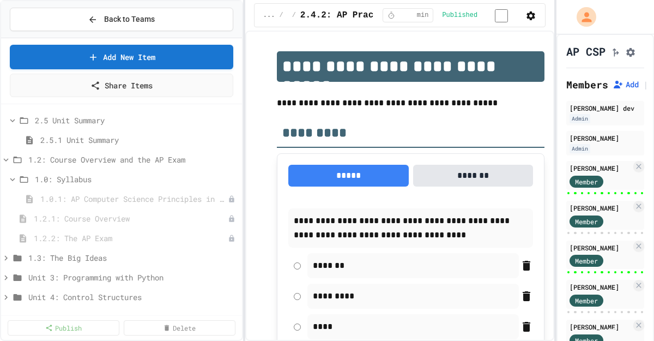
scroll to position [452, 0]
click at [144, 140] on span "2.5.1 Unit Summary" at bounding box center [133, 139] width 186 height 11
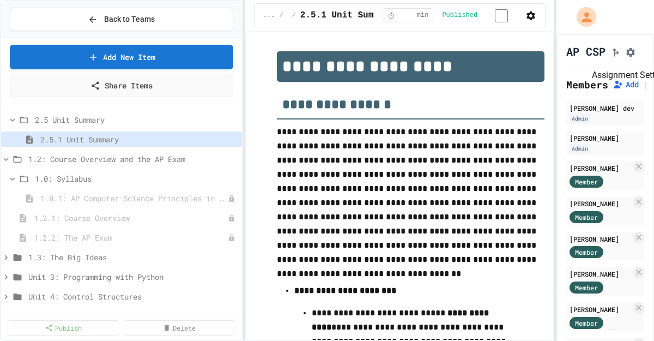
click at [630, 57] on icon "Assignment Settings" at bounding box center [630, 52] width 11 height 11
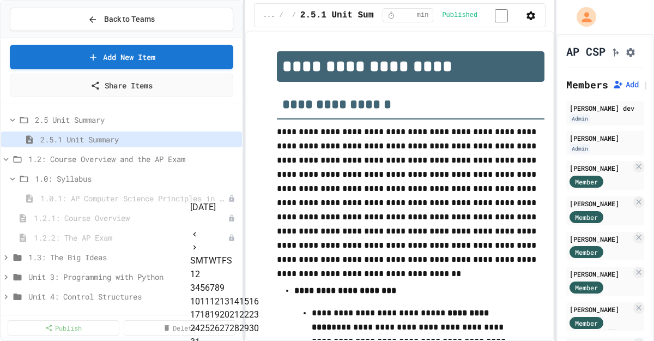
scroll to position [229, 0]
click at [199, 243] on icon "Next month" at bounding box center [194, 247] width 9 height 9
click at [200, 268] on button "2" at bounding box center [197, 274] width 5 height 13
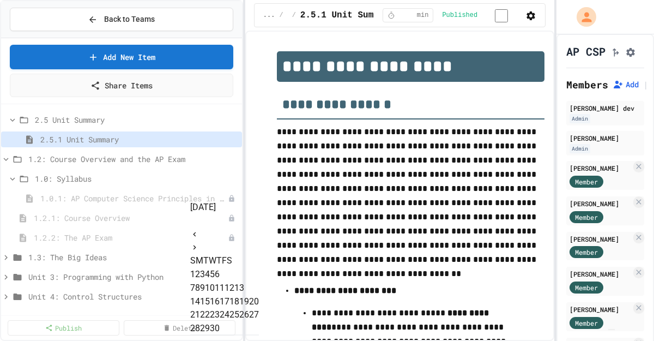
type input "**********"
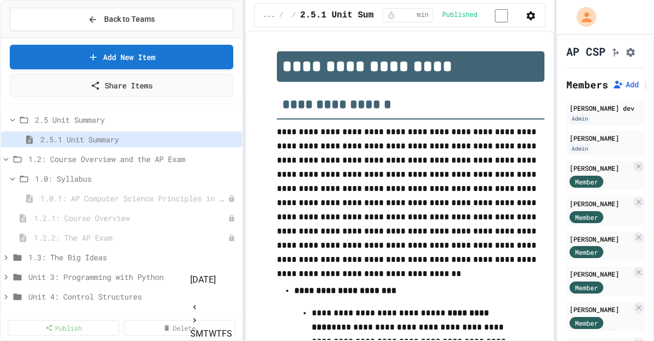
click at [119, 160] on span "1.2: Course Overview and the AP Exam" at bounding box center [127, 158] width 198 height 11
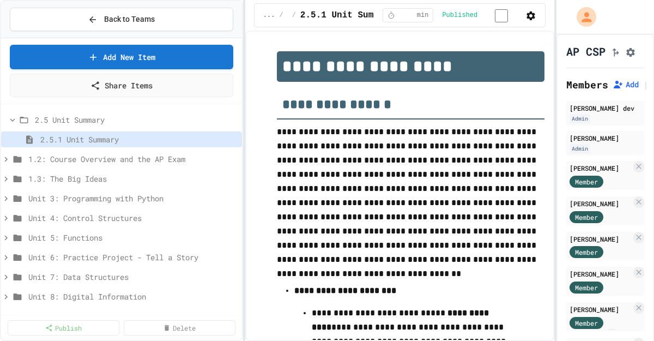
click at [119, 160] on span "1.2: Course Overview and the AP Exam" at bounding box center [132, 158] width 209 height 11
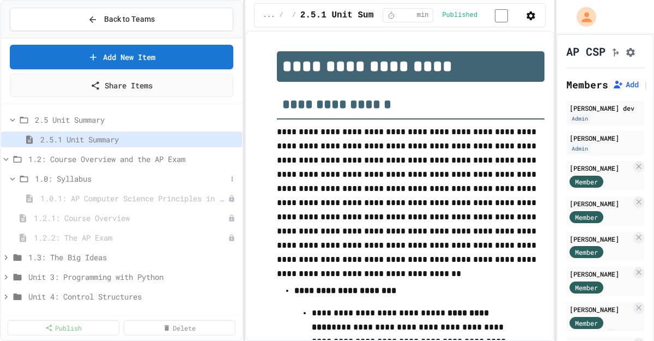
click at [23, 174] on icon at bounding box center [23, 179] width 13 height 10
click at [27, 178] on icon at bounding box center [24, 179] width 8 height 7
click at [27, 177] on icon at bounding box center [23, 179] width 13 height 10
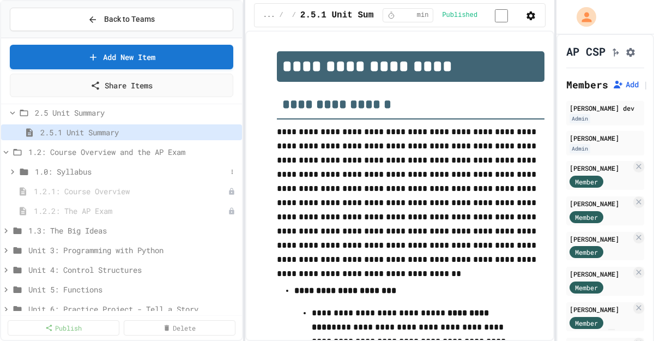
scroll to position [461, 0]
click at [76, 157] on div "1.2: Course Overview and the AP Exam" at bounding box center [121, 151] width 241 height 16
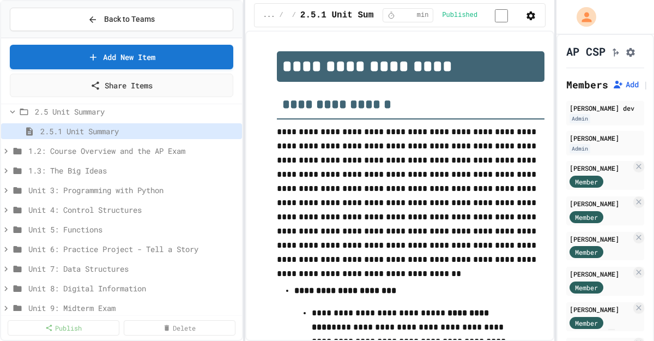
click at [76, 157] on div "1.2: Course Overview and the AP Exam" at bounding box center [121, 151] width 241 height 16
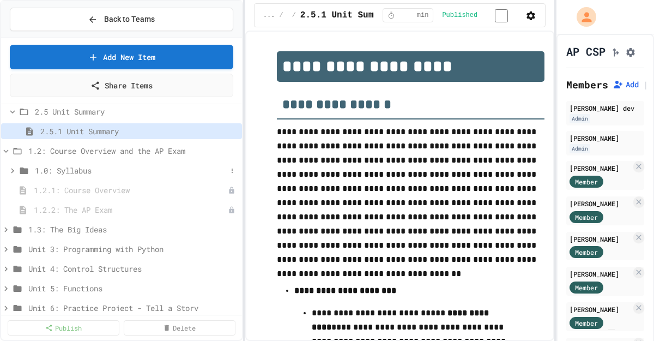
click at [14, 170] on icon at bounding box center [13, 171] width 10 height 10
click at [14, 170] on icon at bounding box center [12, 170] width 5 height 3
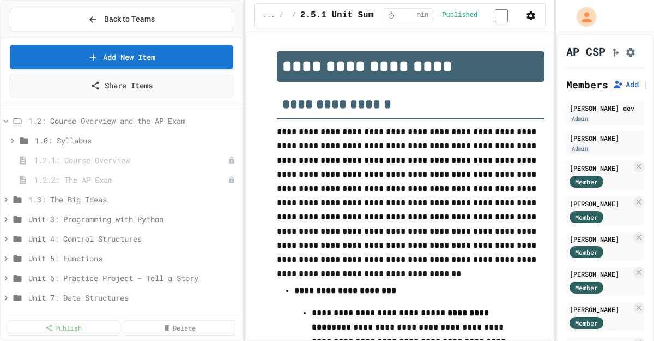
scroll to position [491, 0]
click at [7, 200] on icon at bounding box center [6, 199] width 10 height 10
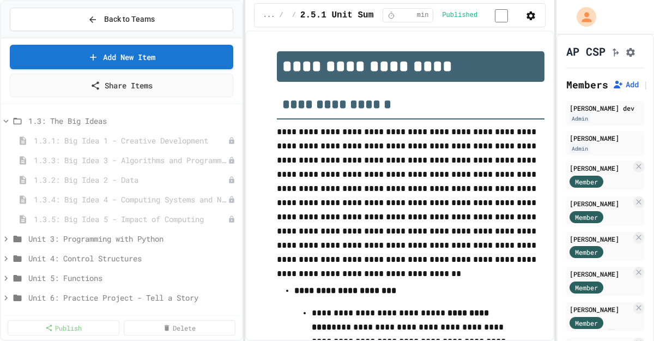
scroll to position [596, 0]
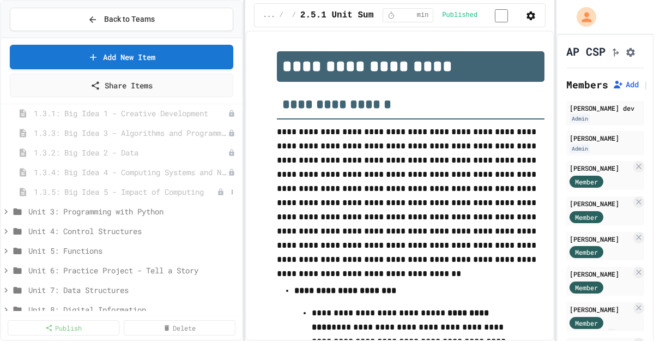
click at [72, 191] on span "1.3.5: Big Idea 5 - Impact of Computing" at bounding box center [125, 191] width 183 height 11
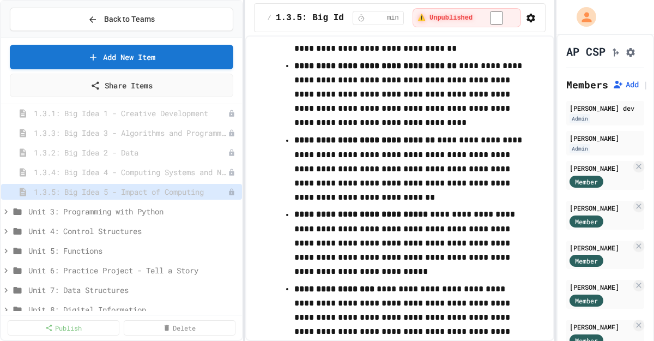
scroll to position [1181, 0]
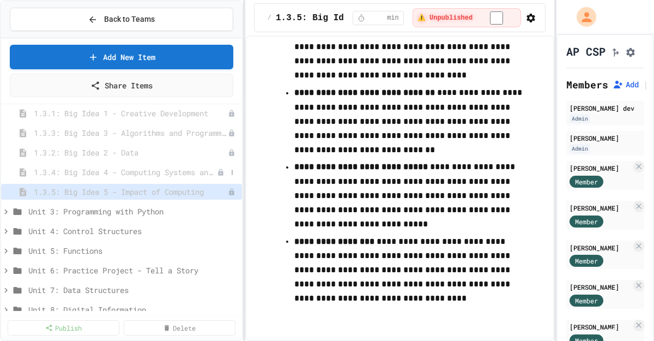
click at [184, 177] on span "1.3.4: Big Idea 4 - Computing Systems and Networks" at bounding box center [125, 171] width 183 height 11
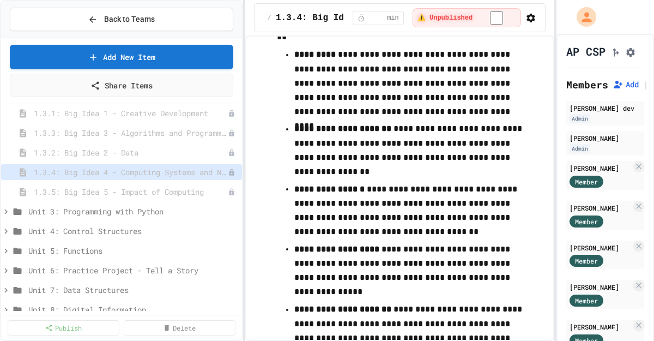
scroll to position [969, 0]
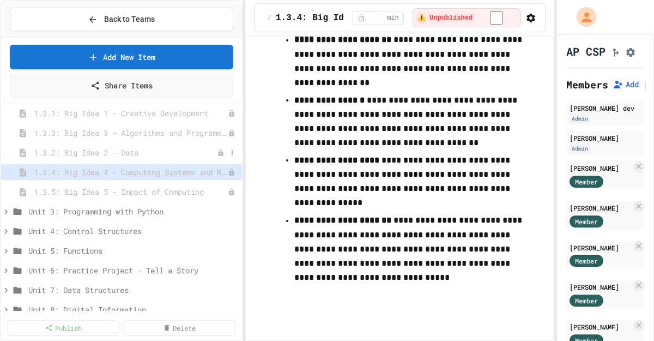
click at [137, 152] on span "1.3.2: Big Idea 2 - Data" at bounding box center [125, 152] width 183 height 11
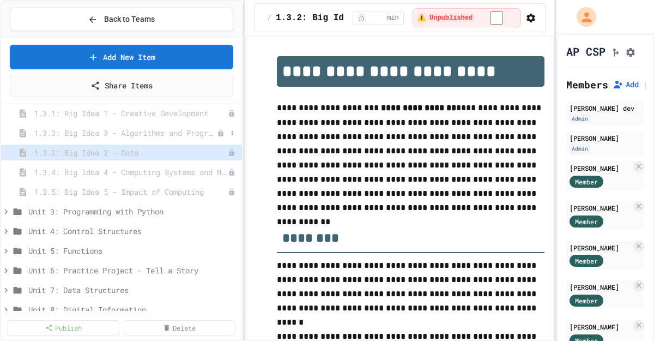
click at [201, 133] on span "1.3.3: Big Idea 3 - Algorithms and Programming" at bounding box center [125, 132] width 183 height 11
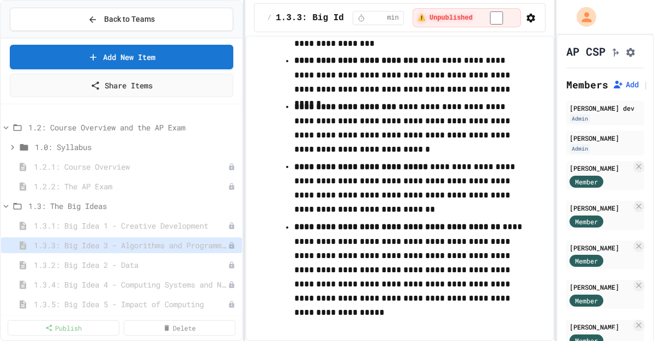
scroll to position [484, 0]
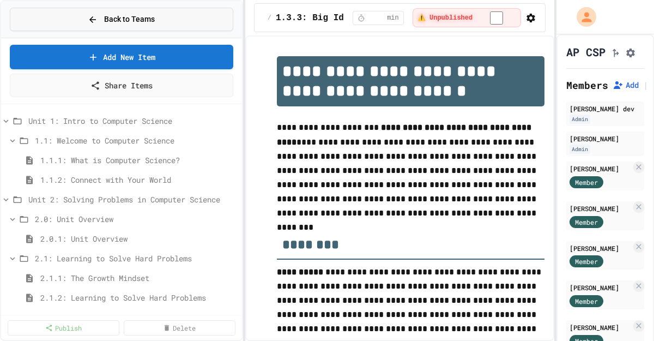
click at [177, 23] on button "Back to Teams" at bounding box center [122, 19] width 224 height 23
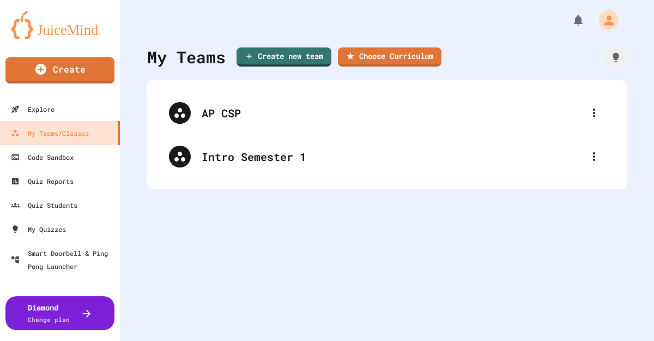
click at [394, 58] on link "Choose Curriculum" at bounding box center [390, 56] width 104 height 19
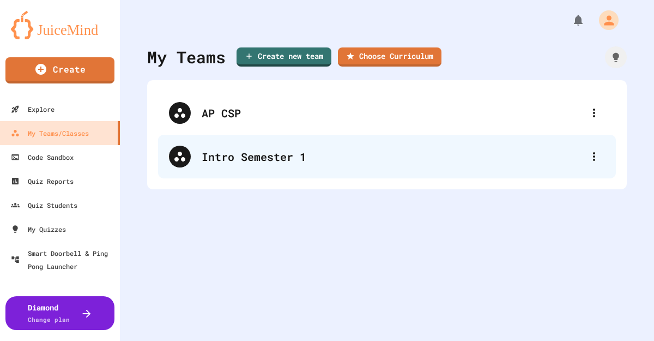
click at [243, 154] on div "Intro Semester 1" at bounding box center [393, 156] width 382 height 16
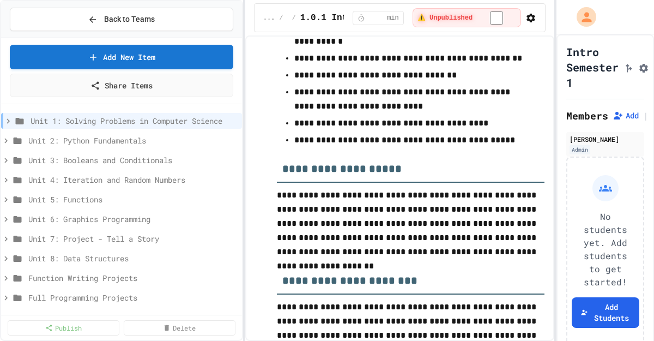
scroll to position [394, 0]
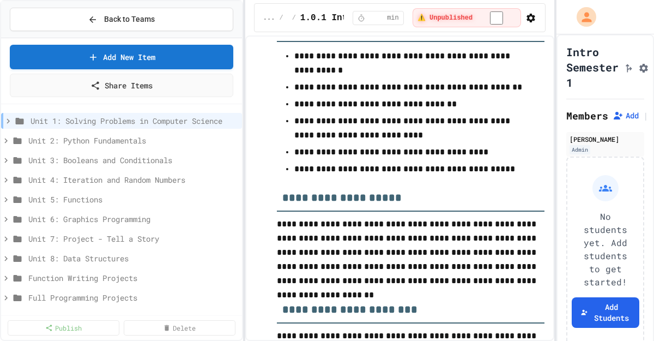
click at [351, 53] on p "**********" at bounding box center [410, 63] width 233 height 28
click at [351, 65] on p "**********" at bounding box center [410, 63] width 233 height 28
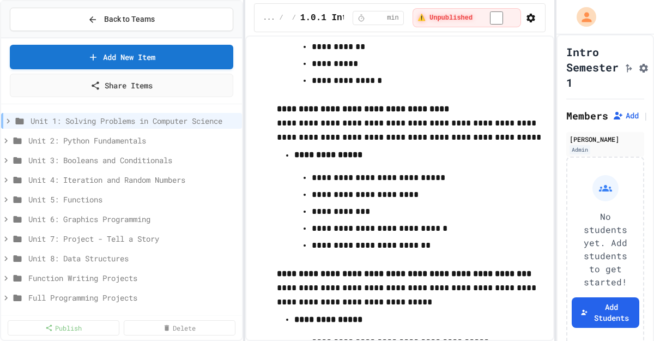
scroll to position [2731, 0]
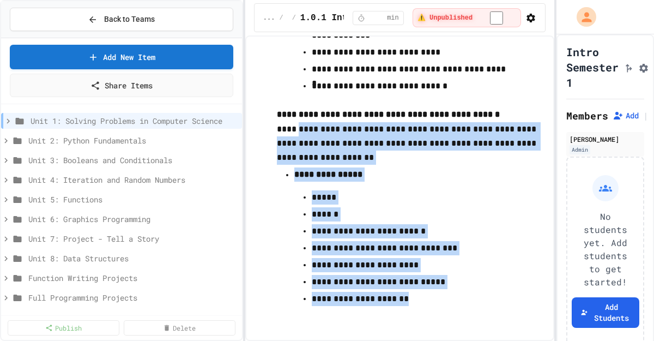
drag, startPoint x: 441, startPoint y: 299, endPoint x: 307, endPoint y: 136, distance: 210.7
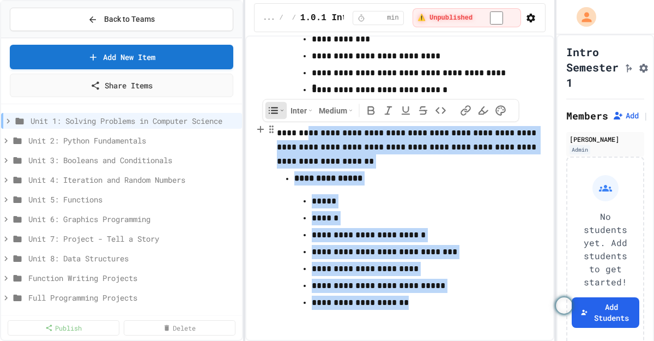
scroll to position [2718, 0]
click at [347, 168] on p "**********" at bounding box center [411, 140] width 268 height 58
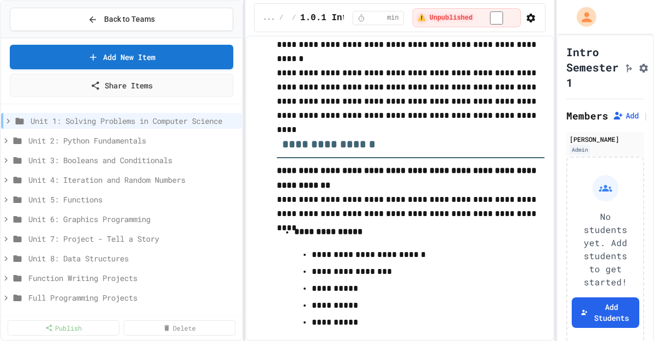
scroll to position [1614, 0]
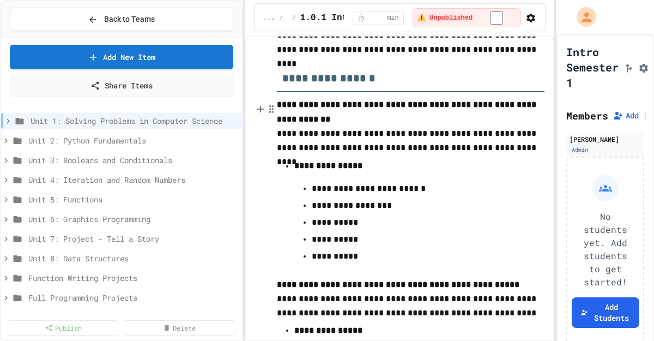
click at [278, 109] on strong "**********" at bounding box center [408, 111] width 262 height 22
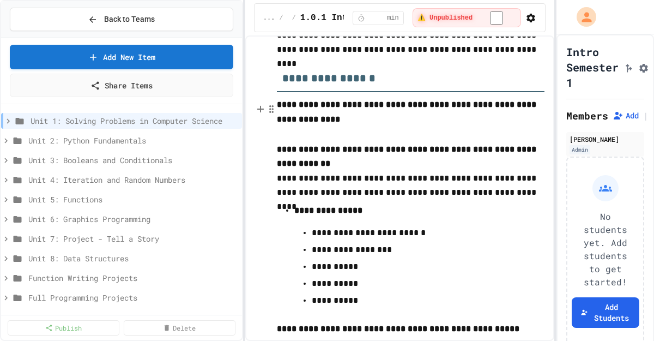
click at [337, 123] on strong "**********" at bounding box center [408, 111] width 262 height 22
click at [310, 123] on strong "**********" at bounding box center [408, 111] width 262 height 22
click at [281, 123] on strong "**********" at bounding box center [408, 111] width 262 height 22
click at [294, 138] on p at bounding box center [411, 135] width 268 height 14
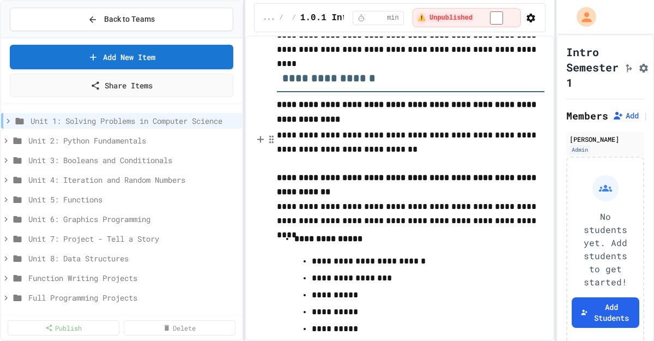
click at [367, 141] on p "**********" at bounding box center [411, 142] width 268 height 28
click at [401, 171] on p at bounding box center [411, 163] width 268 height 14
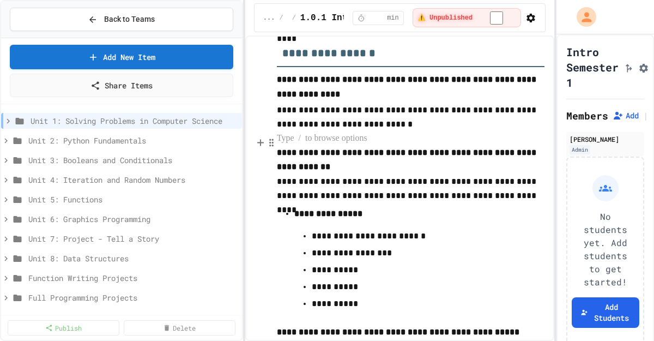
scroll to position [1639, 0]
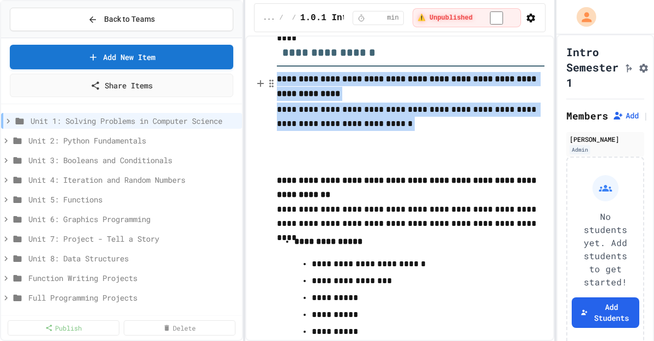
drag, startPoint x: 381, startPoint y: 128, endPoint x: 277, endPoint y: 86, distance: 112.0
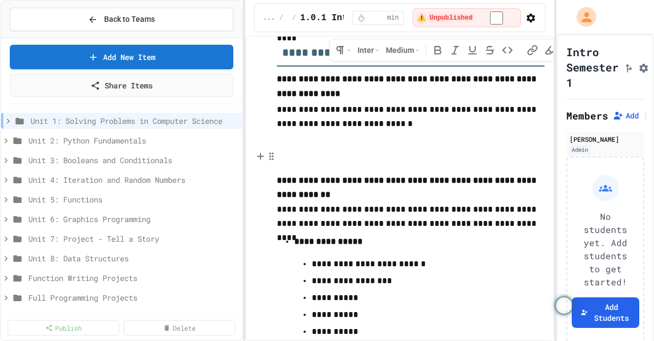
click at [284, 153] on p at bounding box center [411, 152] width 268 height 14
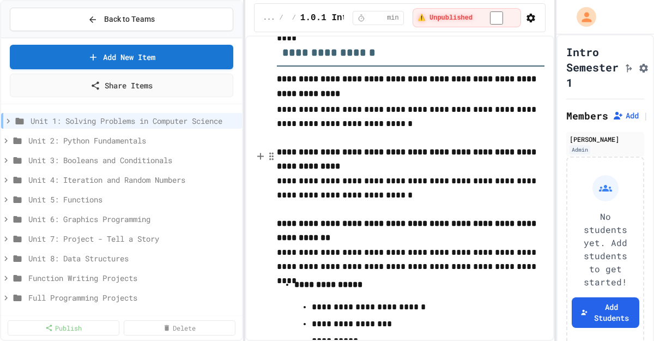
click at [317, 159] on strong "**********" at bounding box center [408, 159] width 262 height 22
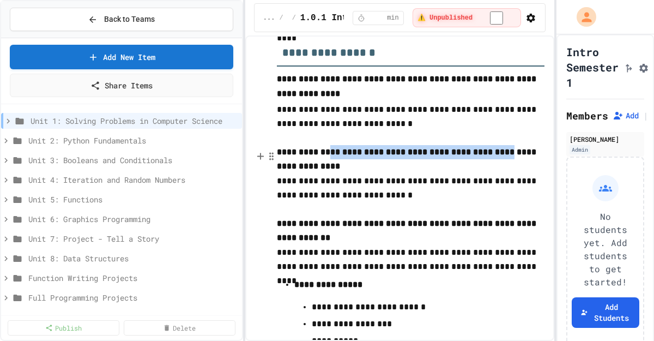
drag, startPoint x: 325, startPoint y: 156, endPoint x: 497, endPoint y: 156, distance: 172.3
click at [497, 156] on strong "**********" at bounding box center [408, 159] width 262 height 22
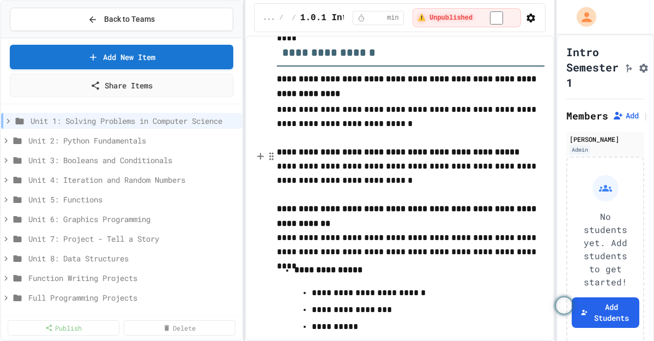
click at [438, 156] on strong "**********" at bounding box center [398, 152] width 243 height 8
click at [487, 156] on strong "**********" at bounding box center [398, 152] width 243 height 8
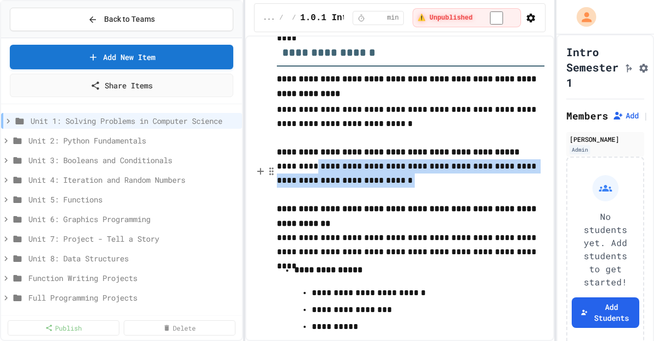
drag, startPoint x: 384, startPoint y: 186, endPoint x: 316, endPoint y: 174, distance: 68.7
click at [316, 174] on p "**********" at bounding box center [411, 173] width 268 height 28
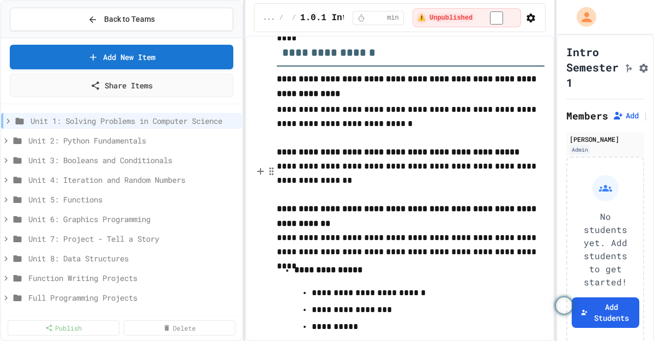
click at [506, 167] on p "**********" at bounding box center [411, 173] width 268 height 28
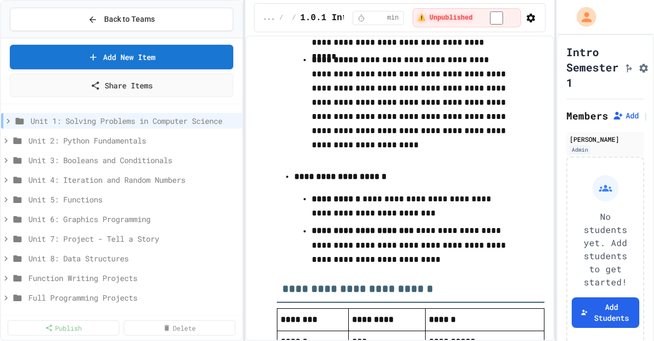
scroll to position [897, 0]
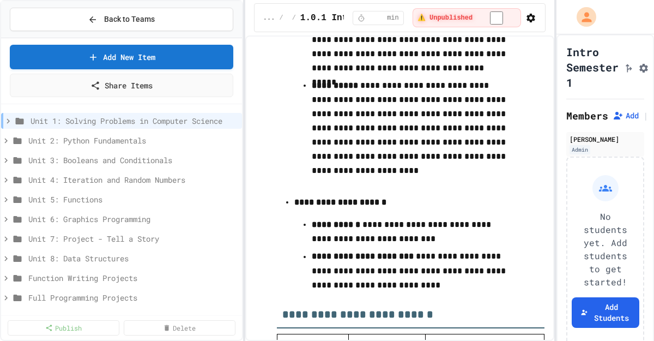
click at [527, 21] on icon "button" at bounding box center [531, 18] width 11 height 11
click at [520, 42] on li "Edit Lesson Plan" at bounding box center [498, 40] width 77 height 20
click at [532, 23] on button "button" at bounding box center [531, 17] width 11 height 13
click at [512, 145] on div at bounding box center [327, 170] width 654 height 341
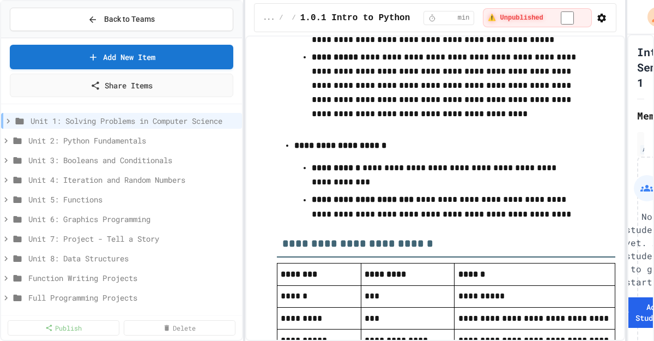
scroll to position [778, 0]
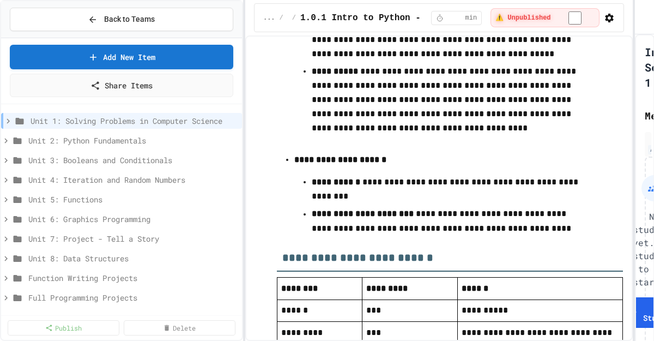
click at [633, 39] on div "**********" at bounding box center [327, 170] width 654 height 341
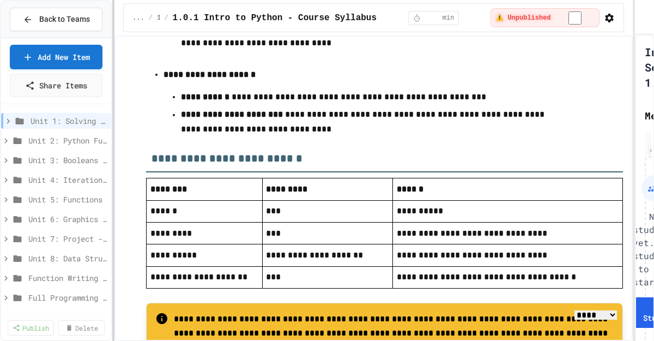
scroll to position [708, 0]
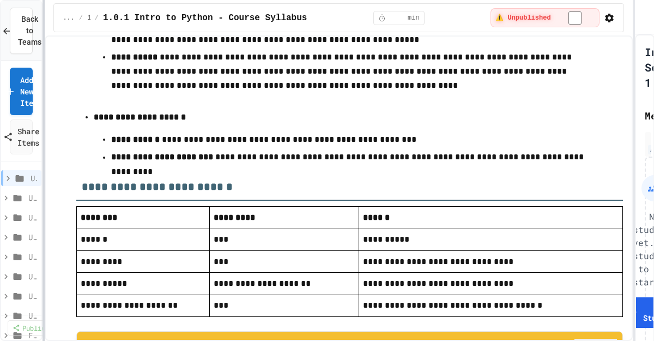
click at [43, 78] on div at bounding box center [44, 170] width 2 height 341
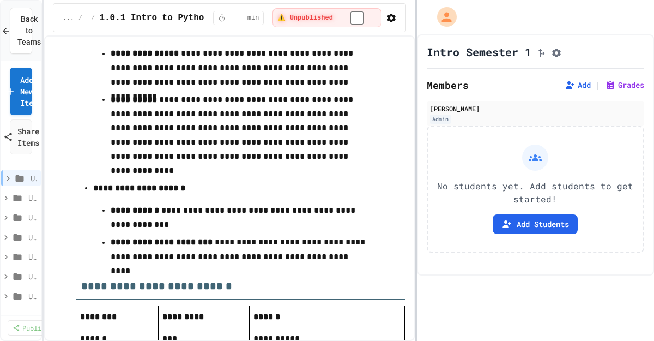
scroll to position [793, 0]
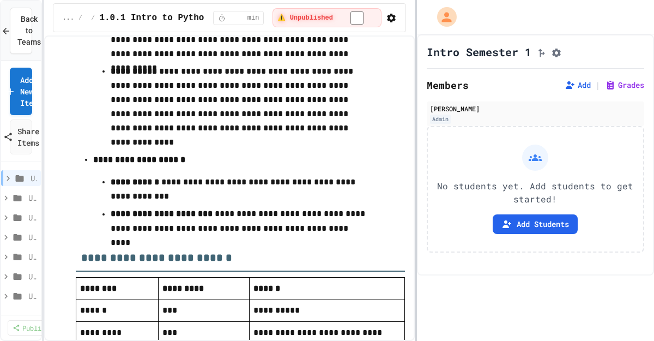
click at [415, 55] on div "**********" at bounding box center [327, 170] width 654 height 341
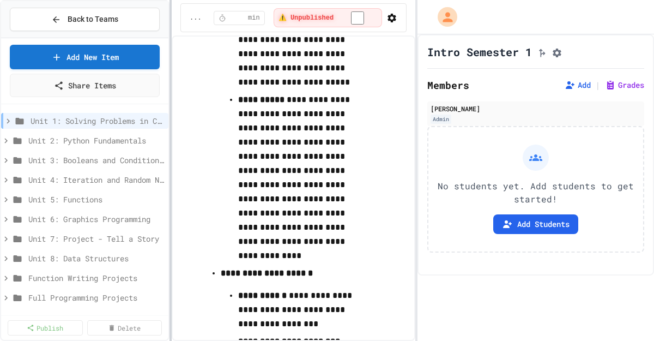
scroll to position [1025, 0]
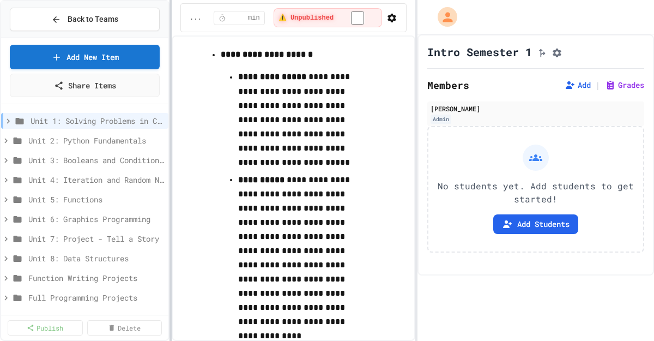
click at [170, 84] on div at bounding box center [171, 170] width 2 height 341
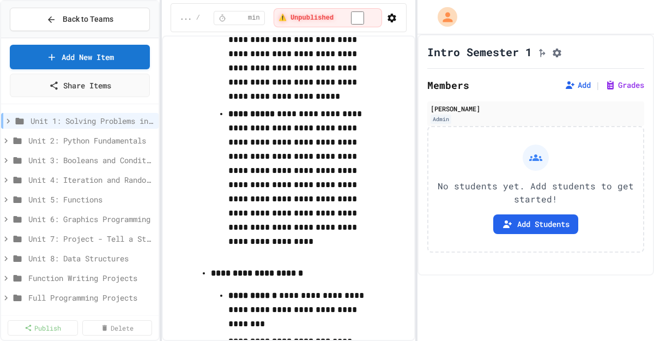
click at [563, 58] on icon "Assignment Settings" at bounding box center [557, 52] width 11 height 11
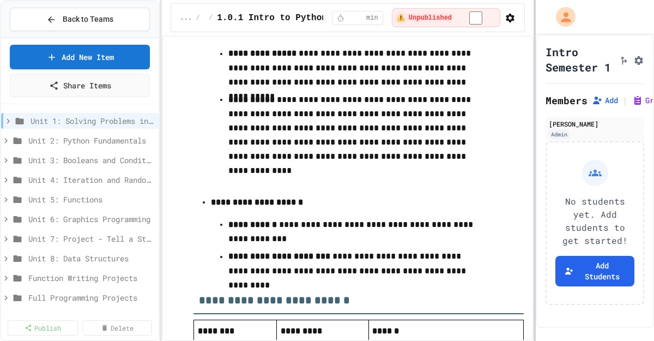
scroll to position [778, 0]
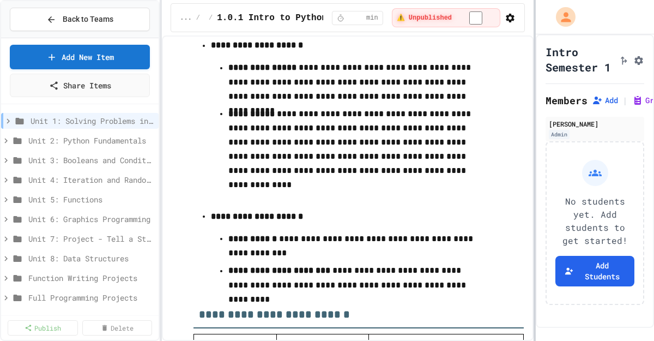
click at [536, 175] on div at bounding box center [535, 170] width 2 height 341
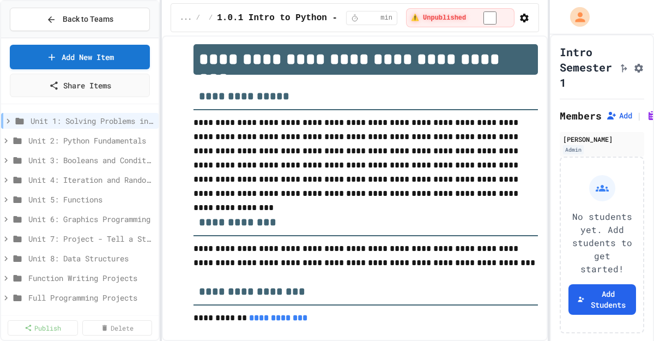
scroll to position [13, 0]
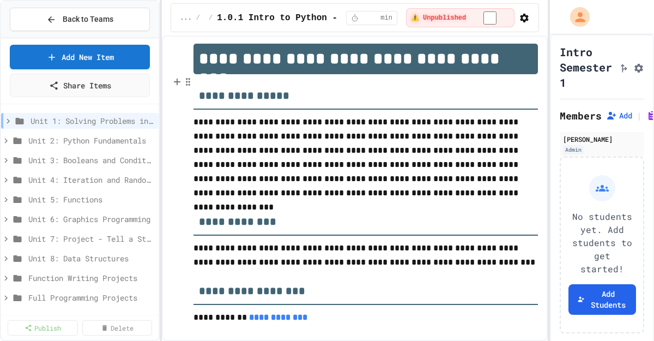
click at [200, 94] on h3 "**********" at bounding box center [366, 91] width 345 height 35
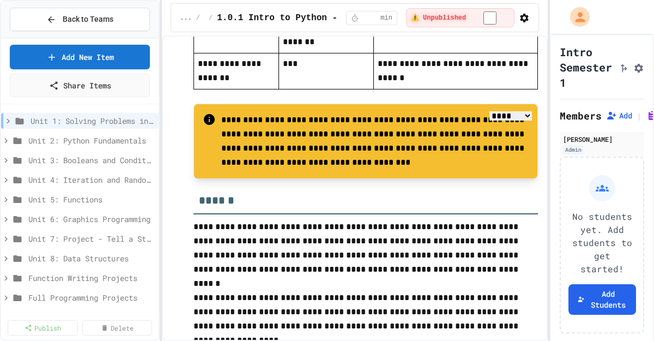
scroll to position [1106, 0]
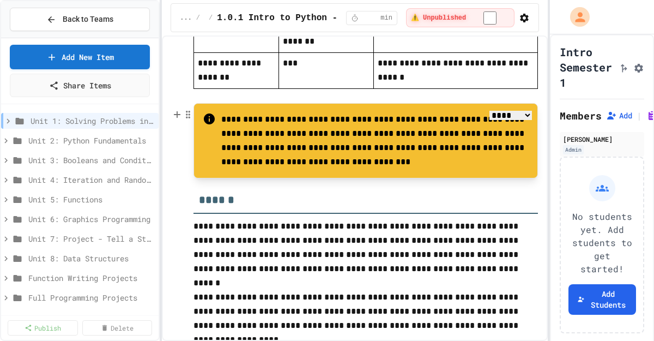
click at [518, 120] on select "**** *** *******" at bounding box center [511, 115] width 43 height 9
click at [490, 114] on select "**** *** *******" at bounding box center [511, 115] width 43 height 9
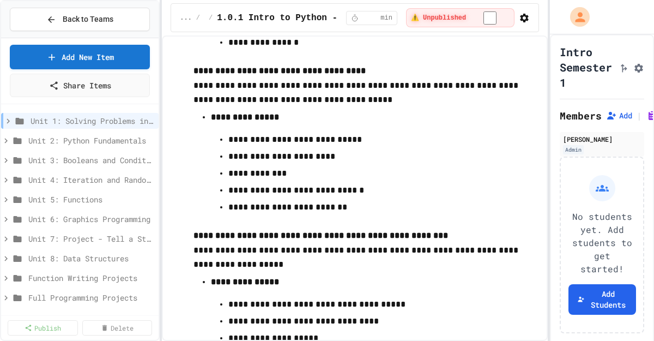
scroll to position [2556, 0]
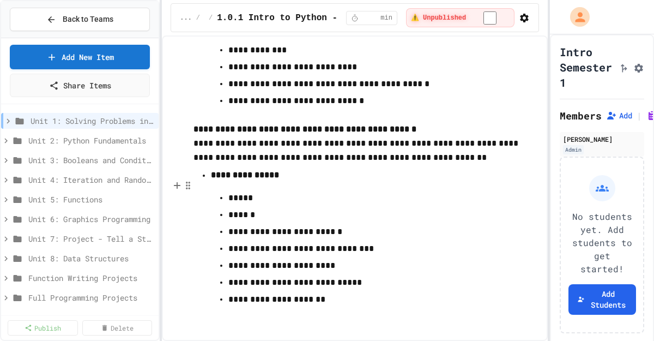
click at [382, 288] on p "**********" at bounding box center [365, 282] width 275 height 14
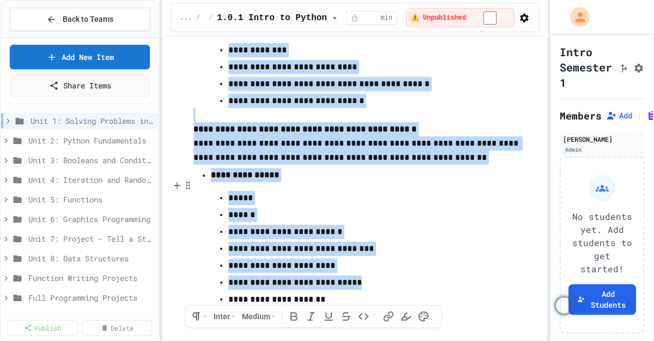
copy div "**********"
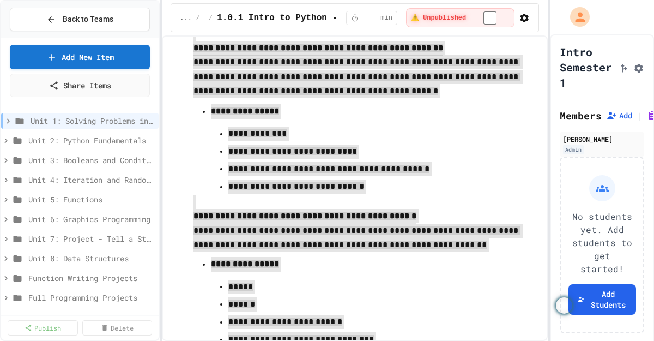
scroll to position [2666, 0]
